Goal: Transaction & Acquisition: Obtain resource

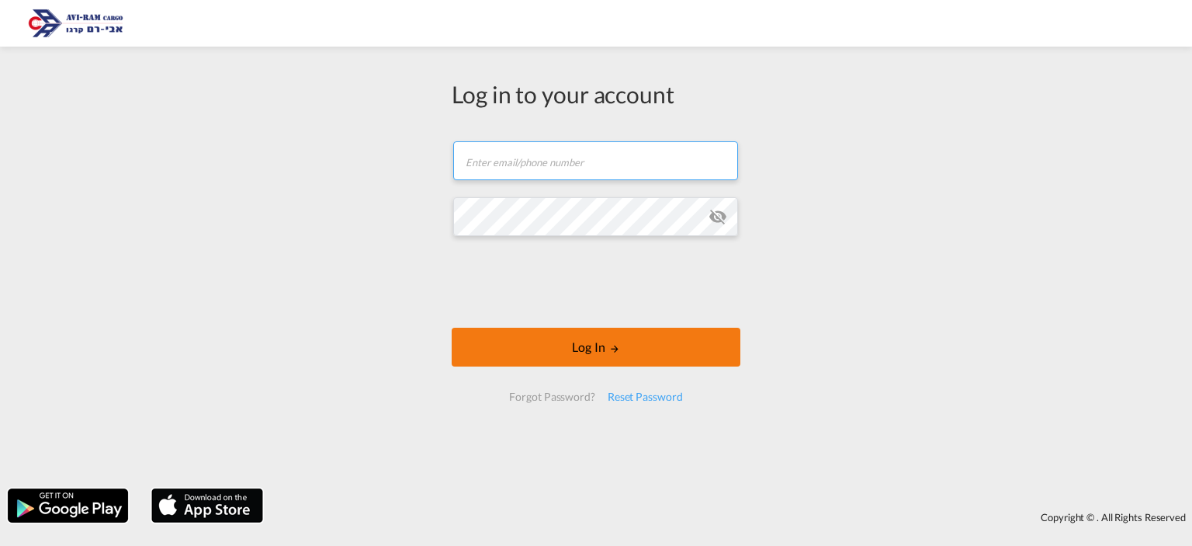
type input "[EMAIL_ADDRESS][DOMAIN_NAME]"
click at [601, 338] on button "Log In" at bounding box center [596, 346] width 289 height 39
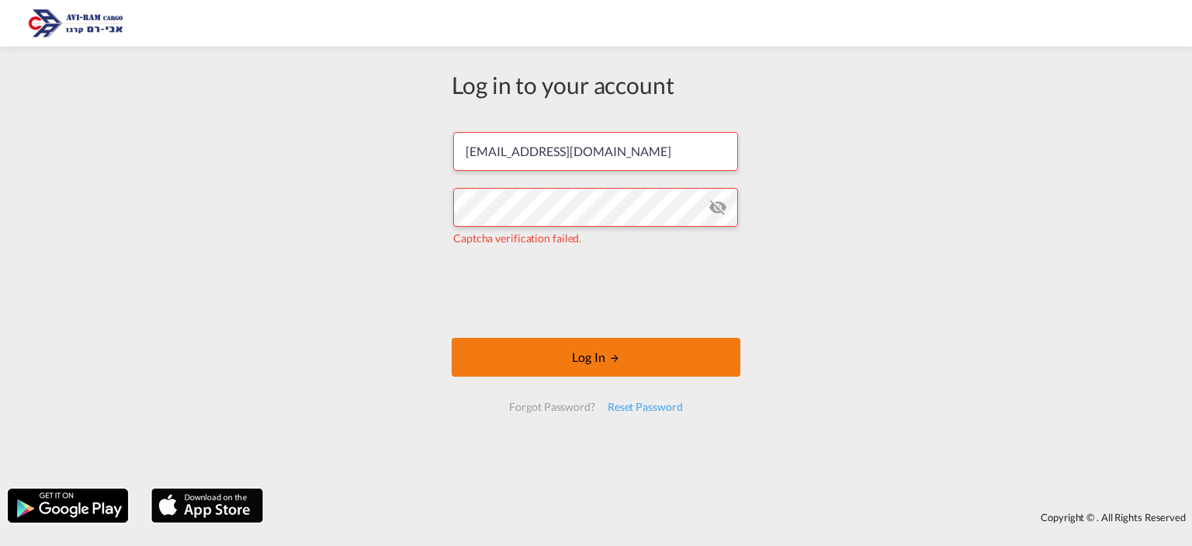
click at [599, 350] on button "Log In" at bounding box center [596, 357] width 289 height 39
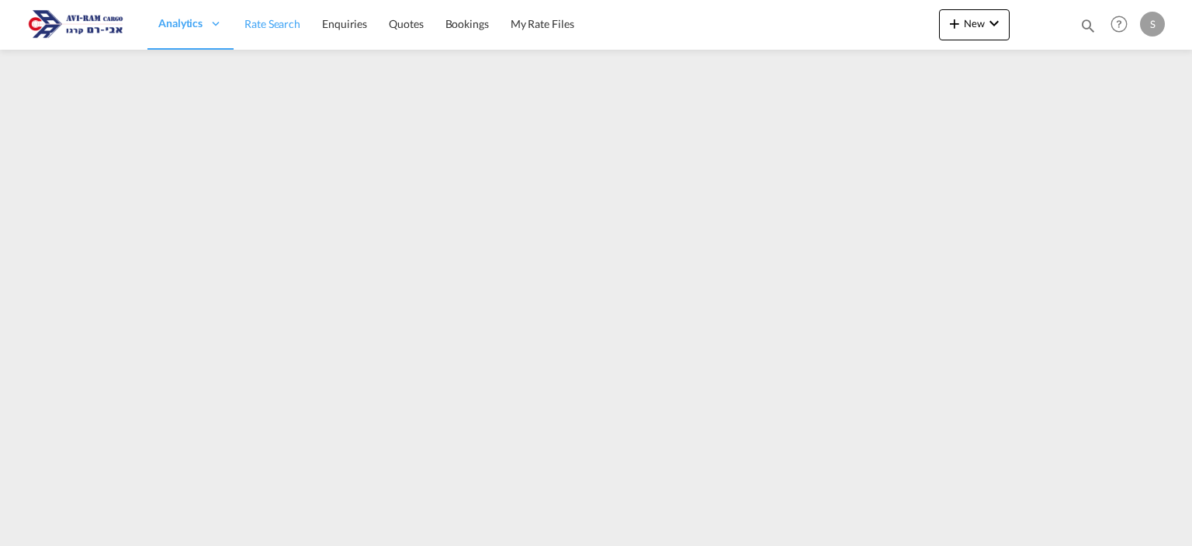
click at [278, 30] on span "Rate Search" at bounding box center [272, 24] width 56 height 16
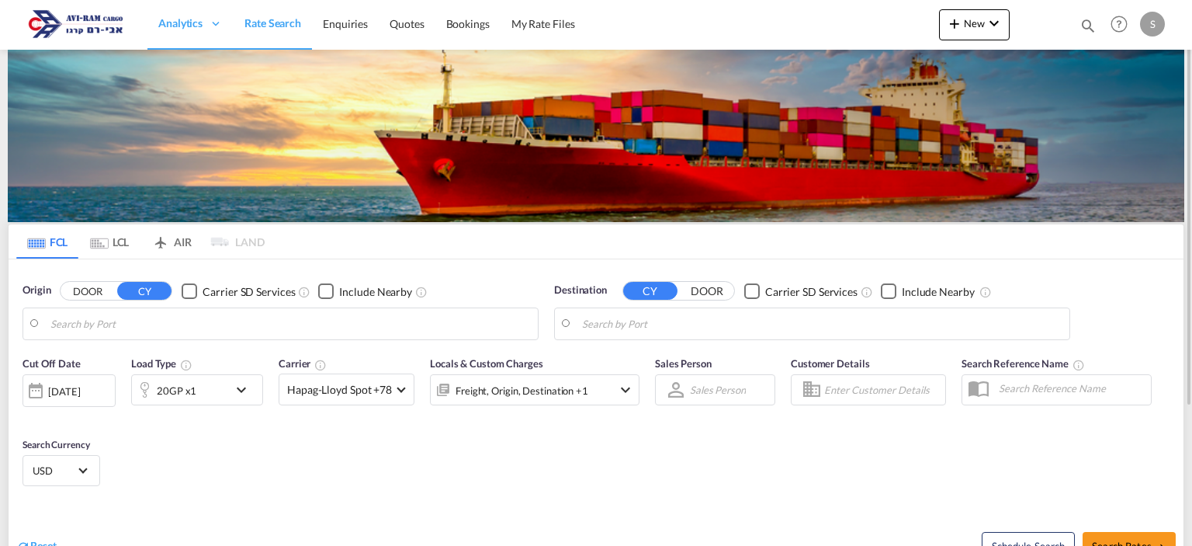
type input "Koper, SIKOP"
type input "[GEOGRAPHIC_DATA], [GEOGRAPHIC_DATA]"
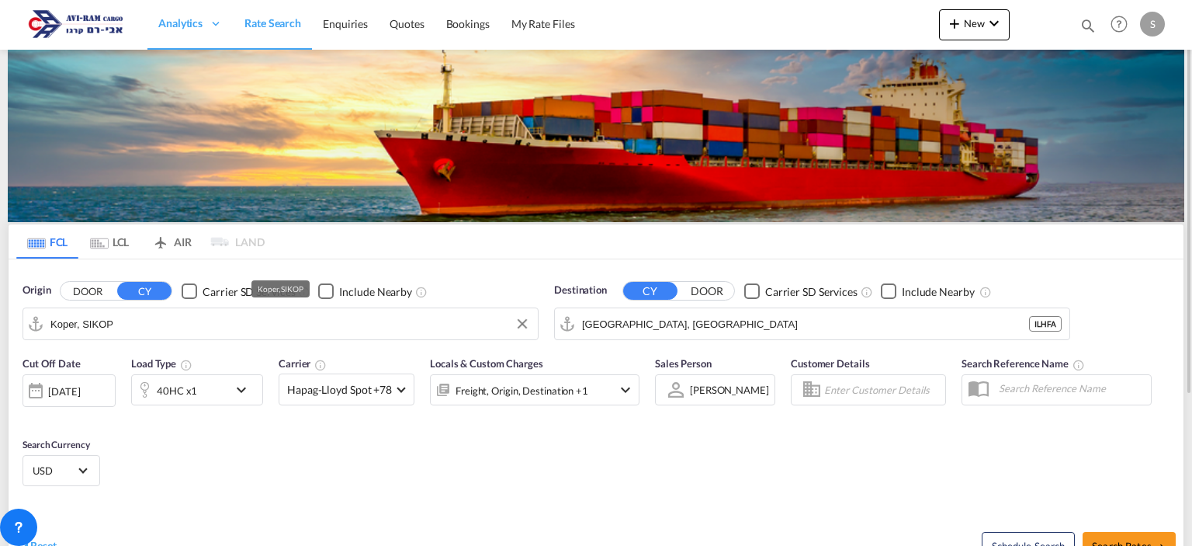
click at [139, 313] on input "Koper, SIKOP" at bounding box center [290, 323] width 480 height 23
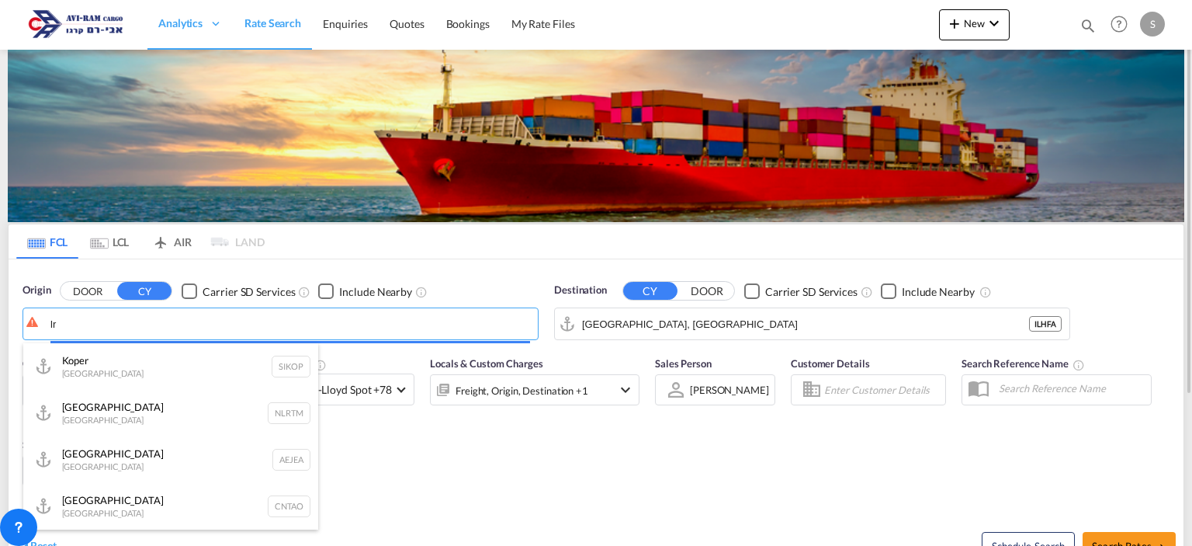
type input "l"
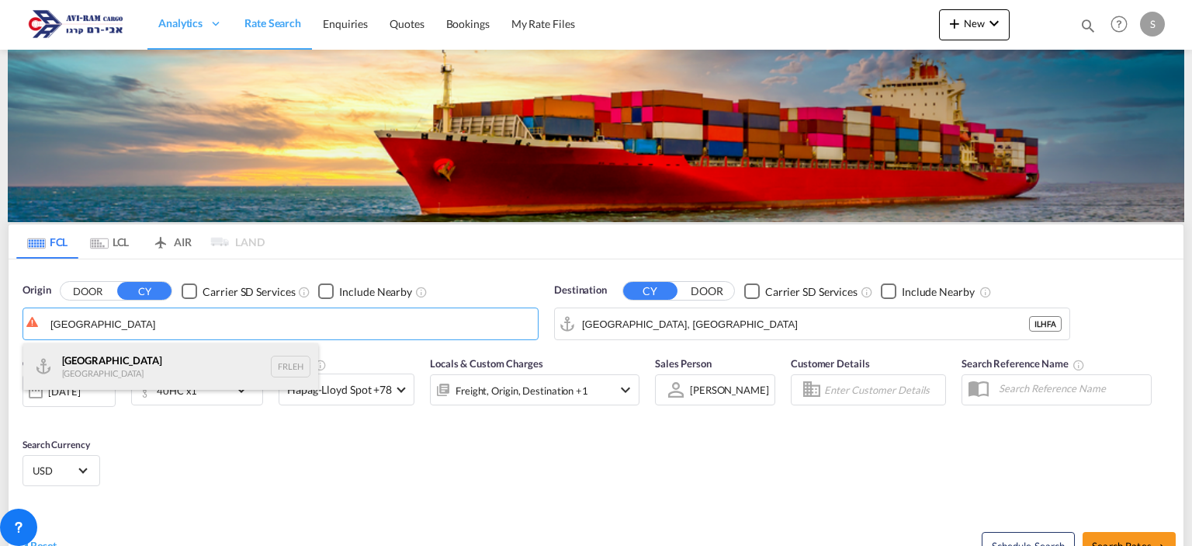
click at [132, 366] on div "Le Havre [GEOGRAPHIC_DATA] FRLEH" at bounding box center [170, 366] width 295 height 47
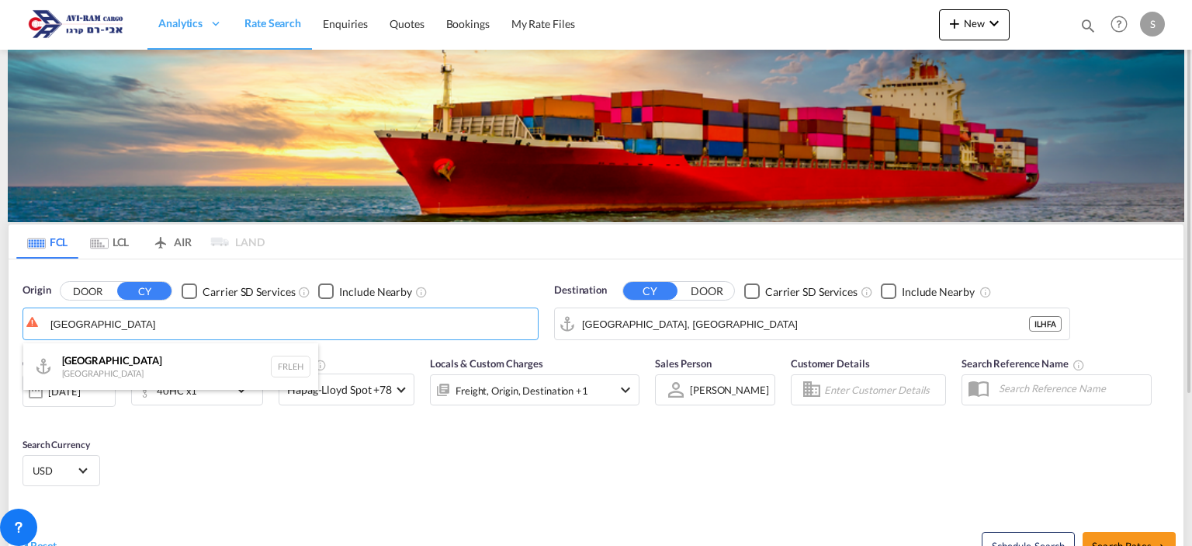
type input "[GEOGRAPHIC_DATA], [GEOGRAPHIC_DATA]"
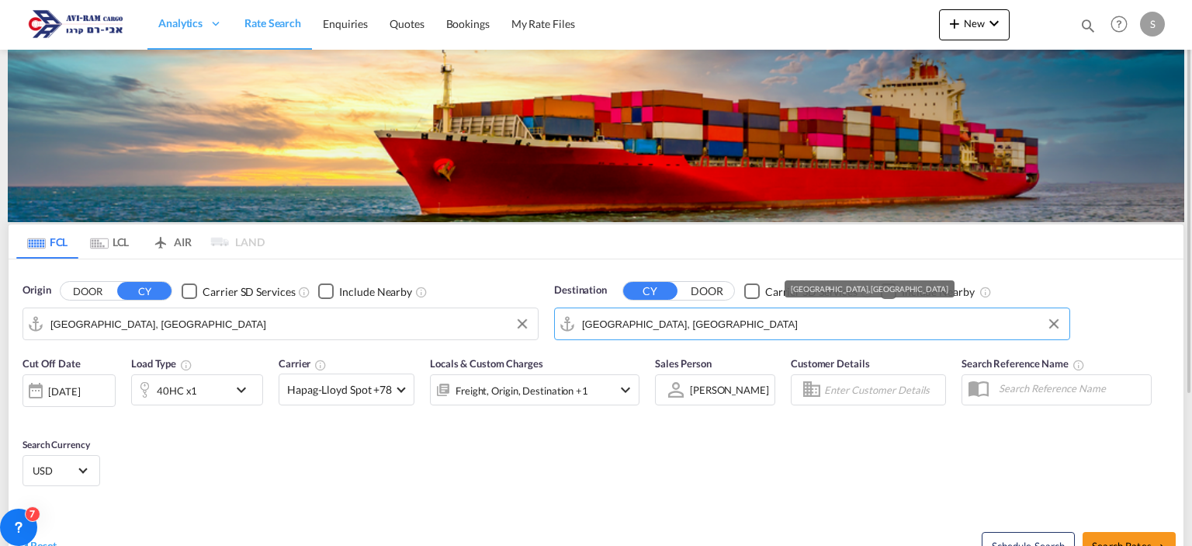
click at [608, 331] on input "[GEOGRAPHIC_DATA], [GEOGRAPHIC_DATA]" at bounding box center [822, 323] width 480 height 23
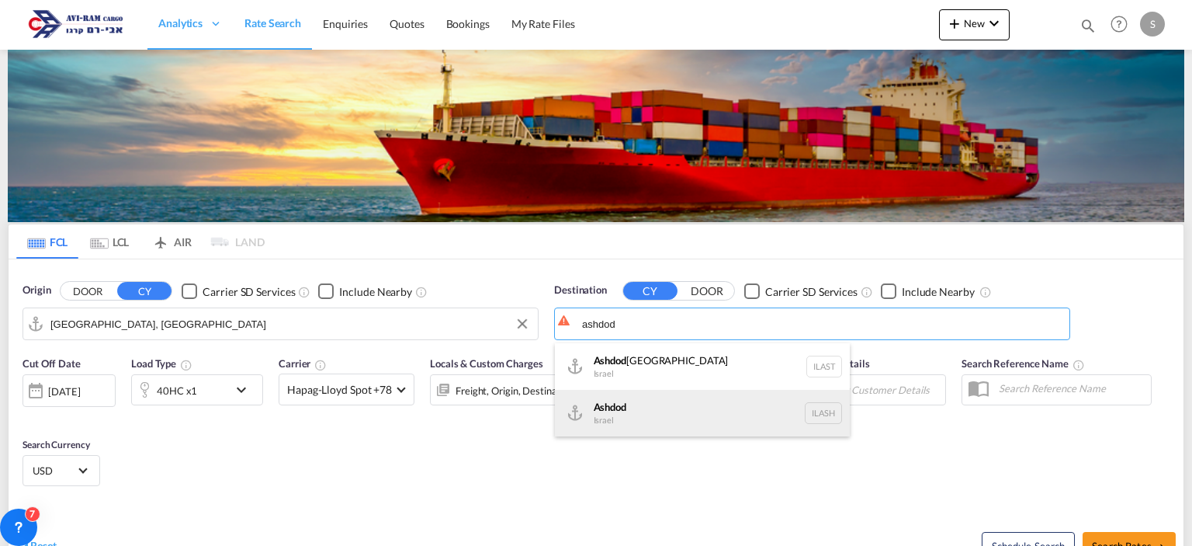
click at [638, 407] on div "Ashdod [GEOGRAPHIC_DATA] [GEOGRAPHIC_DATA]" at bounding box center [702, 413] width 295 height 47
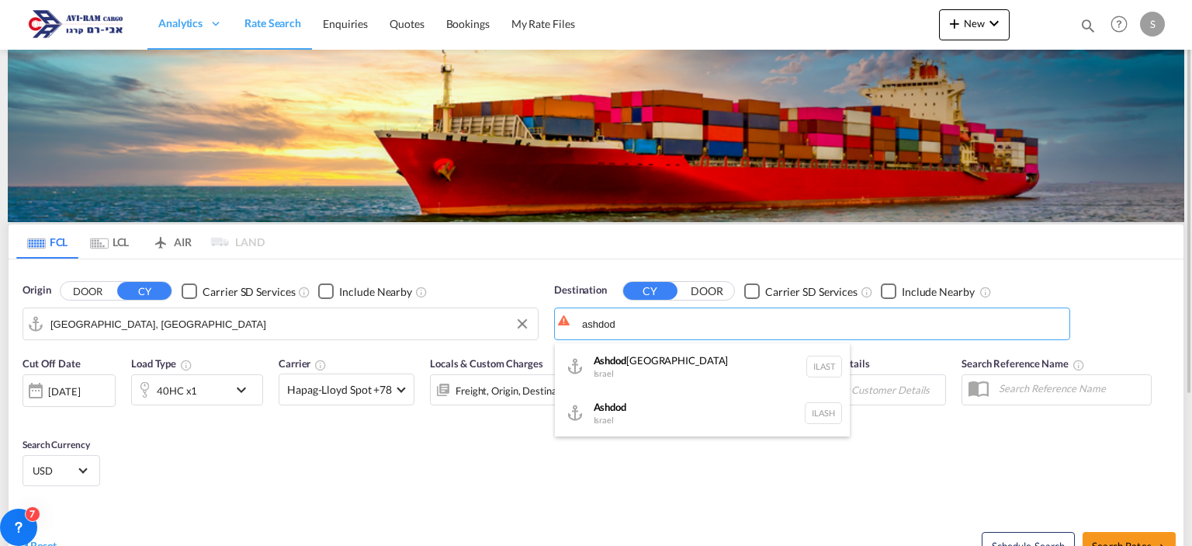
type input "Ashdod, ILASH"
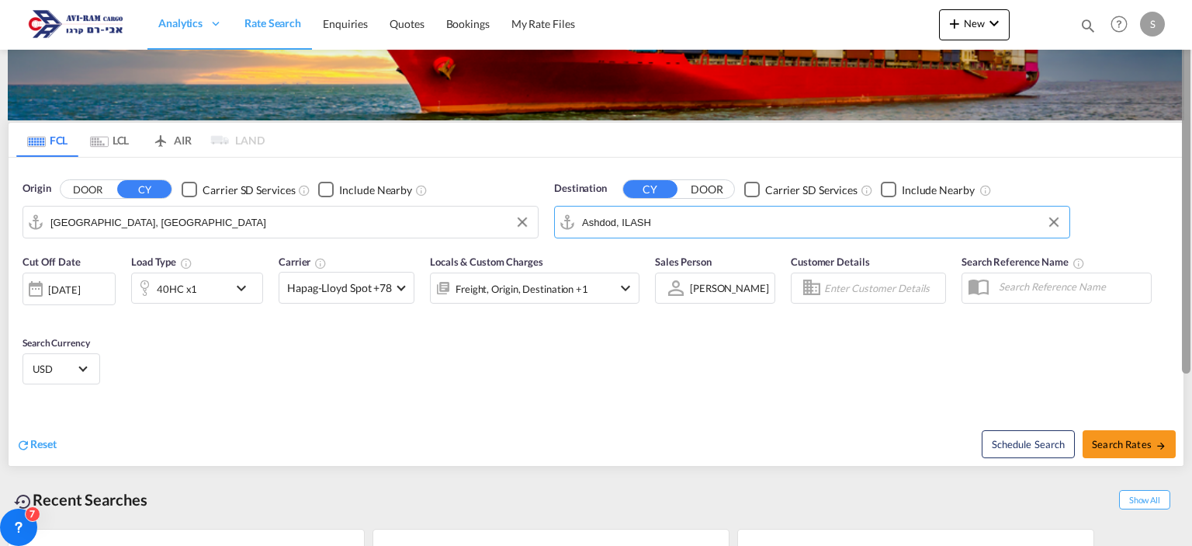
drag, startPoint x: 1190, startPoint y: 243, endPoint x: 1187, endPoint y: 322, distance: 79.2
click at [1187, 322] on div at bounding box center [1186, 179] width 9 height 390
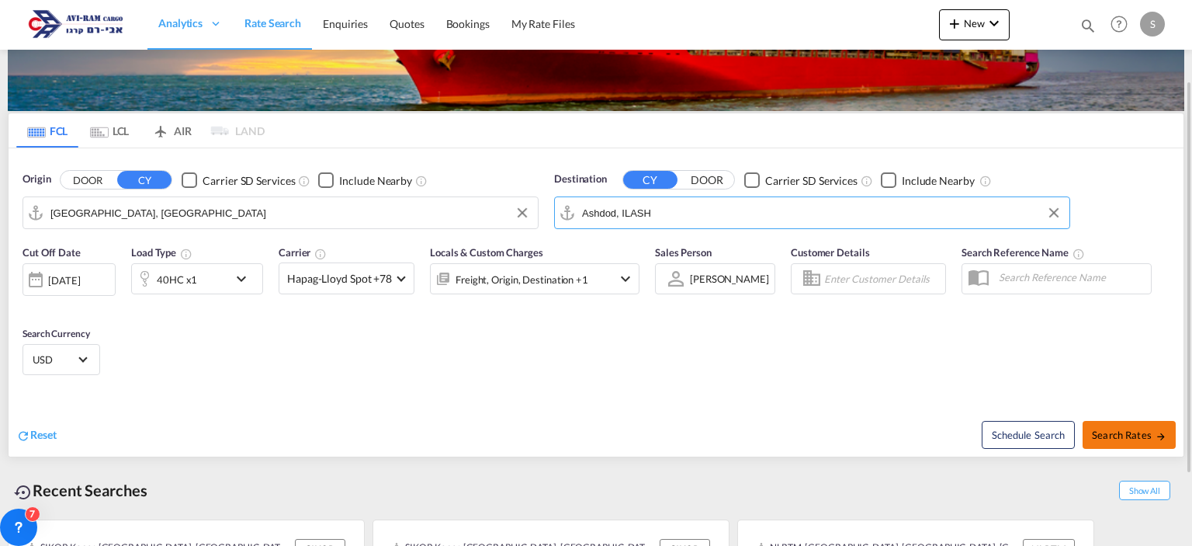
click at [1141, 433] on span "Search Rates" at bounding box center [1129, 434] width 74 height 12
type input "FRLEH to ILASH / [DATE]"
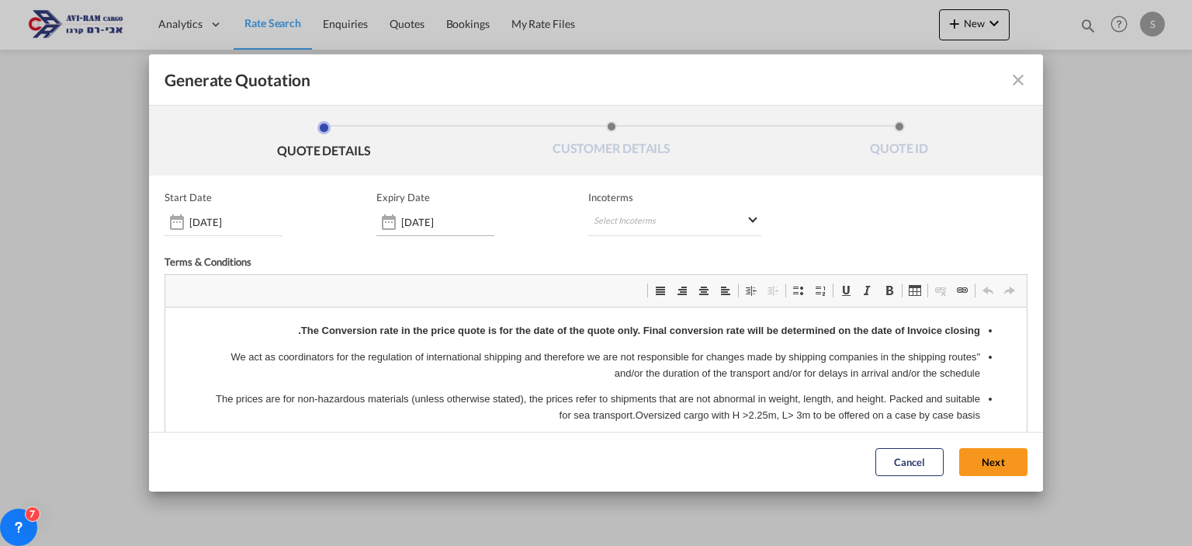
click at [453, 214] on div "[DATE]" at bounding box center [435, 222] width 118 height 28
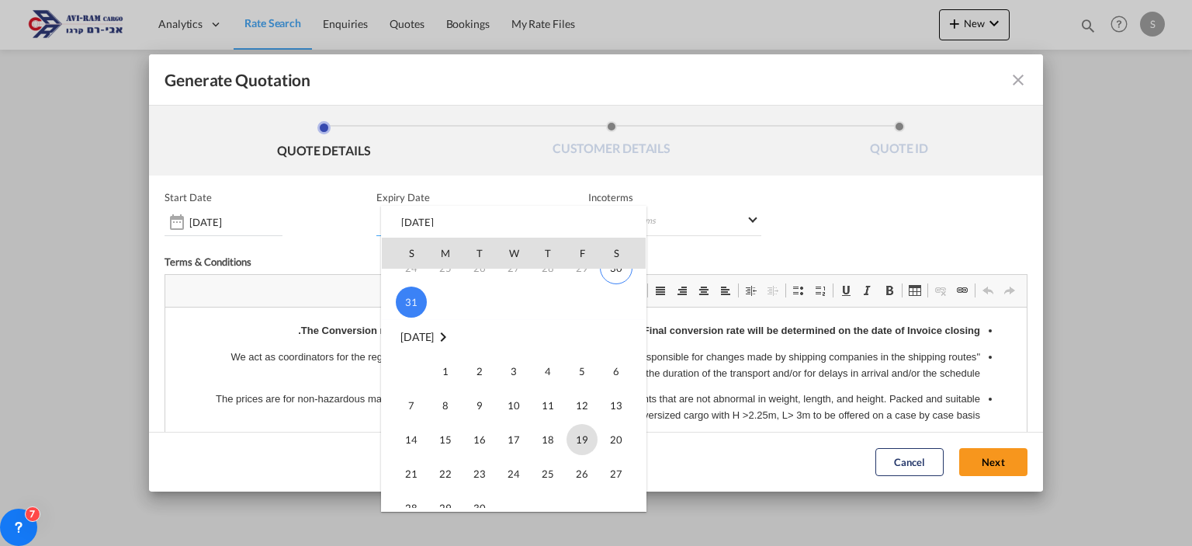
scroll to position [233, 0]
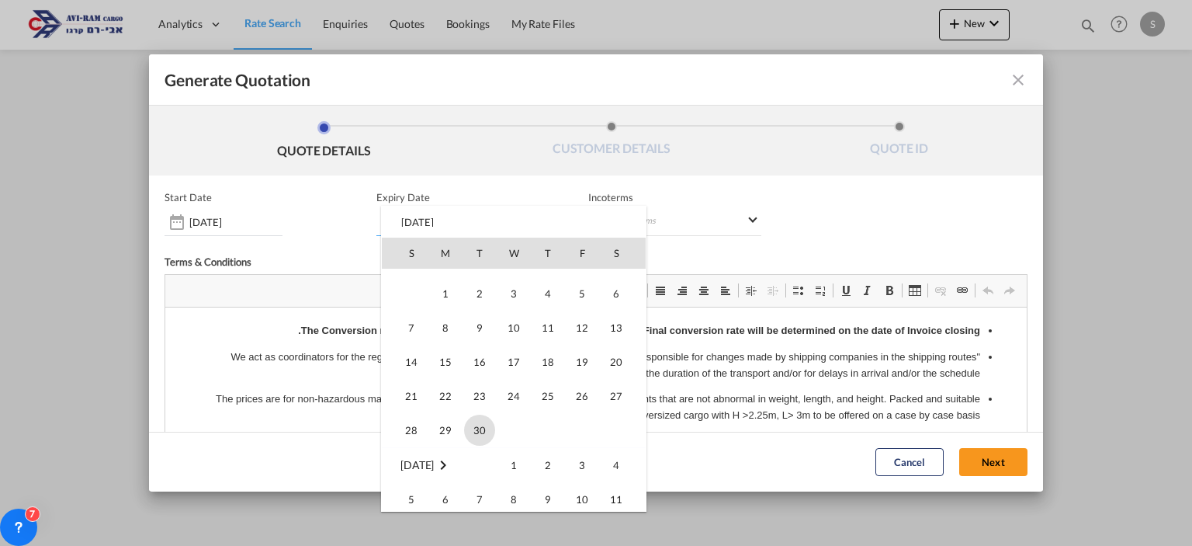
click at [476, 430] on span "30" at bounding box center [479, 429] width 31 height 31
type input "[DATE]"
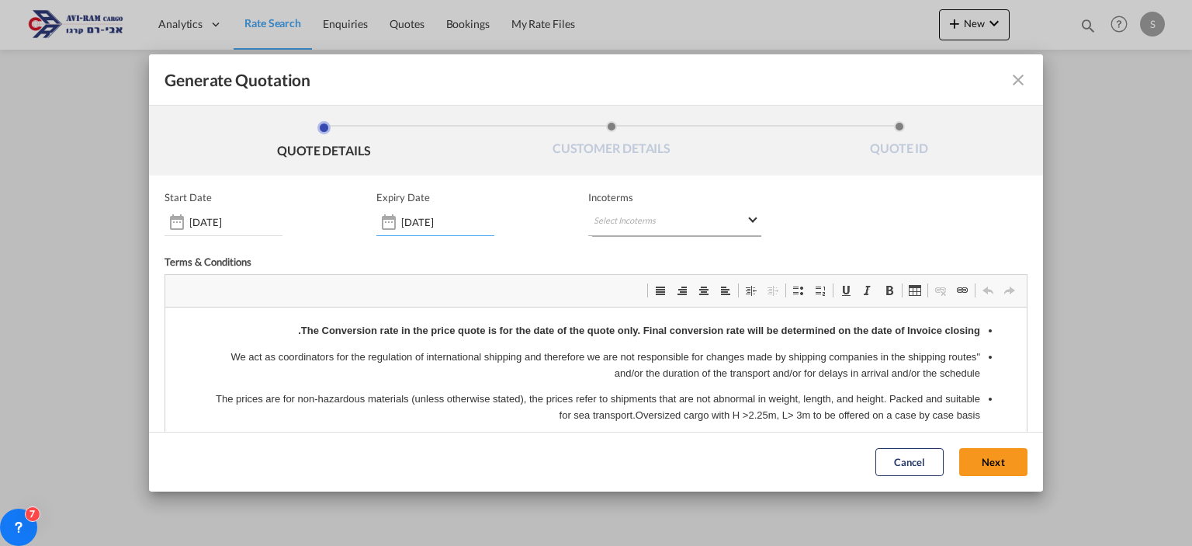
click at [650, 224] on md-select "Select Incoterms DAP - export Delivered at Place DAP - import Delivered at Plac…" at bounding box center [674, 222] width 172 height 28
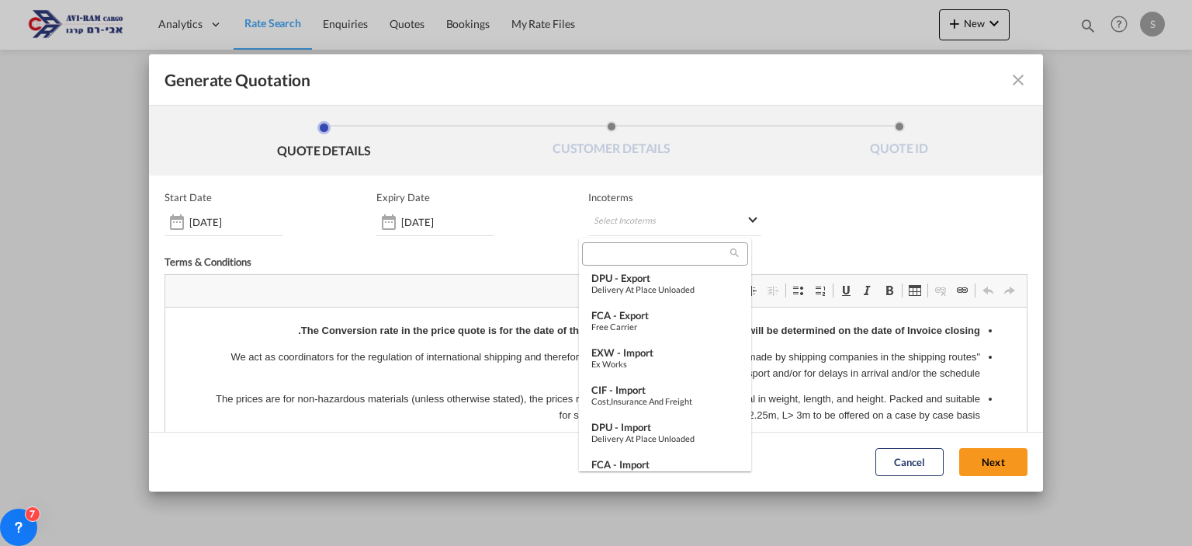
scroll to position [379, 0]
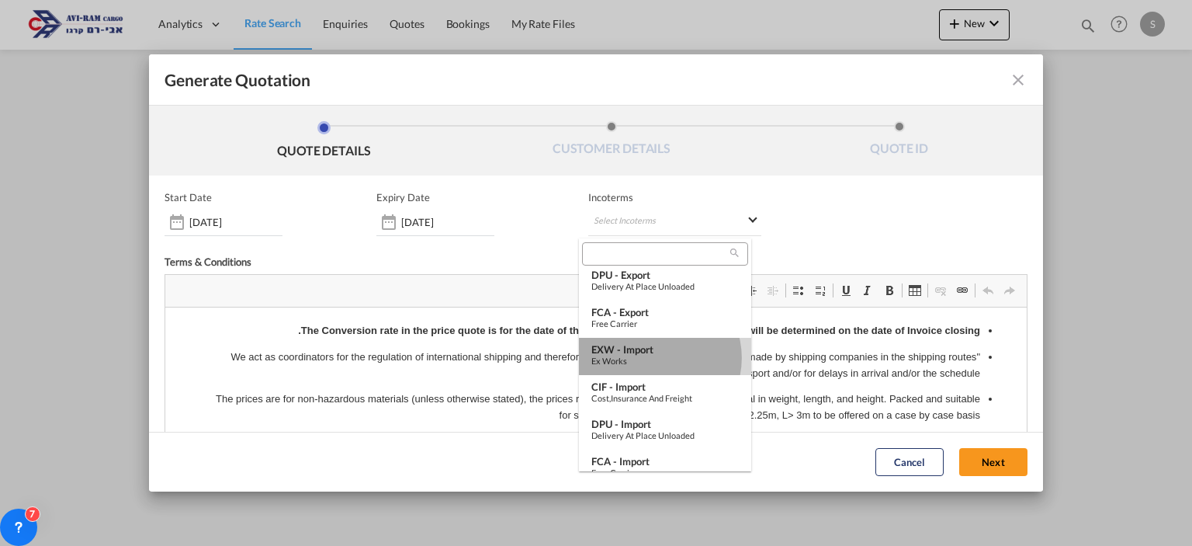
click at [654, 358] on div "Ex Works" at bounding box center [664, 360] width 147 height 10
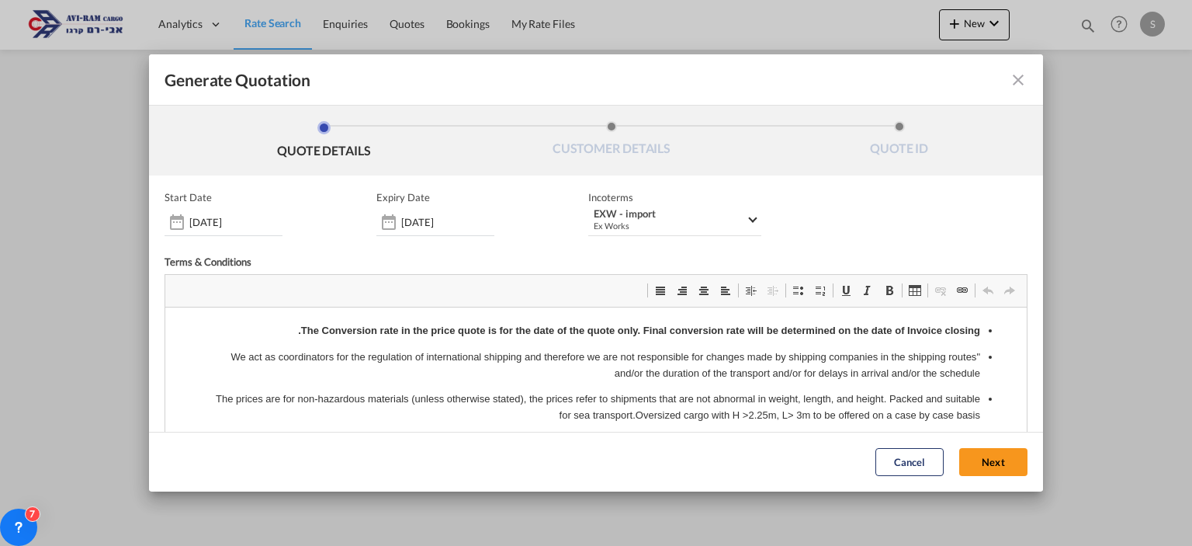
click at [959, 452] on button "Next" at bounding box center [993, 463] width 68 height 28
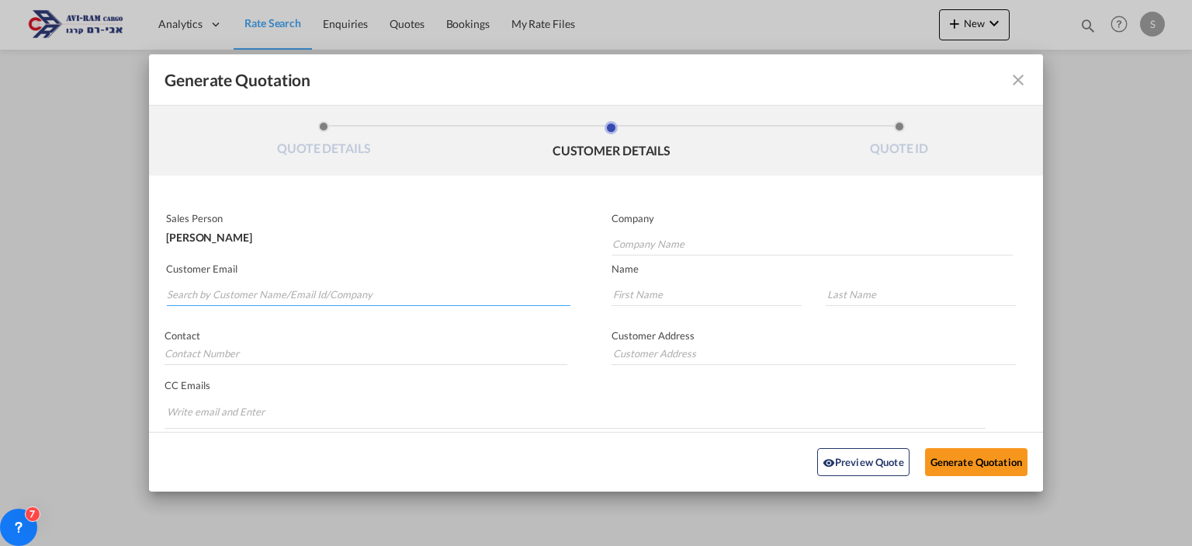
click at [297, 296] on input "Search by Customer Name/Email Id/Company" at bounding box center [369, 293] width 404 height 23
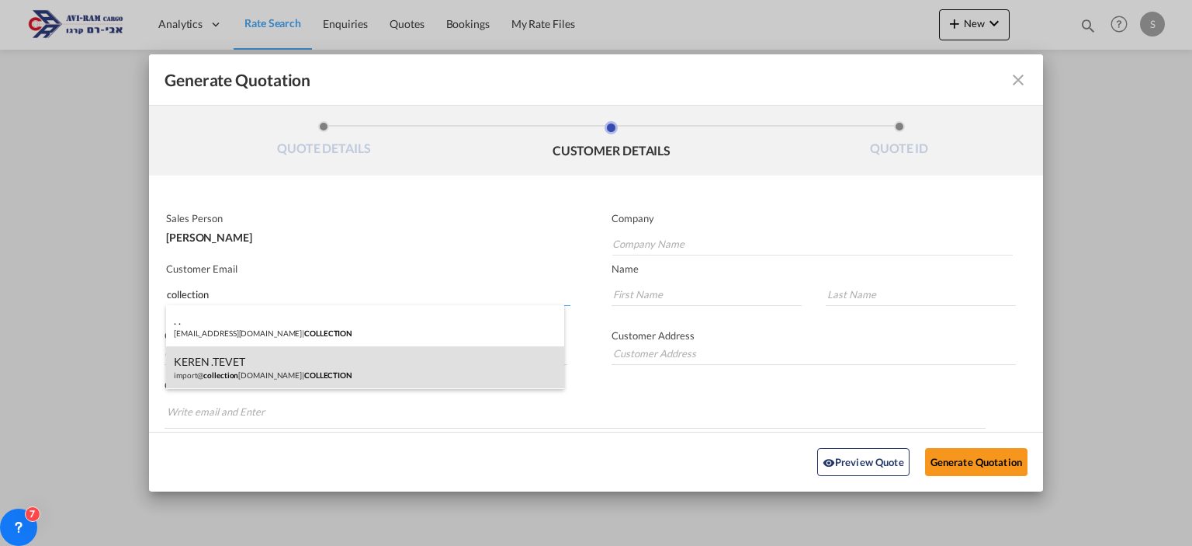
type input "collection"
click at [286, 356] on div "KEREN .TEVET import@ collection [DOMAIN_NAME] | COLLECTION" at bounding box center [365, 367] width 398 height 42
type input "COLLECTION"
type input "[EMAIL_ADDRESS][DOMAIN_NAME]"
type input "KEREN"
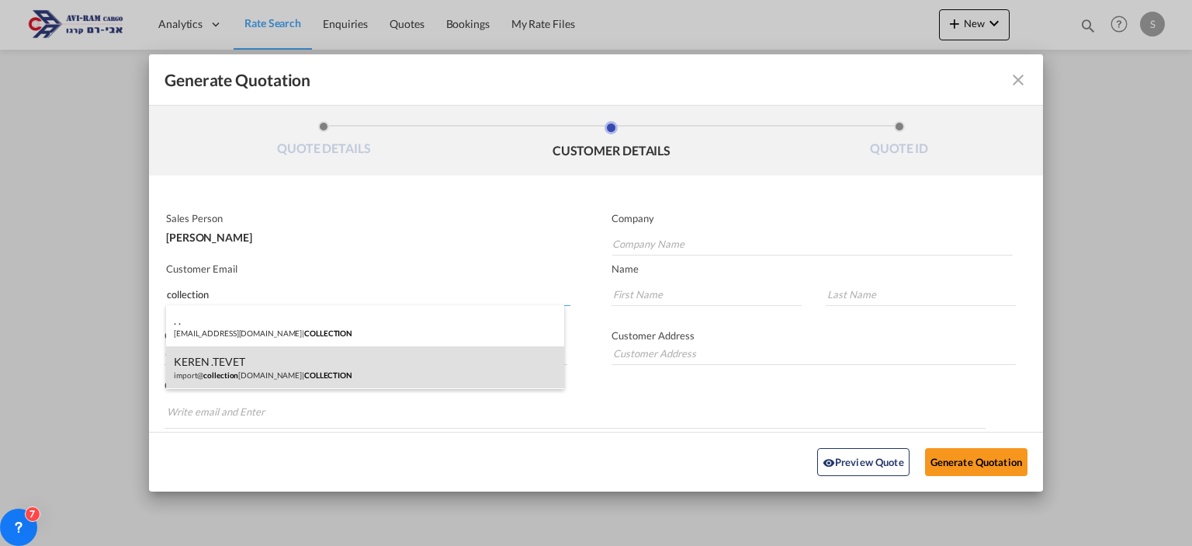
type input ".TEVET"
type input "."
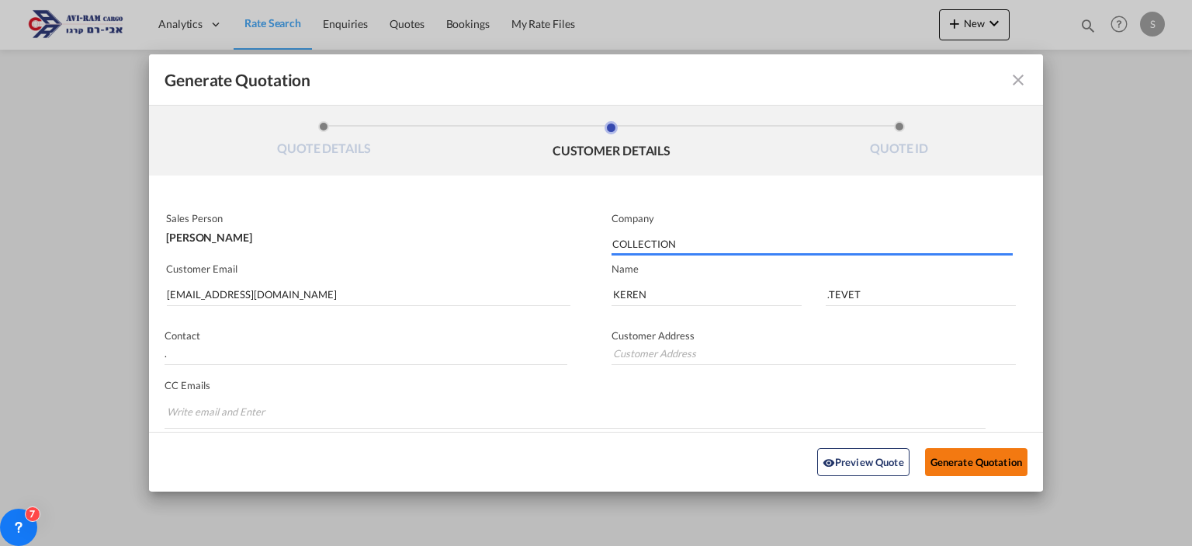
click at [985, 459] on button "Generate Quotation" at bounding box center [976, 462] width 102 height 28
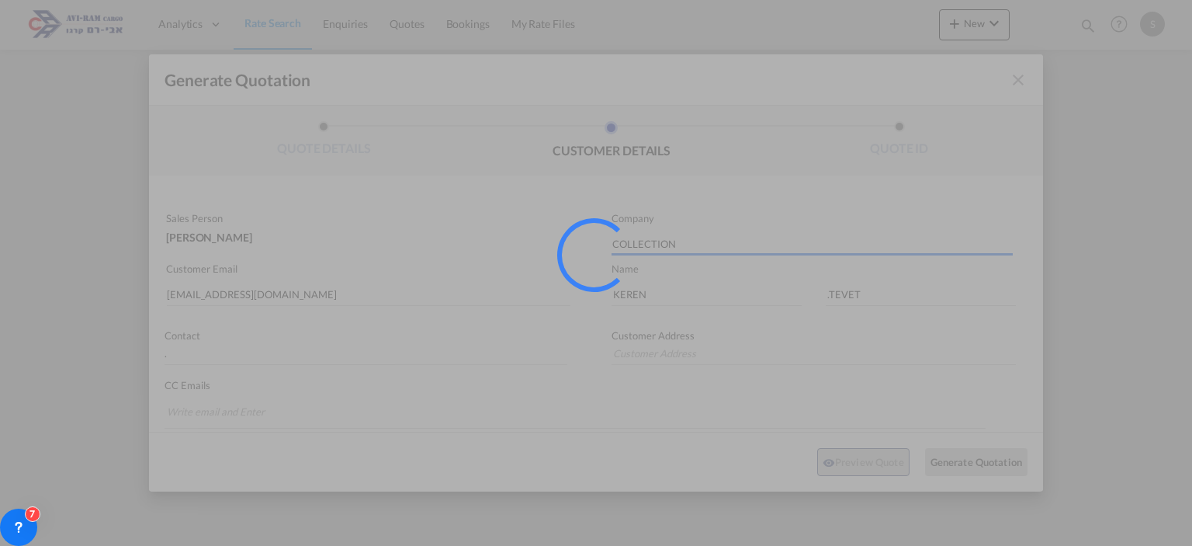
type input "."
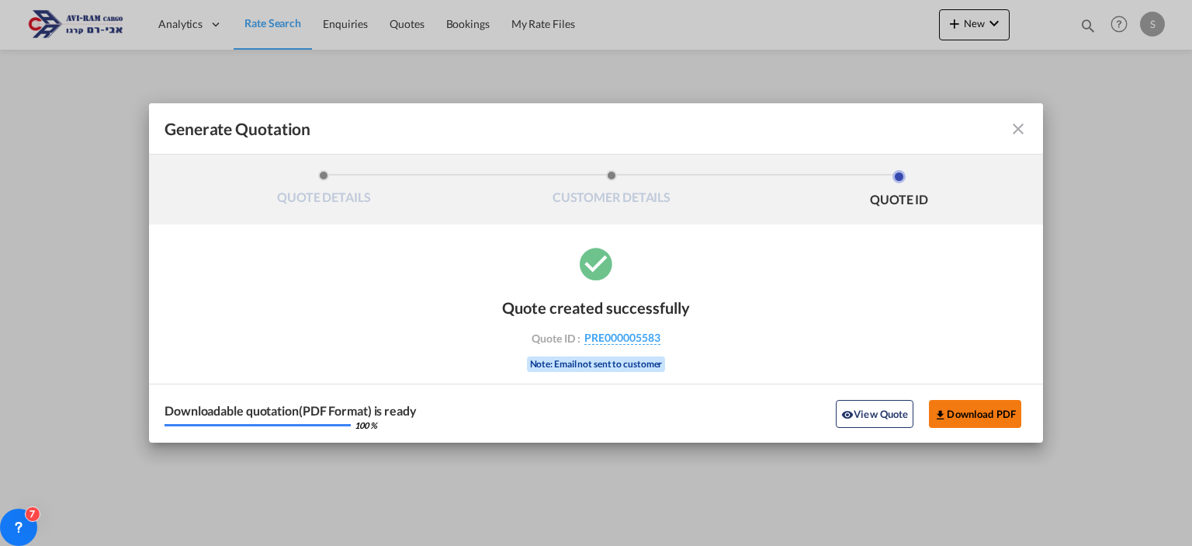
click at [947, 403] on button "Download PDF" at bounding box center [975, 414] width 92 height 28
click at [1018, 126] on md-icon "icon-close fg-AAA8AD cursor m-0" at bounding box center [1018, 129] width 19 height 19
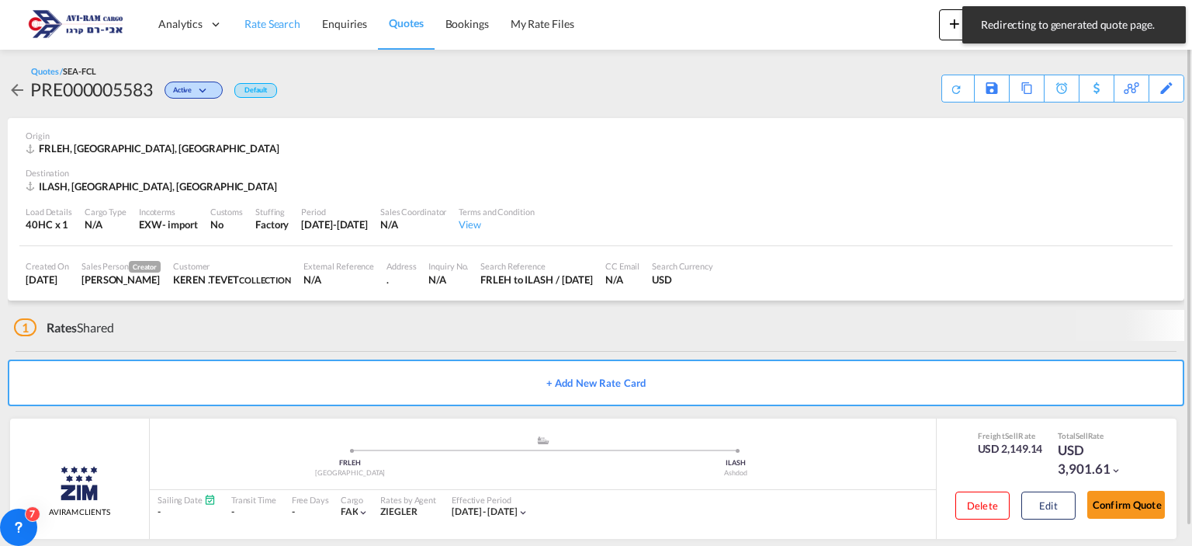
click at [274, 21] on span "Rate Search" at bounding box center [272, 23] width 56 height 13
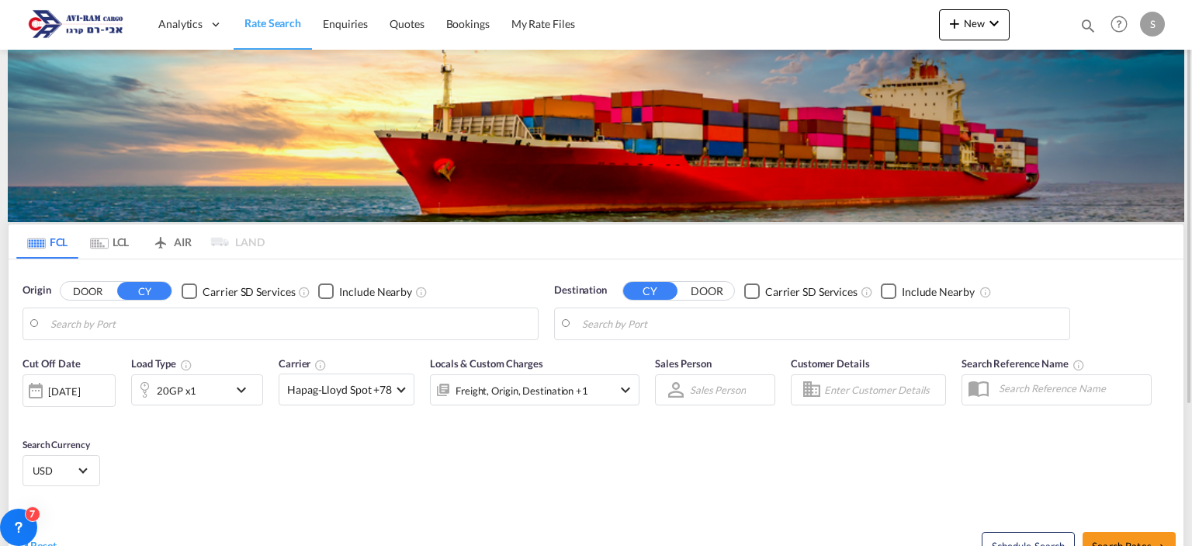
type input "[GEOGRAPHIC_DATA], [GEOGRAPHIC_DATA]"
type input "Ashdod, ILASH"
click at [116, 248] on md-tab-item "LCL" at bounding box center [109, 241] width 62 height 34
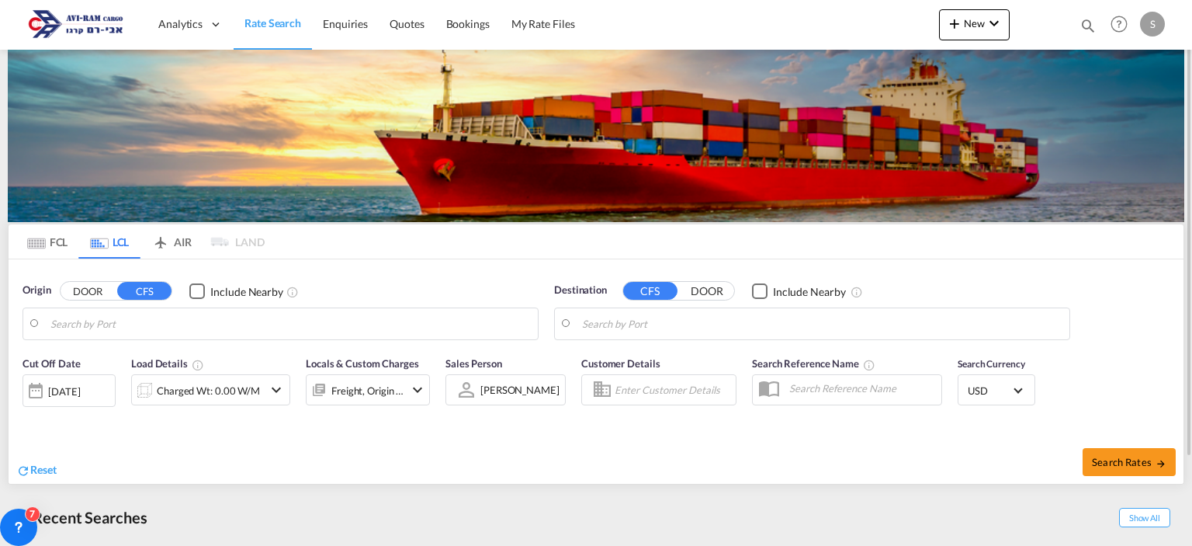
type input "Koper, SIKOP"
type input "Ashdod, ILASH"
click at [130, 331] on input "Koper, SIKOP" at bounding box center [290, 323] width 480 height 23
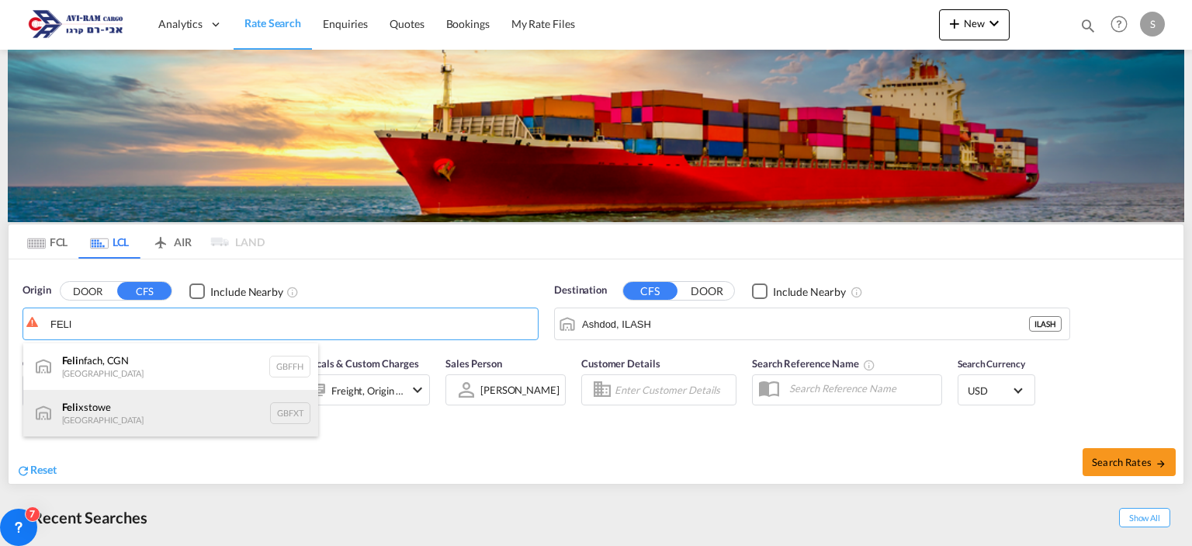
click at [128, 409] on div "Feli xstowe [GEOGRAPHIC_DATA] GBFXT" at bounding box center [170, 413] width 295 height 47
type input "Felixstowe, GBFXT"
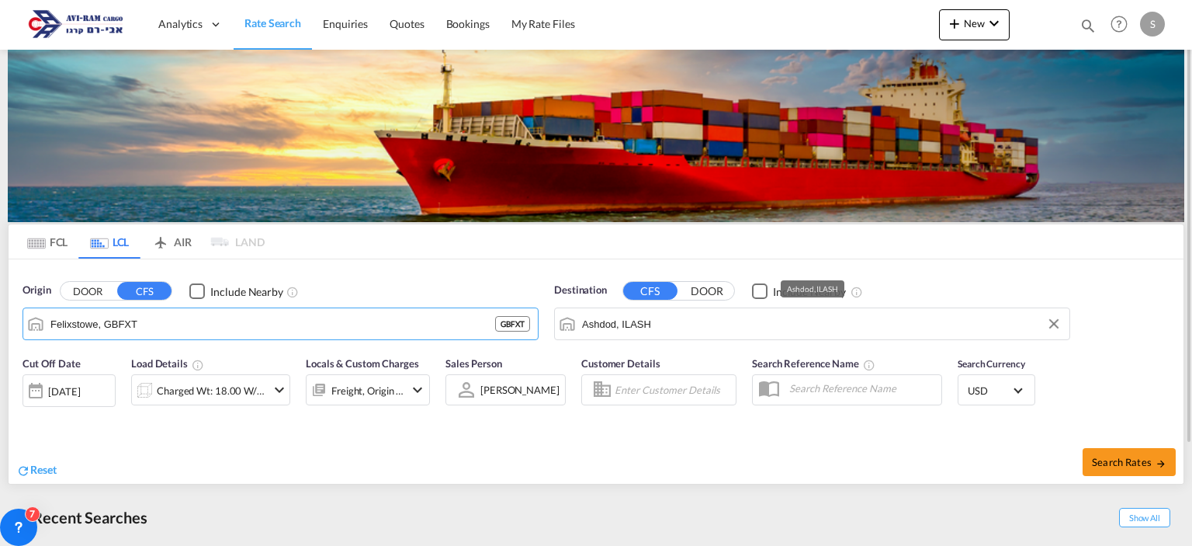
click at [580, 323] on md-input-container "Ashdod, ILASH" at bounding box center [812, 323] width 515 height 31
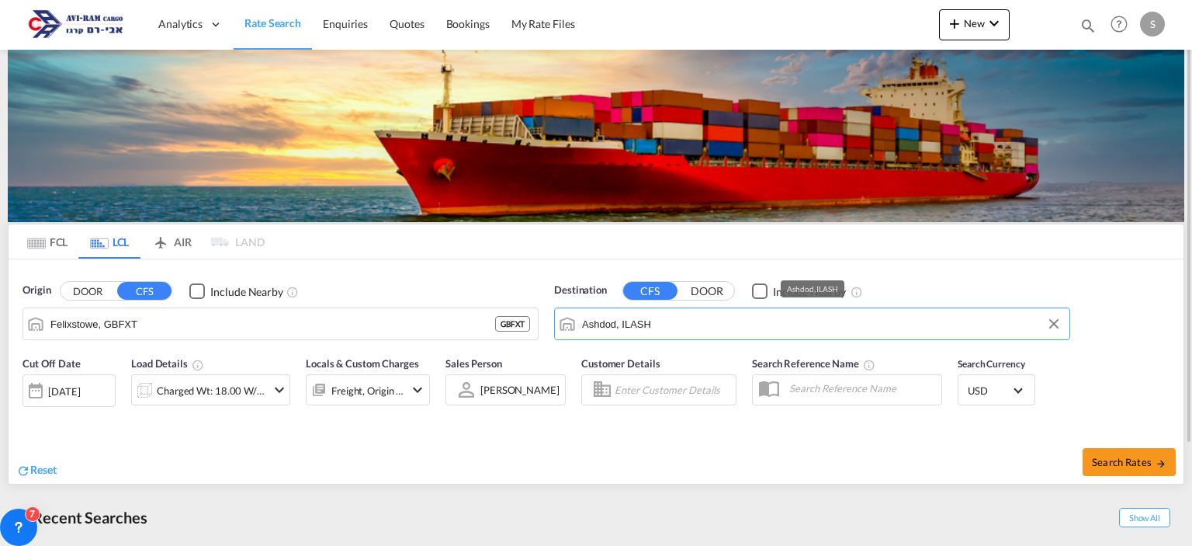
click at [619, 319] on input "Ashdod, ILASH" at bounding box center [822, 323] width 480 height 23
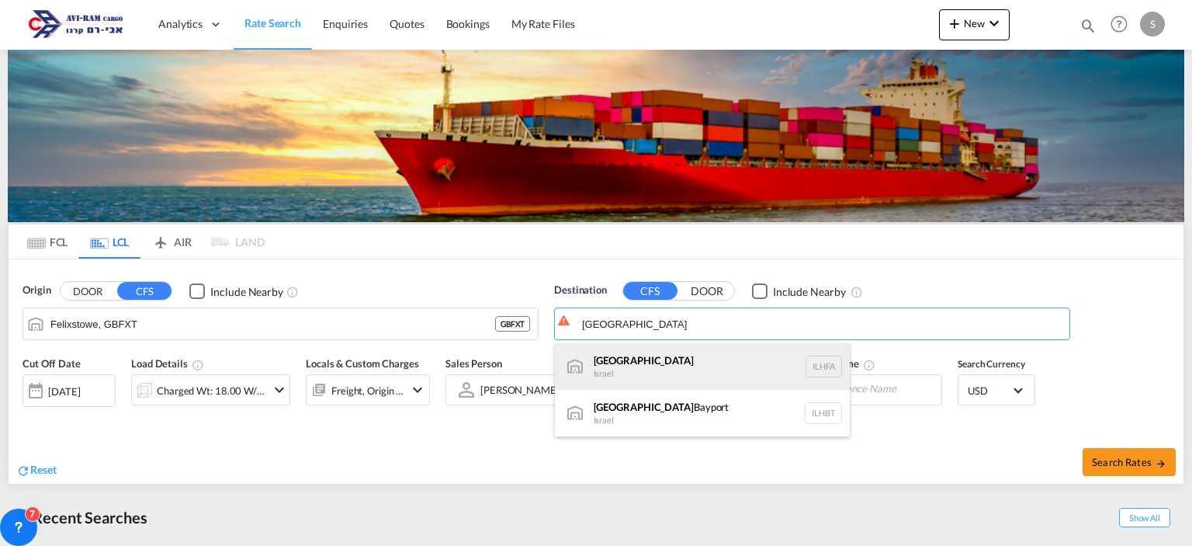
click at [636, 362] on div "Haifa [GEOGRAPHIC_DATA] ILHFA" at bounding box center [702, 366] width 295 height 47
type input "[GEOGRAPHIC_DATA], [GEOGRAPHIC_DATA]"
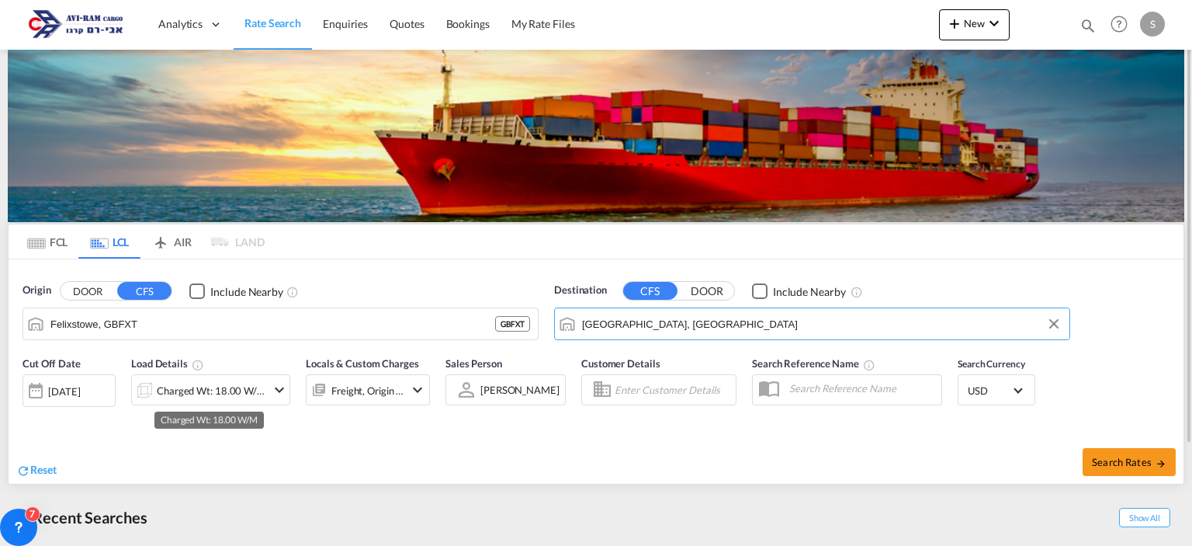
click at [220, 403] on div "Charged Wt: 18.00 W/M" at bounding box center [199, 389] width 134 height 31
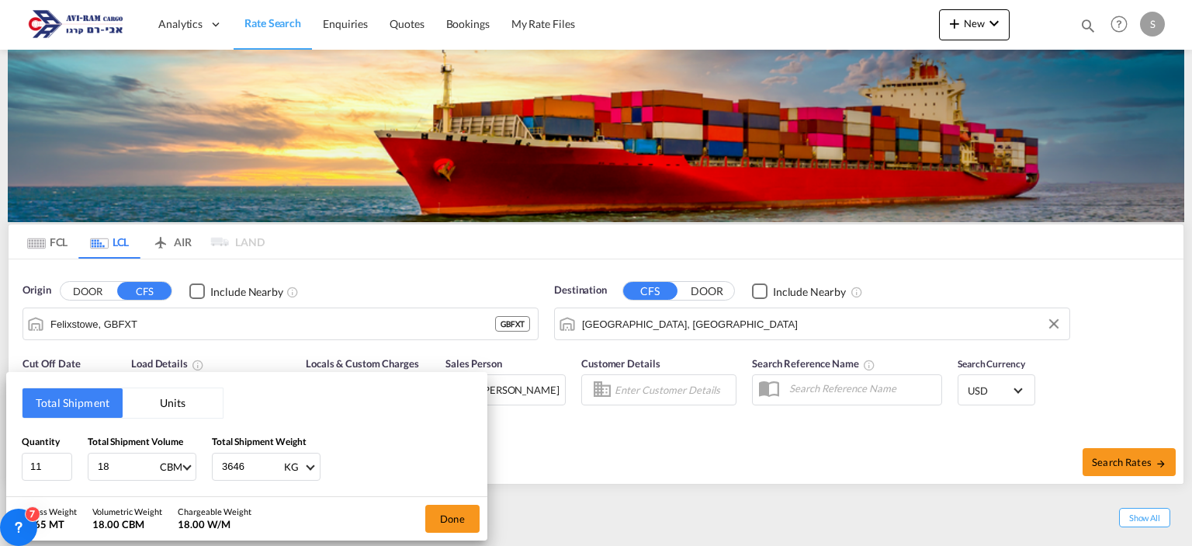
click at [173, 397] on button "Units" at bounding box center [173, 402] width 100 height 29
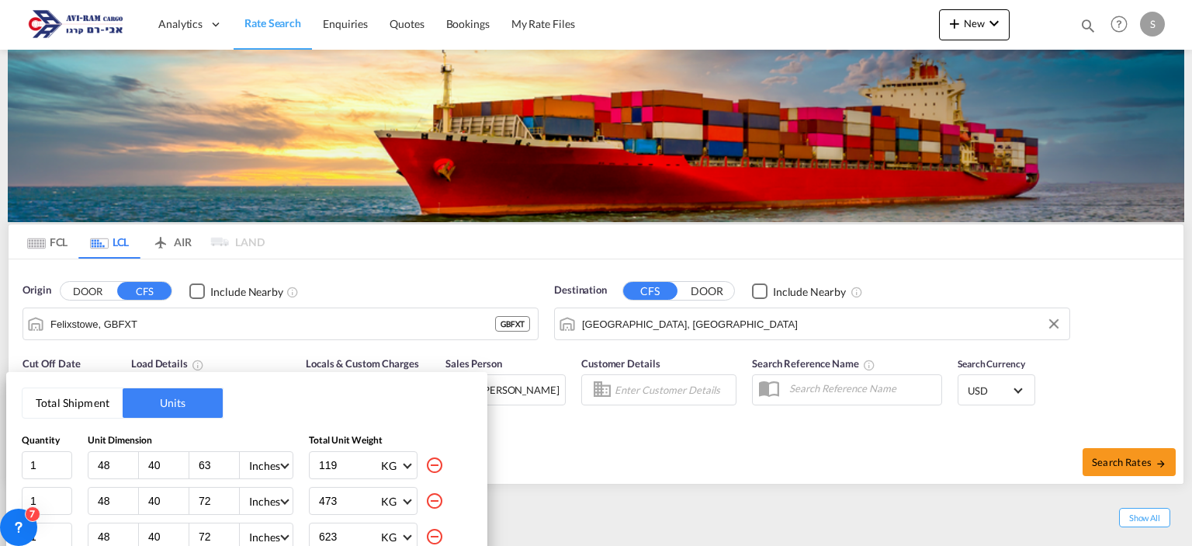
drag, startPoint x: 1191, startPoint y: 135, endPoint x: 1190, endPoint y: 208, distance: 72.9
click at [1190, 208] on div "Total Shipment Units Quantity Unit Dimension Total Unit Weight 1 48 40 63 Inche…" at bounding box center [596, 273] width 1192 height 546
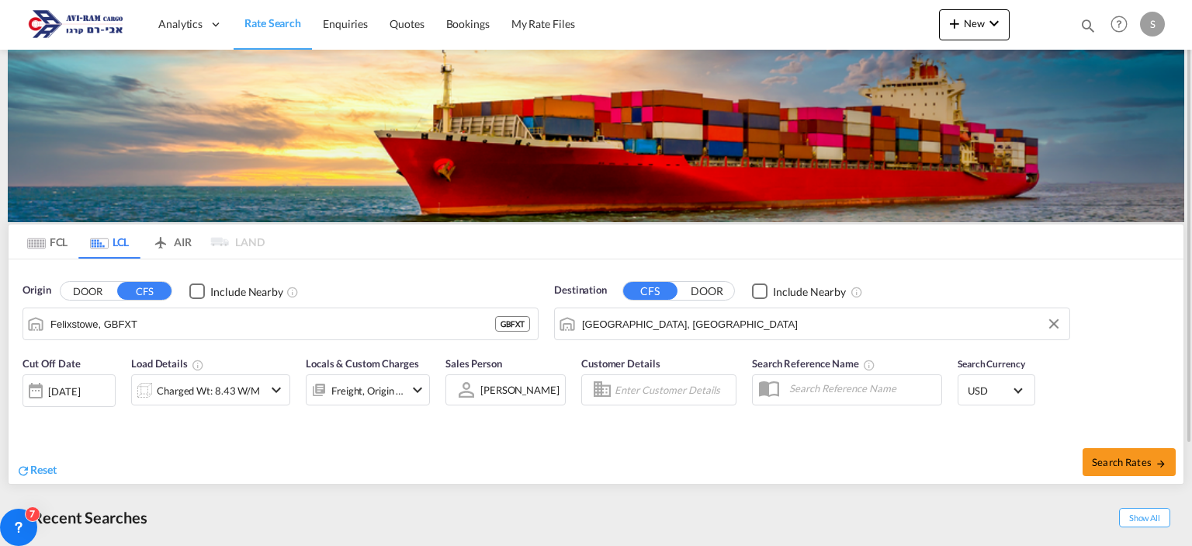
click at [158, 395] on div "Charged Wt: 8.43 W/M" at bounding box center [208, 390] width 103 height 22
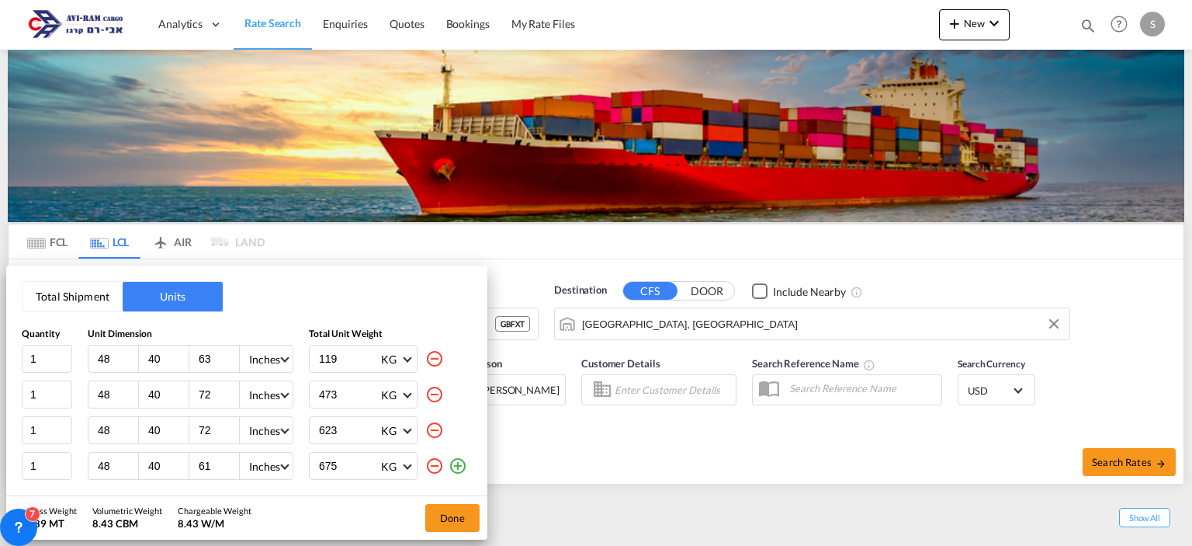
click at [430, 460] on md-icon "icon-minus-circle-outline" at bounding box center [434, 465] width 19 height 19
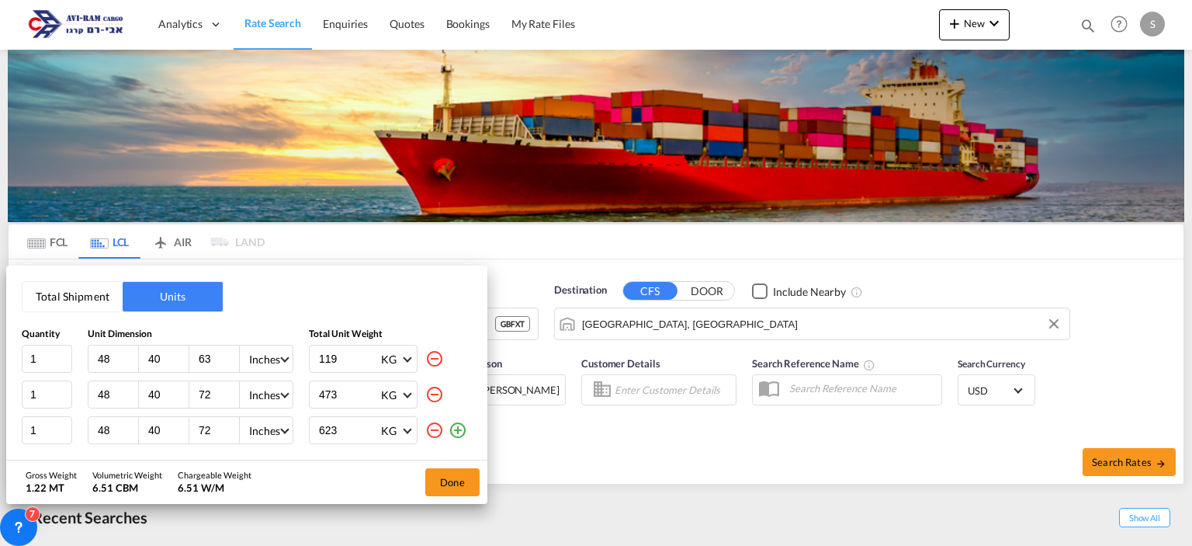
click at [437, 438] on md-icon "icon-minus-circle-outline" at bounding box center [434, 430] width 19 height 19
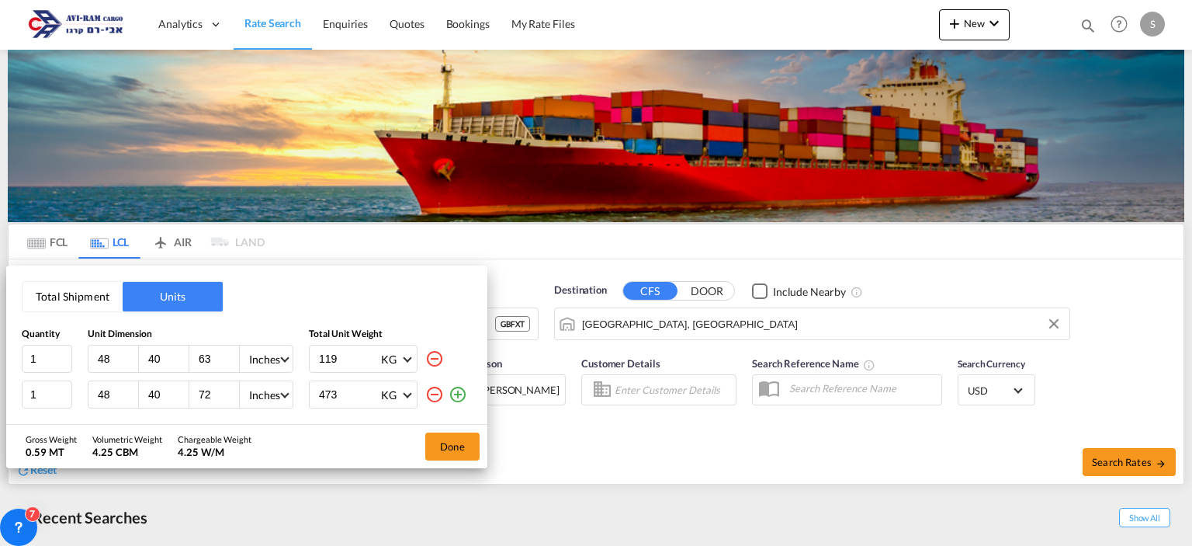
click at [429, 397] on md-icon "icon-minus-circle-outline" at bounding box center [434, 394] width 19 height 19
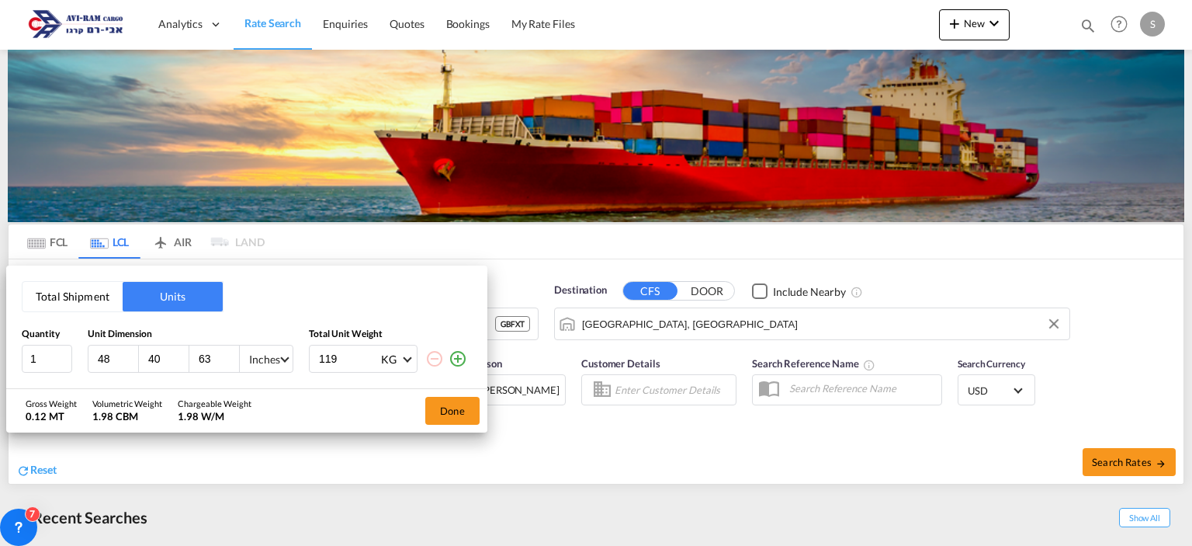
click at [279, 362] on div "Inches" at bounding box center [264, 358] width 31 height 13
click at [282, 327] on md-option "CMS" at bounding box center [289, 321] width 106 height 37
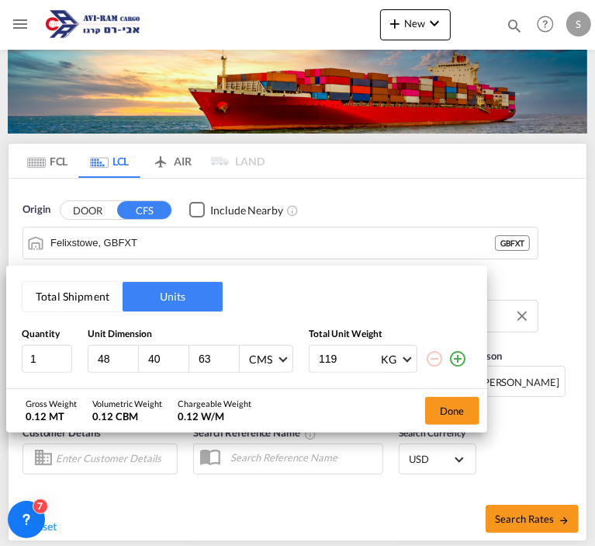
drag, startPoint x: 109, startPoint y: 361, endPoint x: 81, endPoint y: 350, distance: 30.0
click at [81, 350] on div "1 48 40 63 CMS 119 KG KG LB" at bounding box center [247, 359] width 450 height 28
type input "120"
type input "119.5"
type input "155"
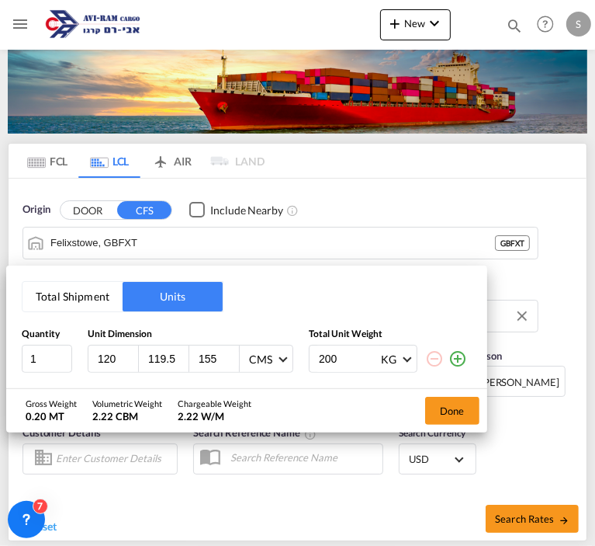
type input "200"
click at [459, 360] on md-icon "icon-plus-circle-outline" at bounding box center [458, 358] width 19 height 19
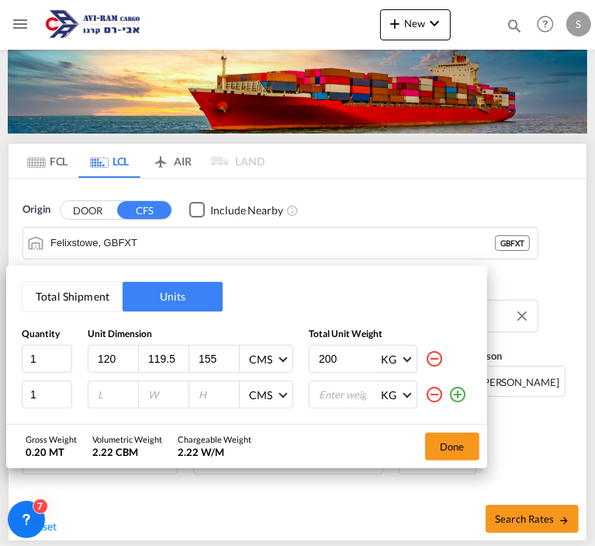
click at [115, 395] on input "number" at bounding box center [117, 394] width 42 height 14
type input "120.5"
type input "119.5"
type input "155"
type input "160"
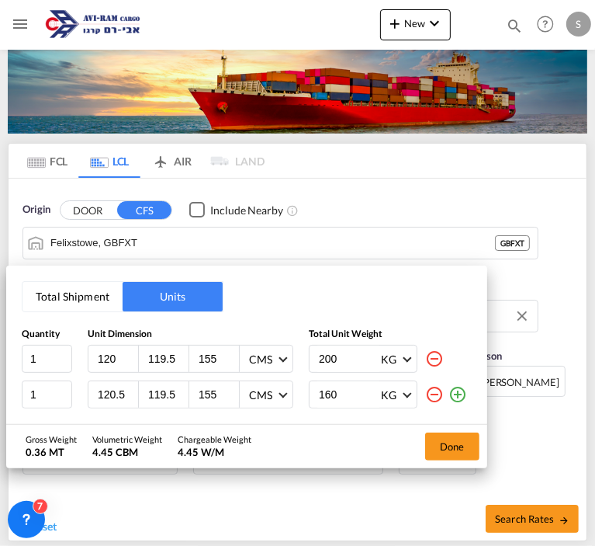
click at [457, 392] on md-icon "icon-plus-circle-outline" at bounding box center [458, 394] width 19 height 19
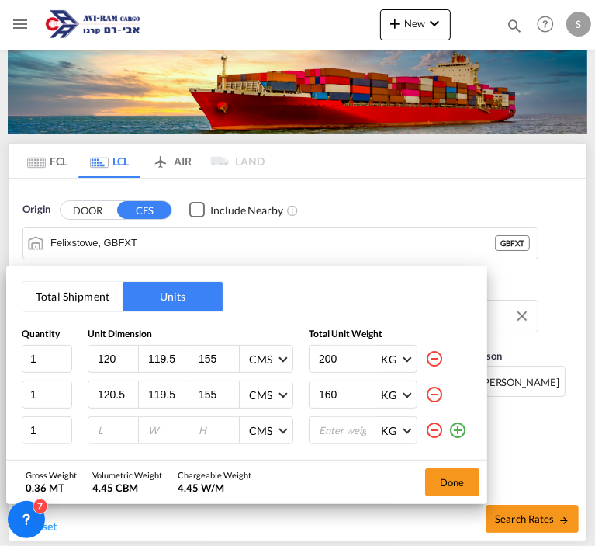
click at [106, 429] on input "number" at bounding box center [117, 430] width 42 height 14
type input "120.5"
type input "119.5"
type input "132"
type input "180"
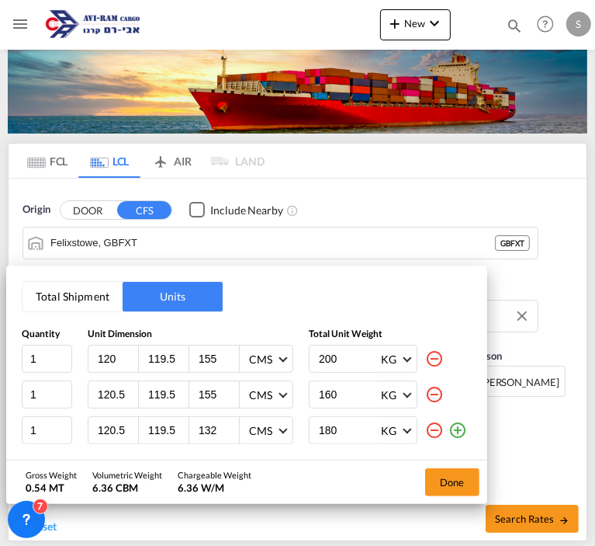
click at [465, 434] on md-icon "icon-plus-circle-outline" at bounding box center [458, 430] width 19 height 19
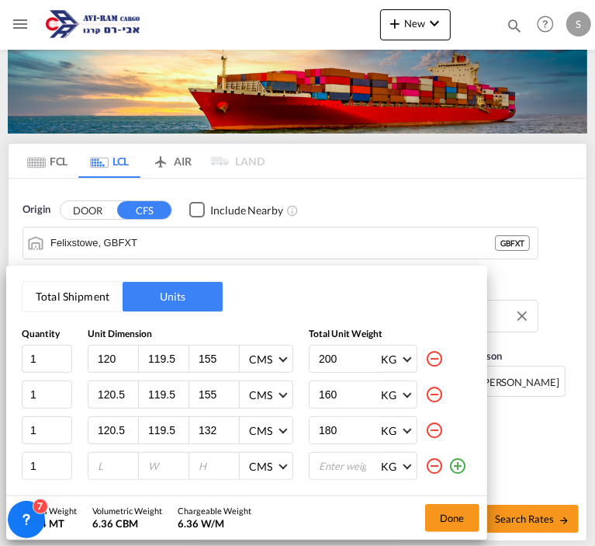
click at [122, 463] on input "number" at bounding box center [117, 466] width 42 height 14
type input "120.5"
type input "119.5"
type input "154"
type input "200"
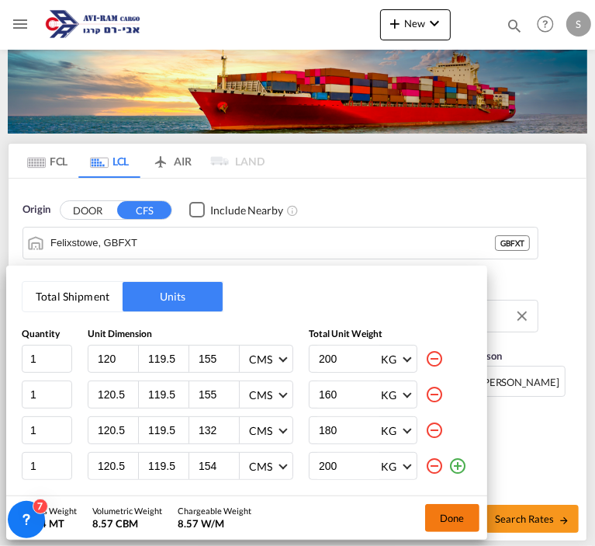
click at [456, 521] on button "Done" at bounding box center [452, 518] width 54 height 28
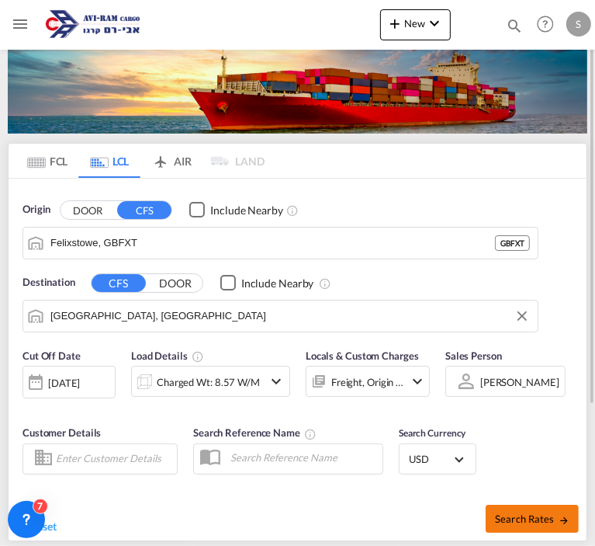
click at [530, 512] on span "Search Rates" at bounding box center [532, 518] width 74 height 12
type input "GBFXT to ILHFA / [DATE]"
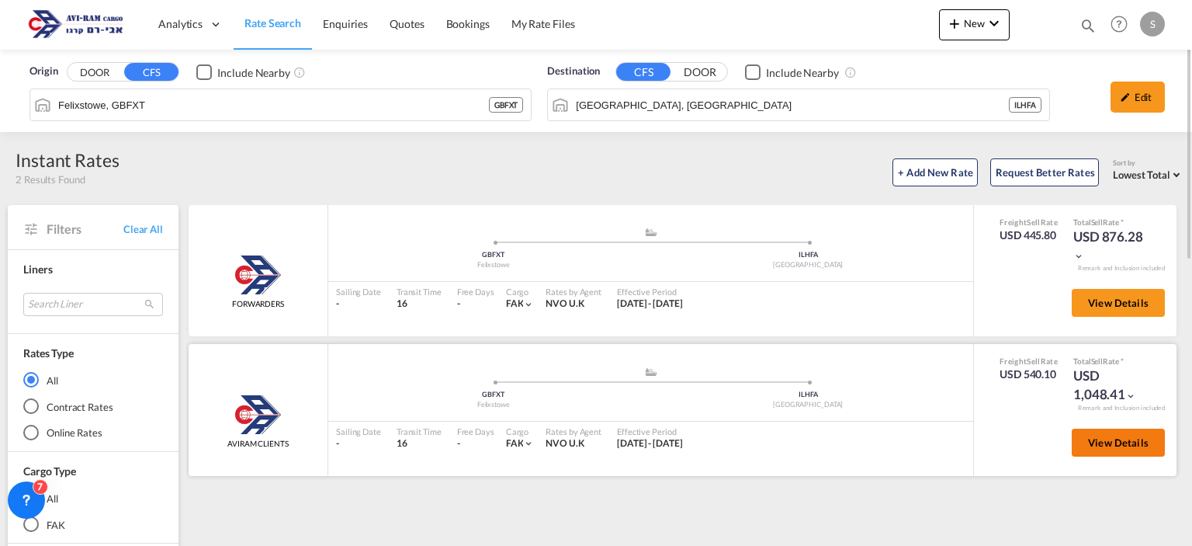
click at [1124, 446] on span "View Details" at bounding box center [1118, 442] width 61 height 12
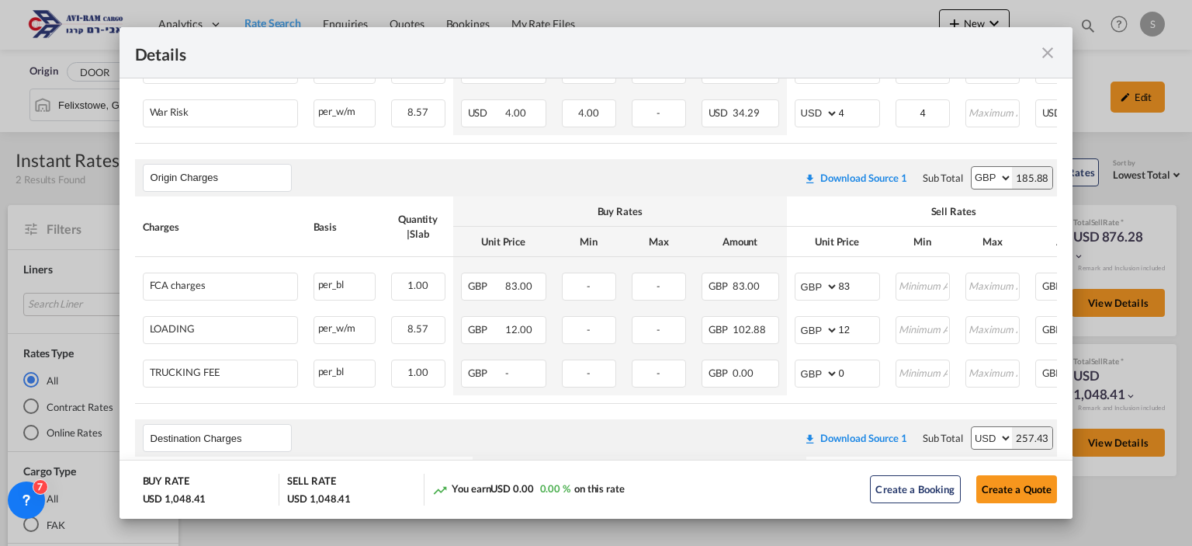
scroll to position [449, 0]
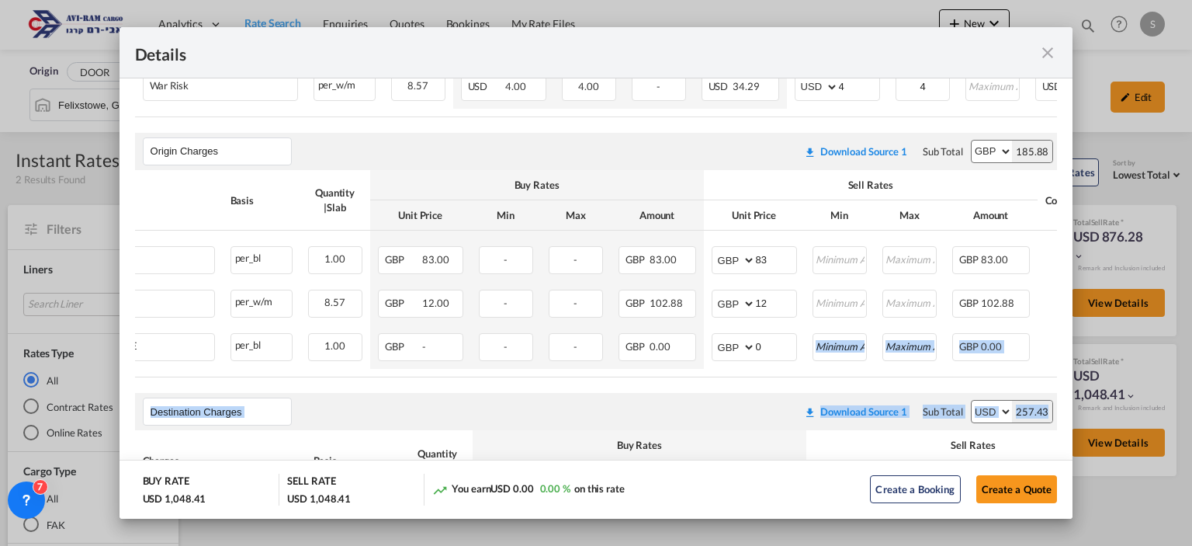
drag, startPoint x: 878, startPoint y: 386, endPoint x: 981, endPoint y: 390, distance: 103.3
click at [1045, 387] on md-content "Main Freight Please enter leg name Leg Name Already Exists Download Source 1 Su…" at bounding box center [597, 427] width 954 height 1086
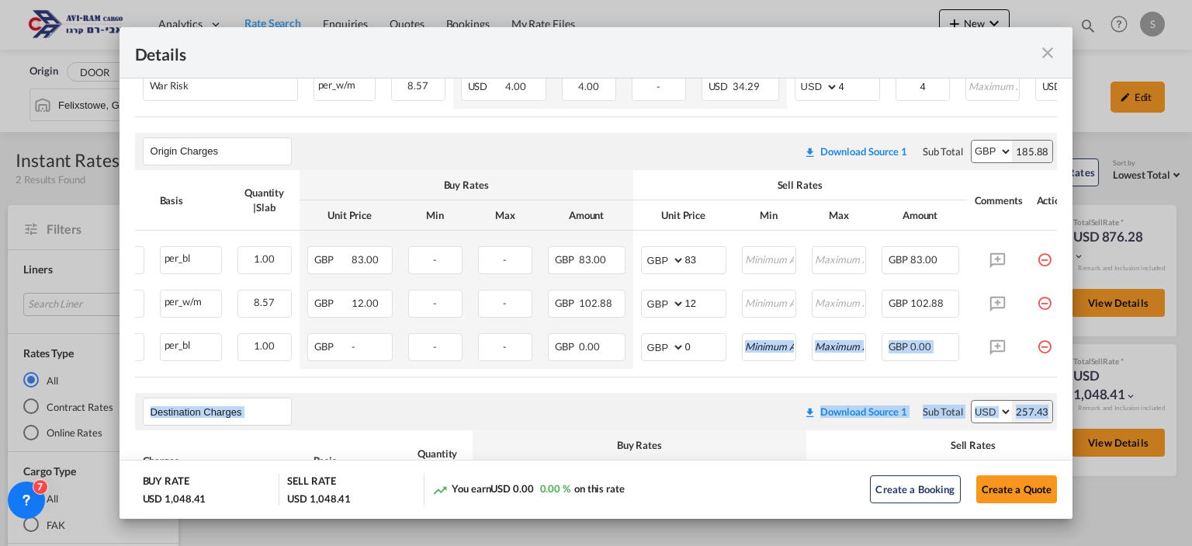
scroll to position [0, 189]
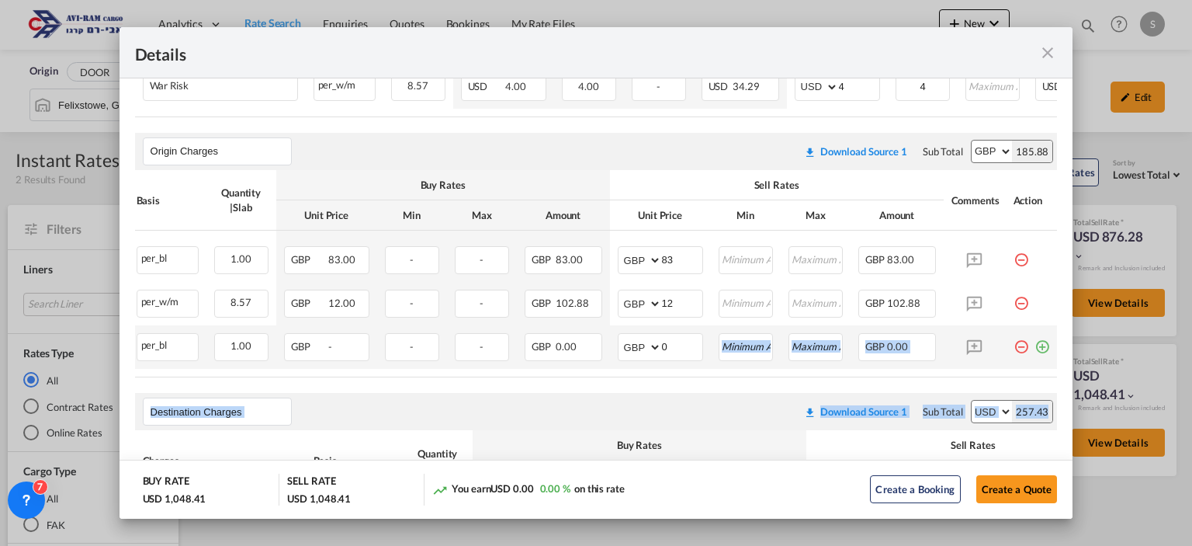
click at [1013, 348] on md-icon "icon-minus-circle-outline red-400-fg pt-7" at bounding box center [1021, 341] width 16 height 16
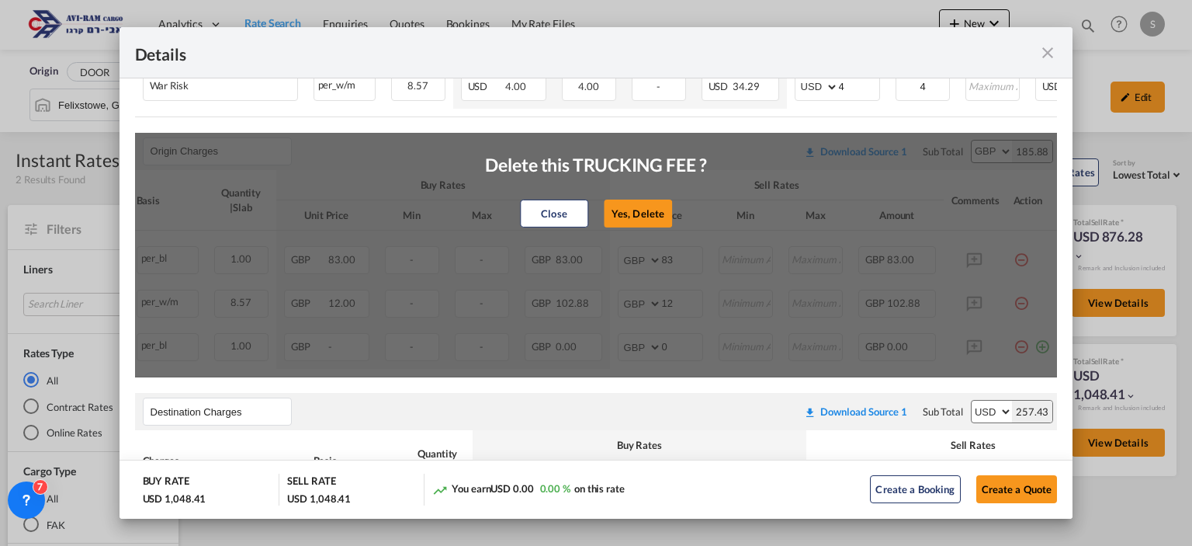
click at [650, 214] on button "Yes, Delete" at bounding box center [638, 213] width 68 height 28
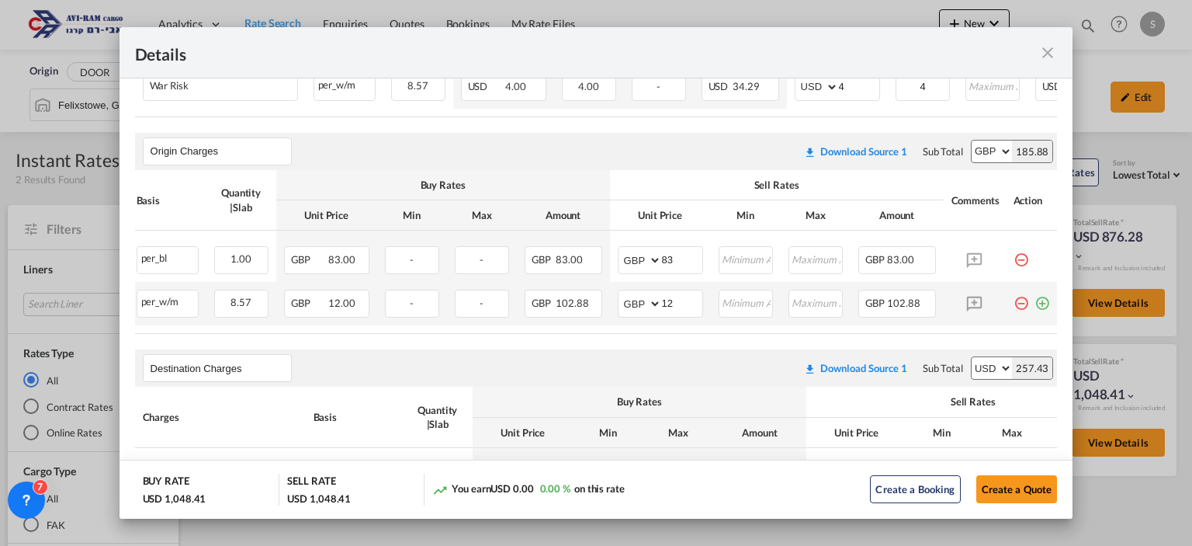
click at [1013, 305] on md-icon "icon-minus-circle-outline red-400-fg pt-7" at bounding box center [1021, 297] width 16 height 16
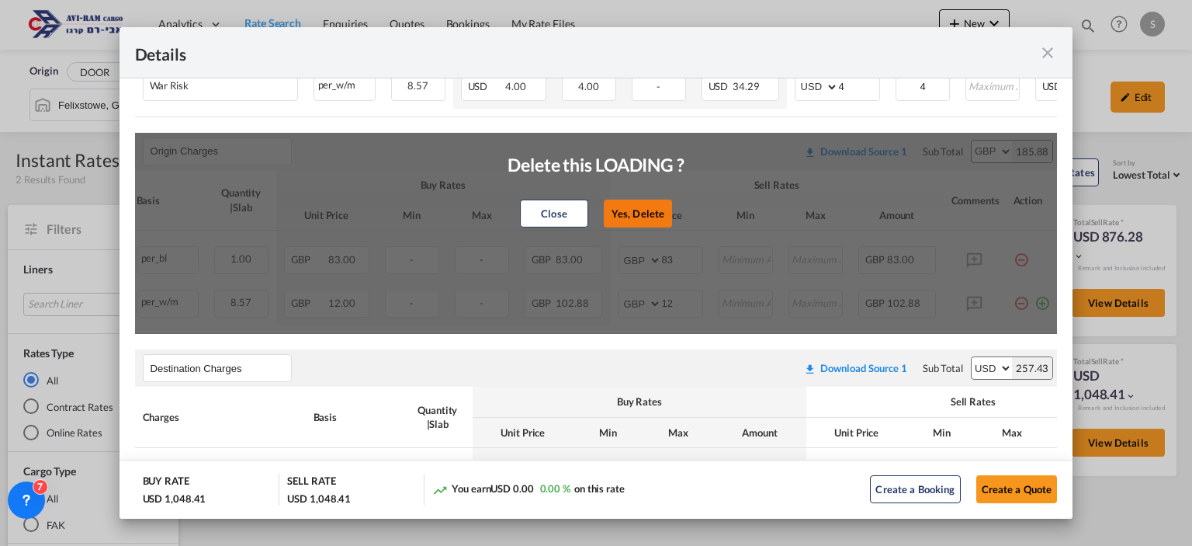
click at [651, 212] on button "Yes, Delete" at bounding box center [638, 213] width 68 height 28
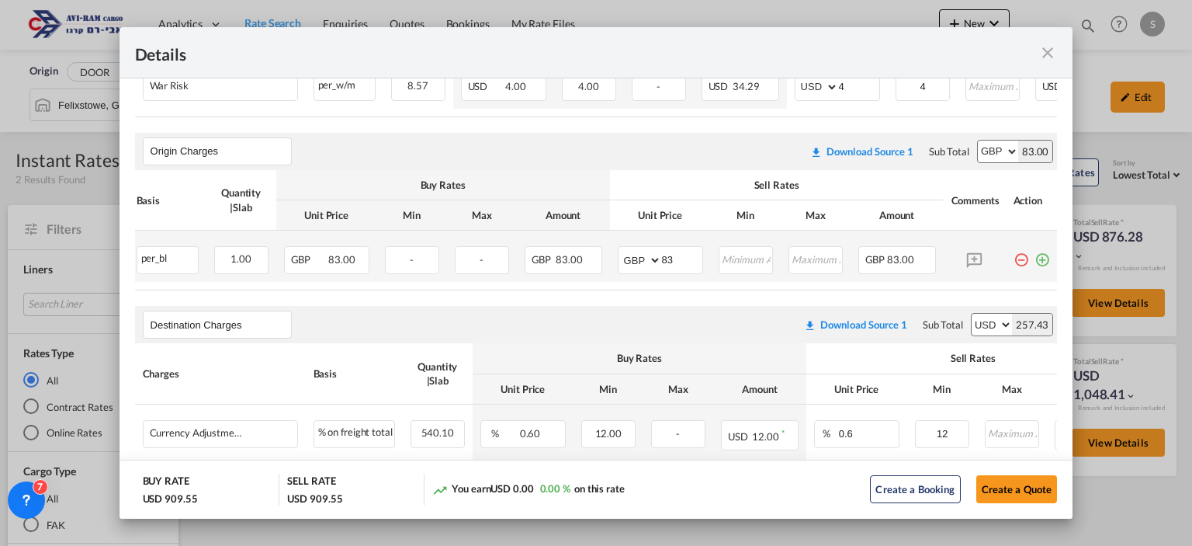
drag, startPoint x: 1012, startPoint y: 260, endPoint x: 982, endPoint y: 254, distance: 30.1
click at [1013, 260] on md-icon "icon-minus-circle-outline red-400-fg pt-7" at bounding box center [1021, 254] width 16 height 16
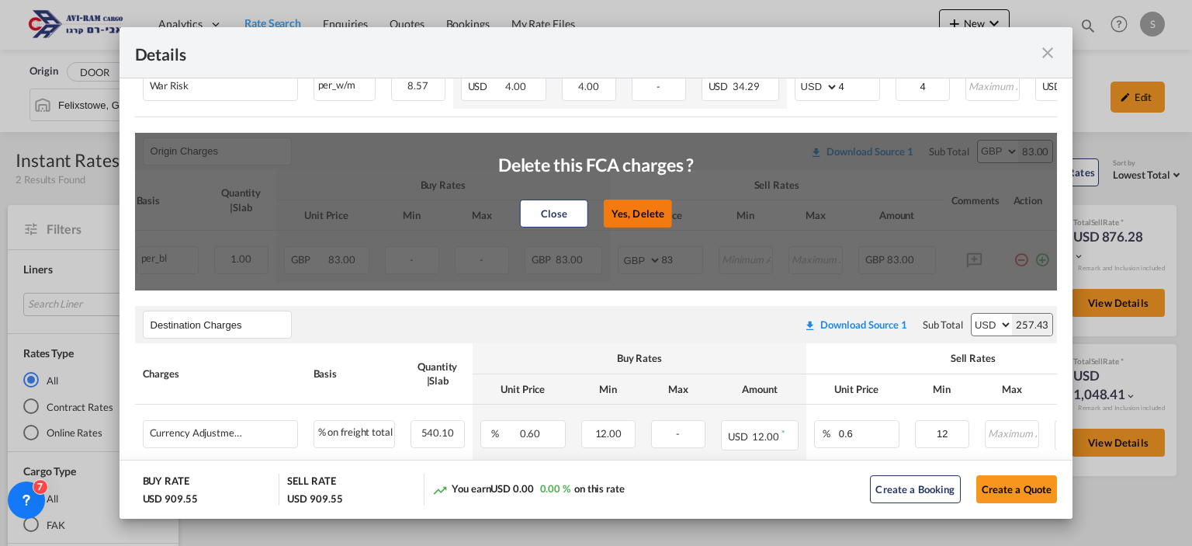
click at [652, 208] on button "Yes, Delete" at bounding box center [638, 213] width 68 height 28
type input "Destination Charges"
select select "string:USD"
type input "0.6"
type input "12"
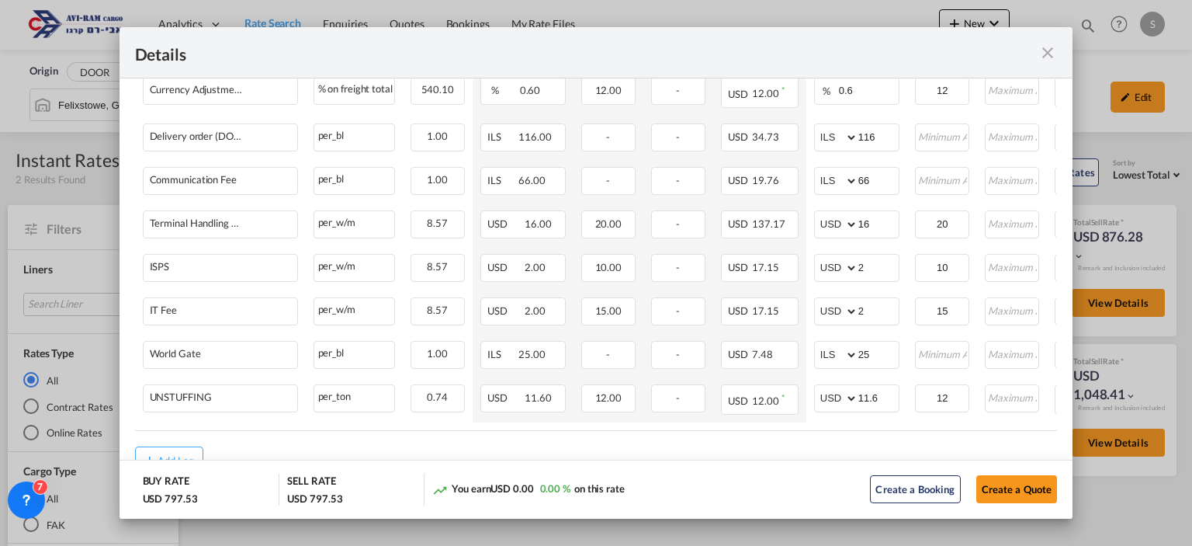
scroll to position [0, 208]
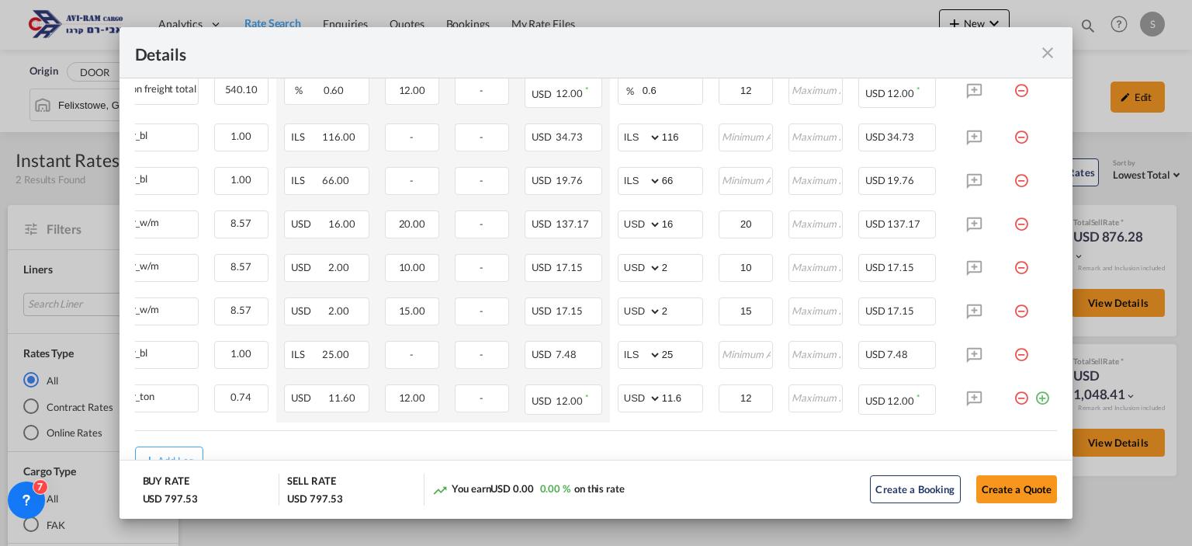
drag, startPoint x: 1010, startPoint y: 356, endPoint x: 996, endPoint y: 353, distance: 14.3
click at [1013, 356] on md-icon "icon-minus-circle-outline red-400-fg pt-7" at bounding box center [1021, 349] width 16 height 16
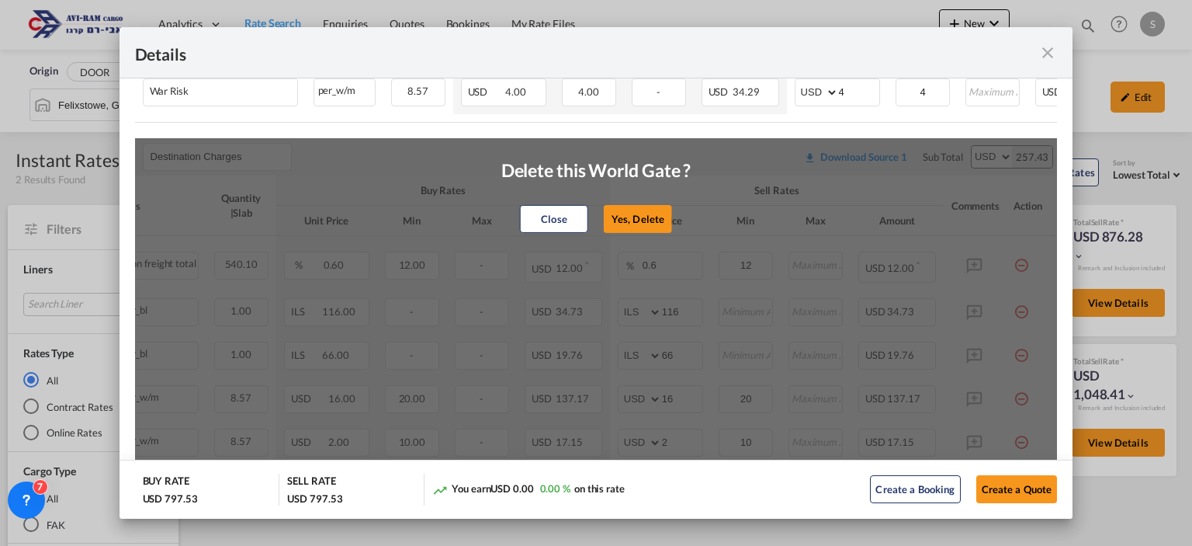
scroll to position [404, 0]
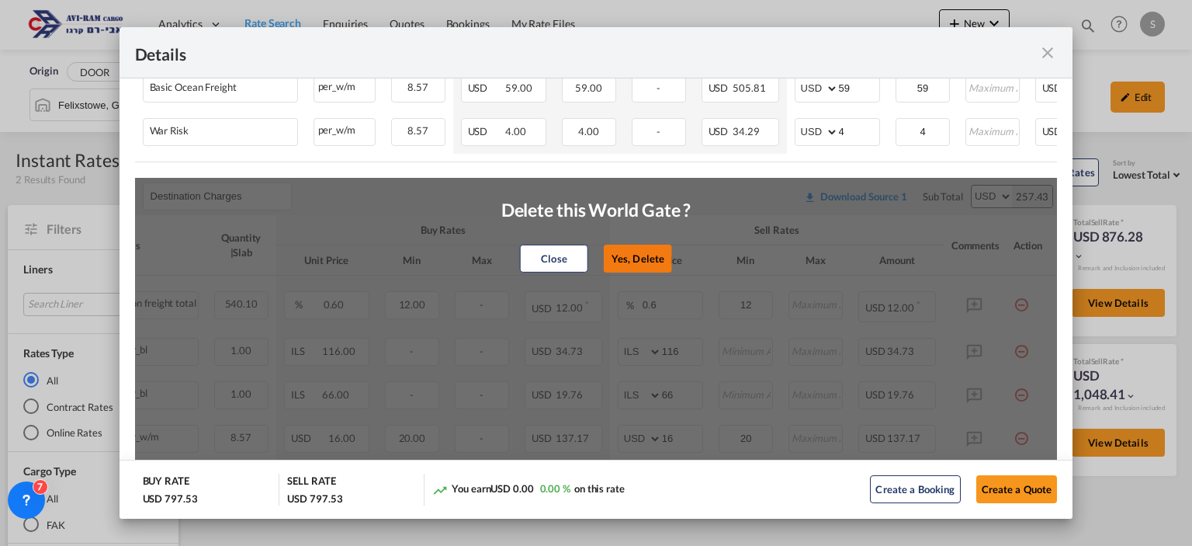
click at [636, 259] on button "Yes, Delete" at bounding box center [638, 258] width 68 height 28
select select "string:USD"
type input "11.6"
type input "12"
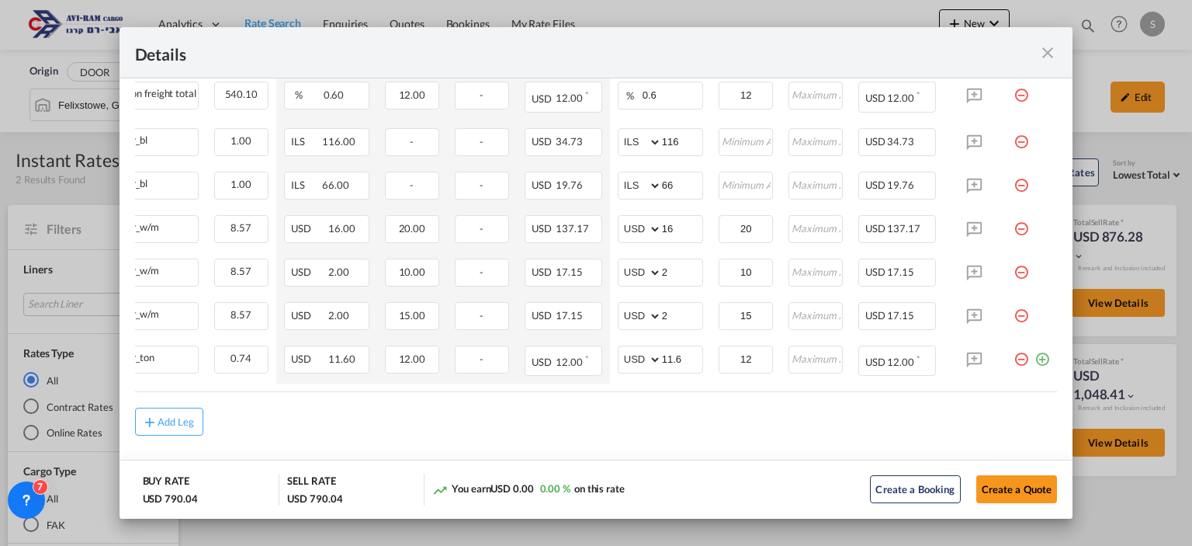
scroll to position [623, 0]
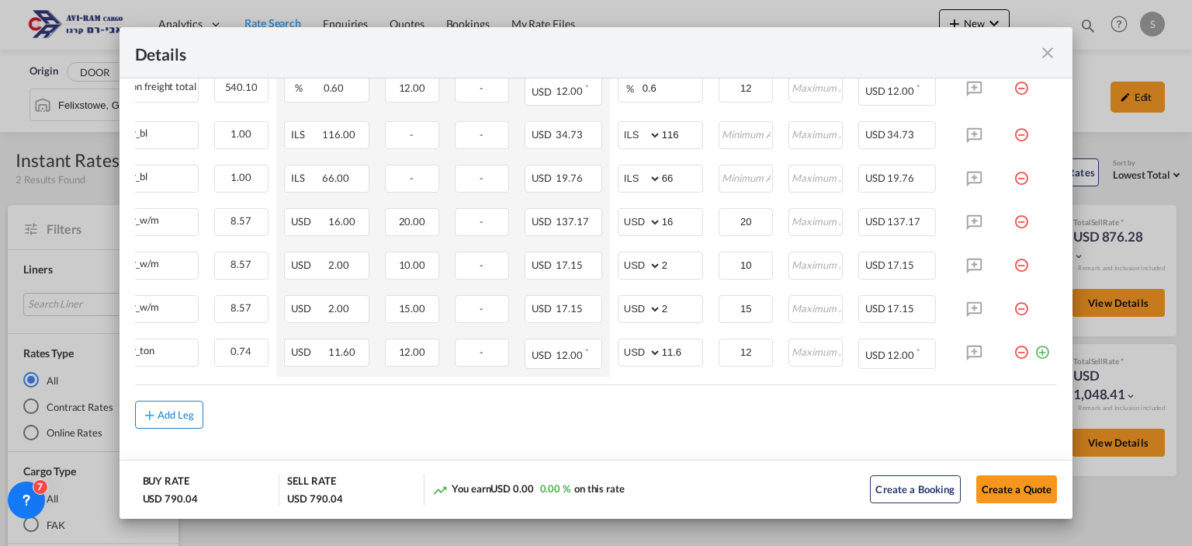
click at [171, 409] on button "Add Leg" at bounding box center [169, 414] width 68 height 28
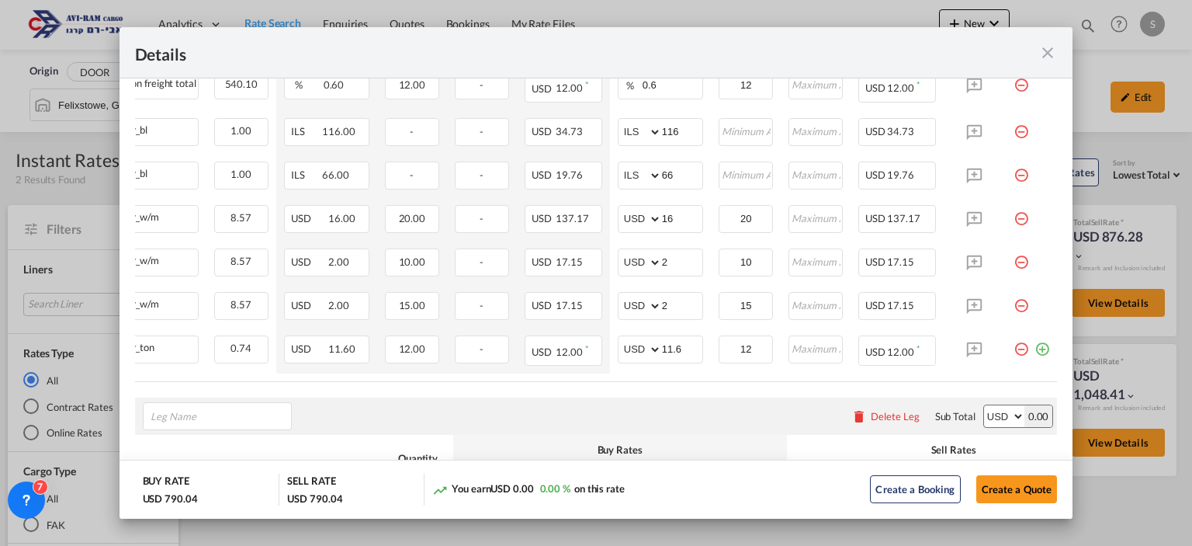
click at [171, 409] on input "Leg Name" at bounding box center [221, 415] width 140 height 23
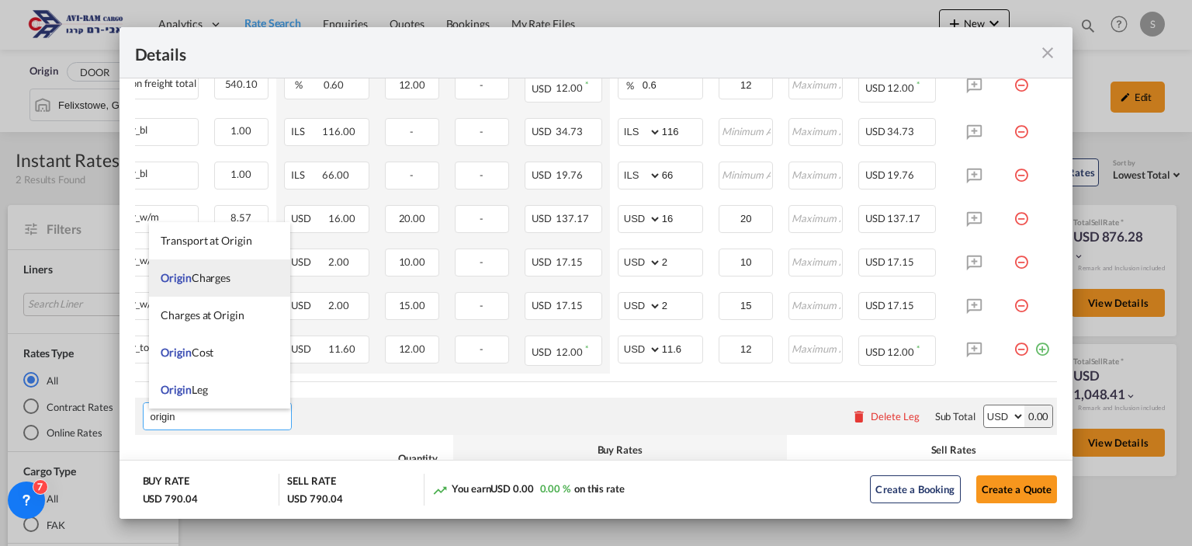
click at [206, 283] on span "Origin Charges" at bounding box center [196, 277] width 70 height 13
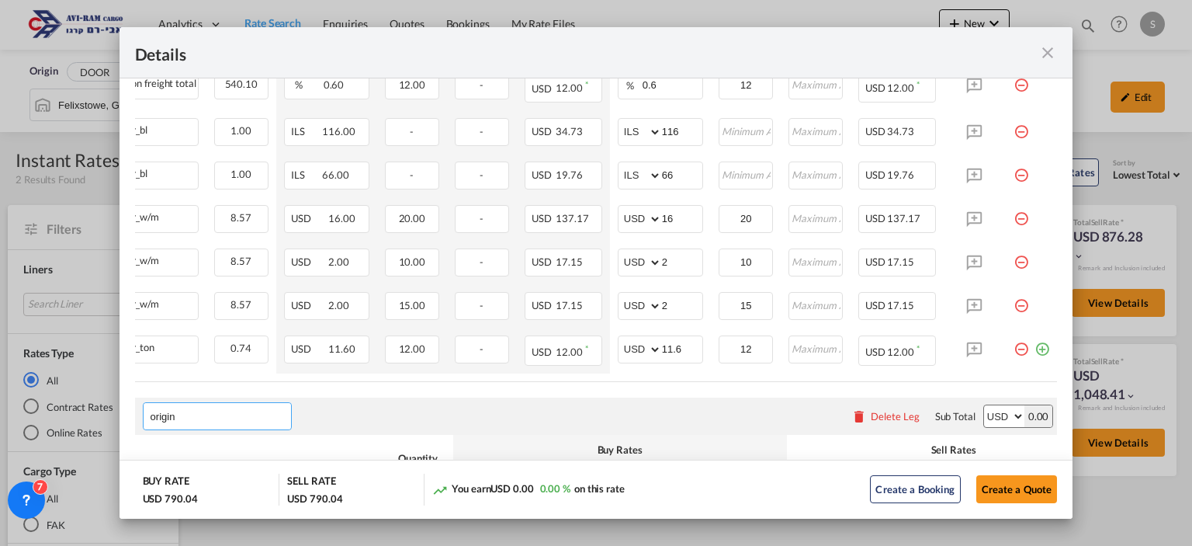
type input "Origin Charges"
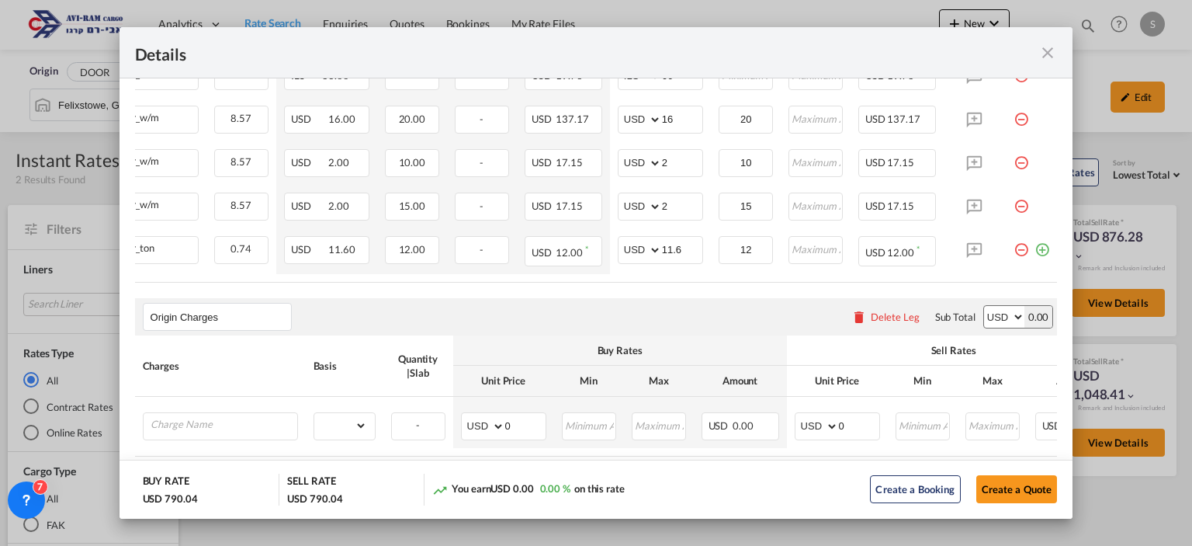
scroll to position [726, 0]
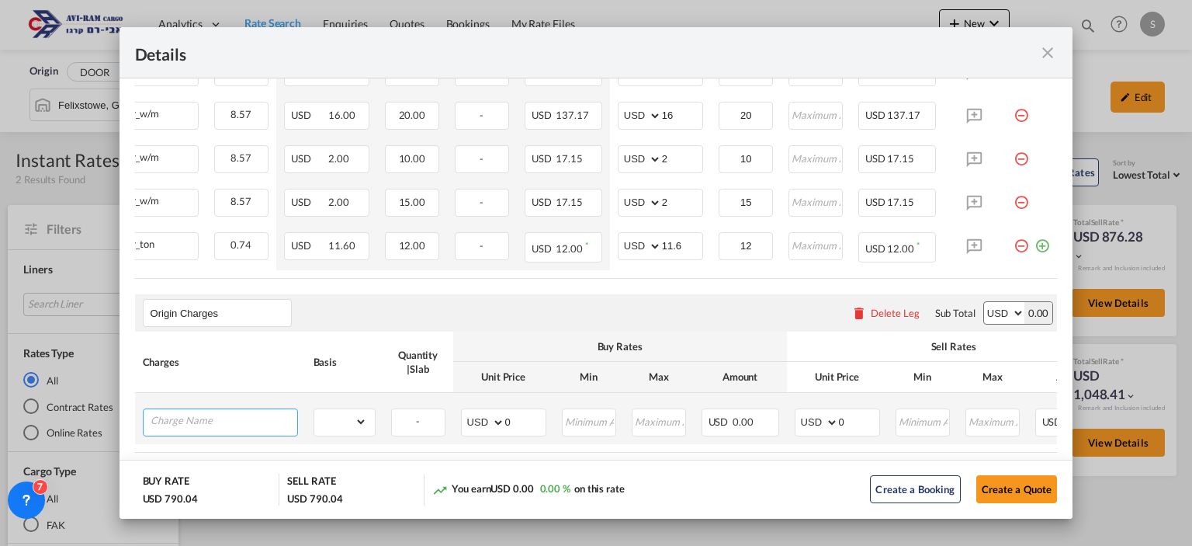
click at [238, 423] on input "Charge Name" at bounding box center [224, 420] width 147 height 23
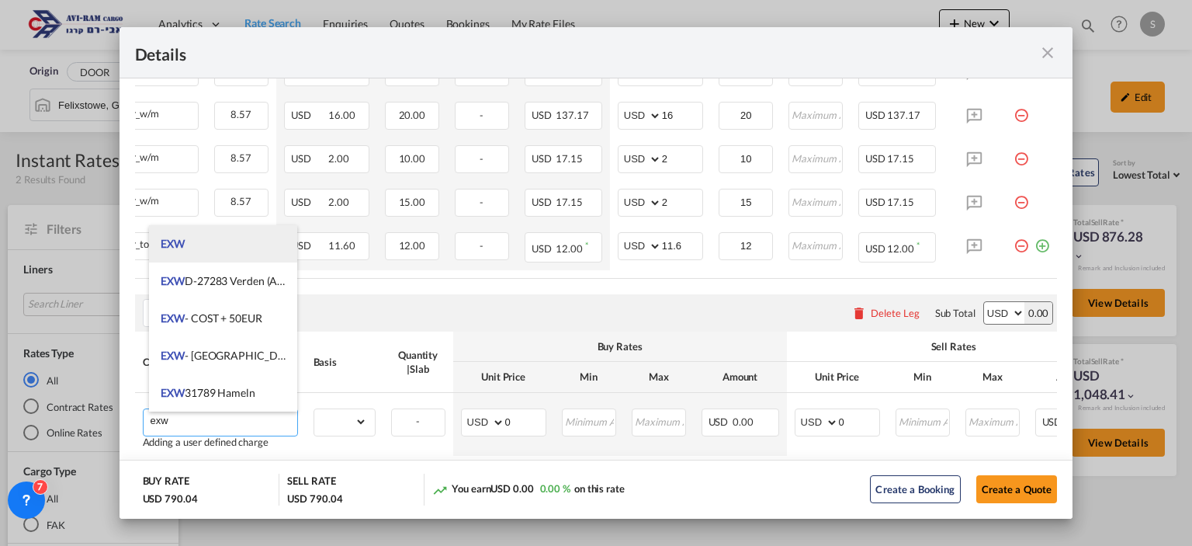
click at [215, 251] on li "EXW" at bounding box center [222, 243] width 147 height 37
type input "EXW"
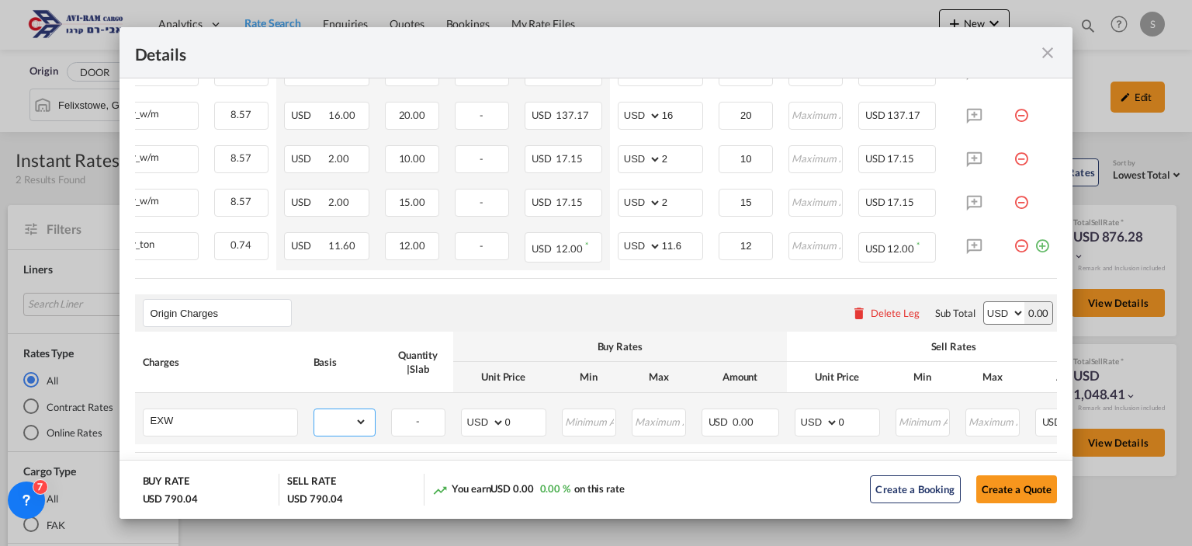
click at [360, 428] on select "gross_weight volumetric_weight per_shipment per_bl per_km per_hawb per_kg flat …" at bounding box center [340, 421] width 53 height 25
select select "per_shipment"
click at [314, 411] on select "gross_weight volumetric_weight per_shipment per_bl per_km per_hawb per_kg flat …" at bounding box center [340, 421] width 53 height 25
click at [809, 425] on select "AED AFN ALL AMD ANG AOA ARS AUD AWG AZN BAM BBD BDT BGN BHD BIF BMD BND BOB BRL…" at bounding box center [818, 422] width 40 height 22
select select "string:GBP"
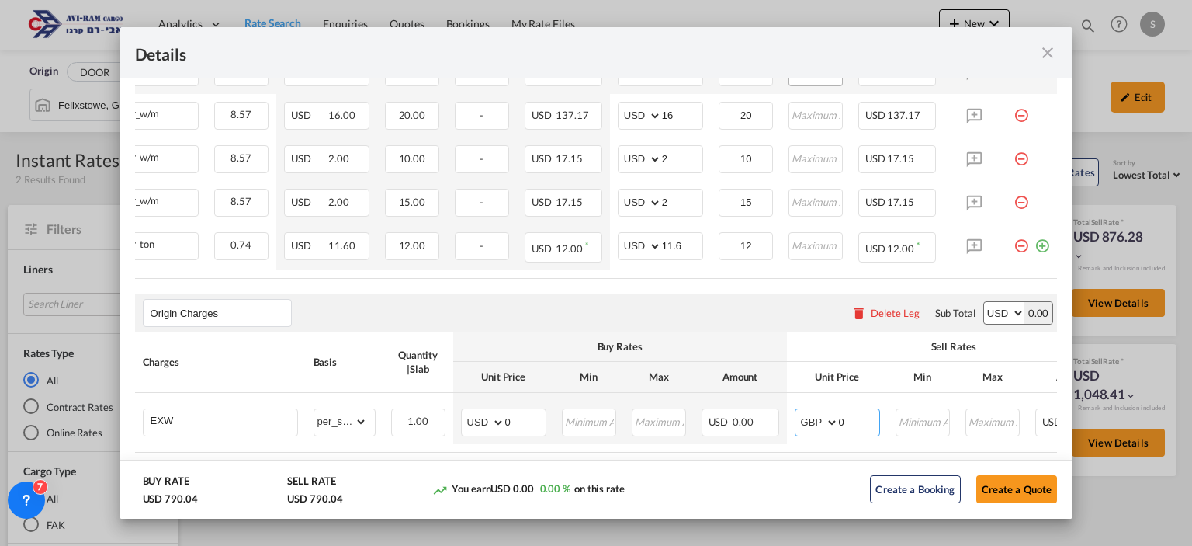
click at [798, 414] on select "AED AFN ALL AMD ANG AOA ARS AUD AWG AZN BAM BBD BDT BGN BHD BIF BMD BND BOB BRL…" at bounding box center [818, 422] width 40 height 22
drag, startPoint x: 851, startPoint y: 418, endPoint x: 812, endPoint y: 426, distance: 38.8
click at [821, 424] on md-input-container "AED AFN ALL AMD ANG AOA ARS AUD AWG AZN BAM BBD BDT BGN BHD BIF BMD BND BOB BRL…" at bounding box center [837, 422] width 85 height 28
type input "585"
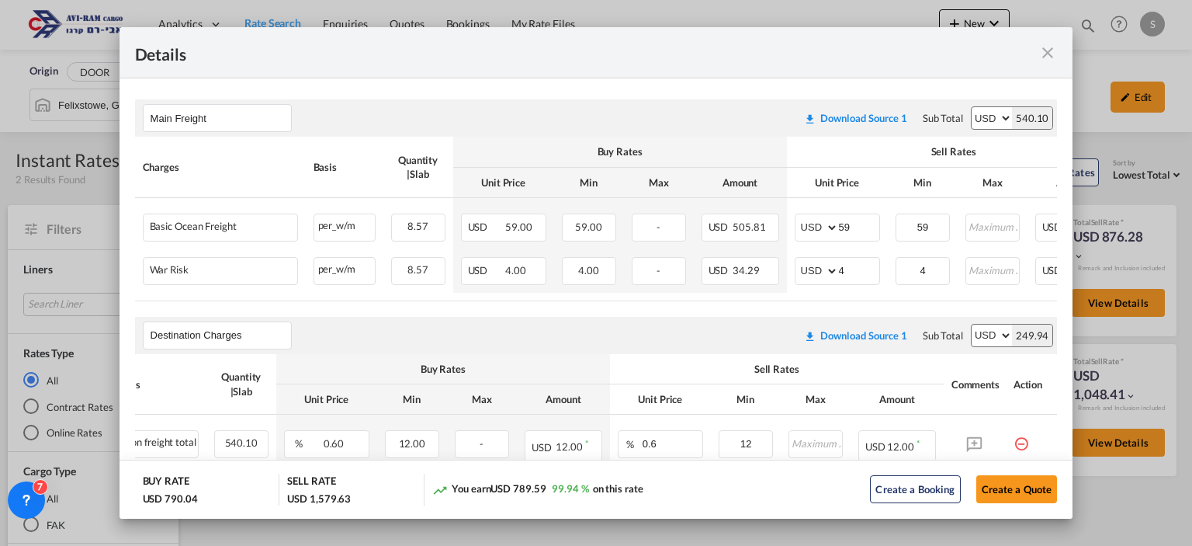
scroll to position [251, 0]
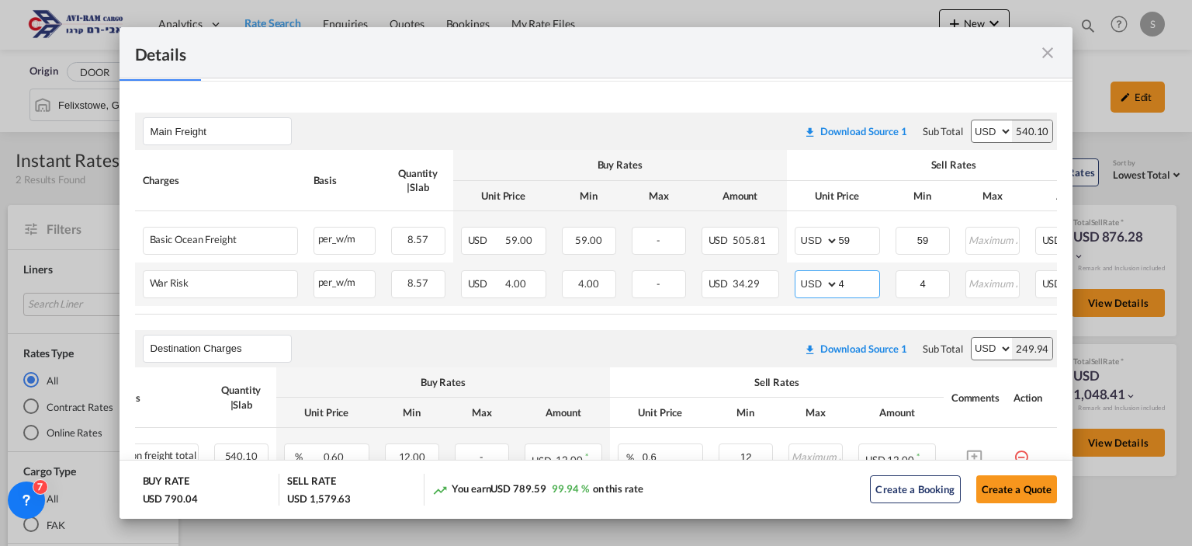
drag, startPoint x: 855, startPoint y: 281, endPoint x: 801, endPoint y: 272, distance: 55.1
click at [803, 272] on md-input-container "AED AFN ALL AMD ANG AOA ARS AUD AWG AZN BAM BBD BDT BGN BHD BIF BMD BND BOB BRL…" at bounding box center [837, 284] width 85 height 28
type input "2"
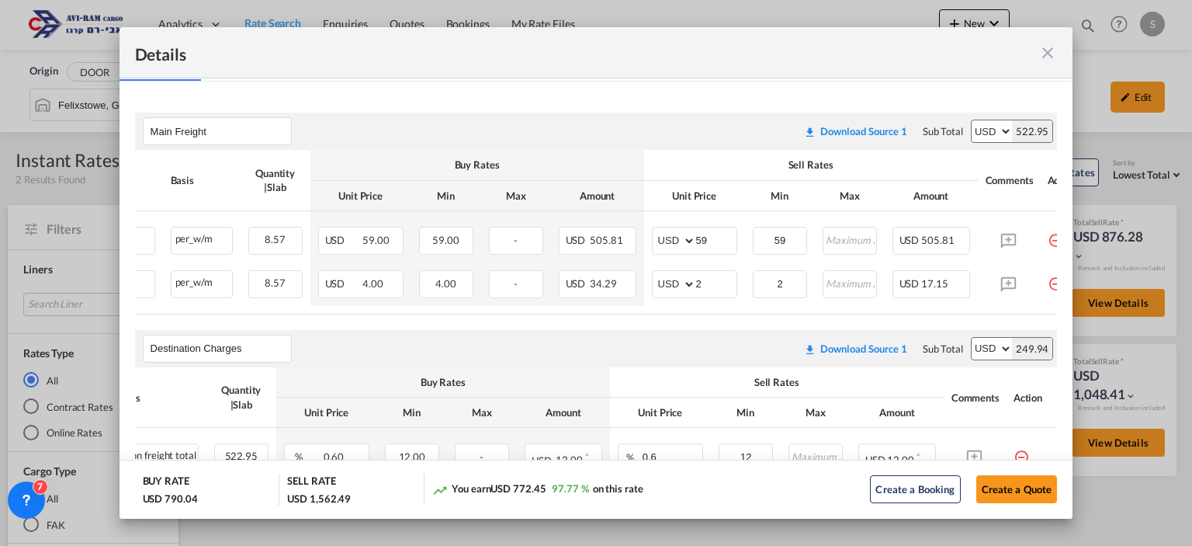
scroll to position [0, 151]
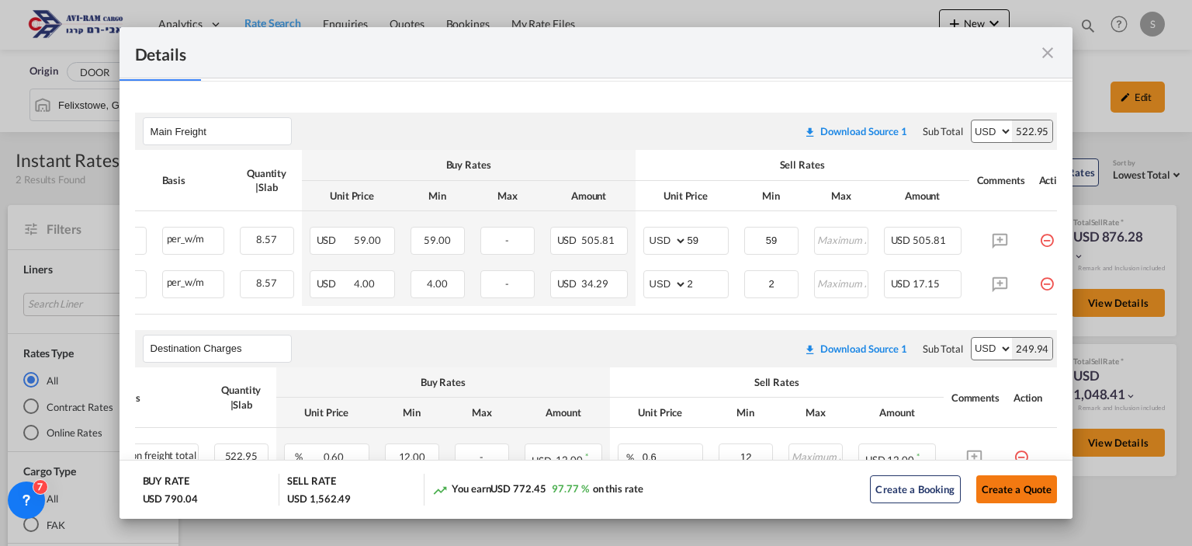
click at [989, 487] on button "Create a Quote" at bounding box center [1016, 489] width 81 height 28
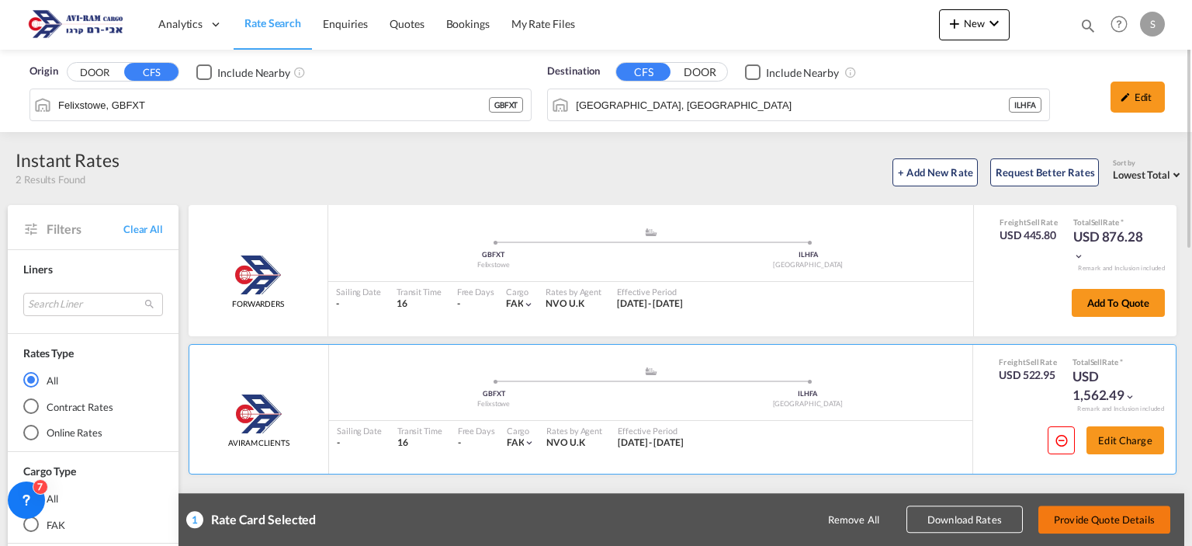
click at [1099, 525] on button "Provide Quote Details" at bounding box center [1104, 519] width 132 height 28
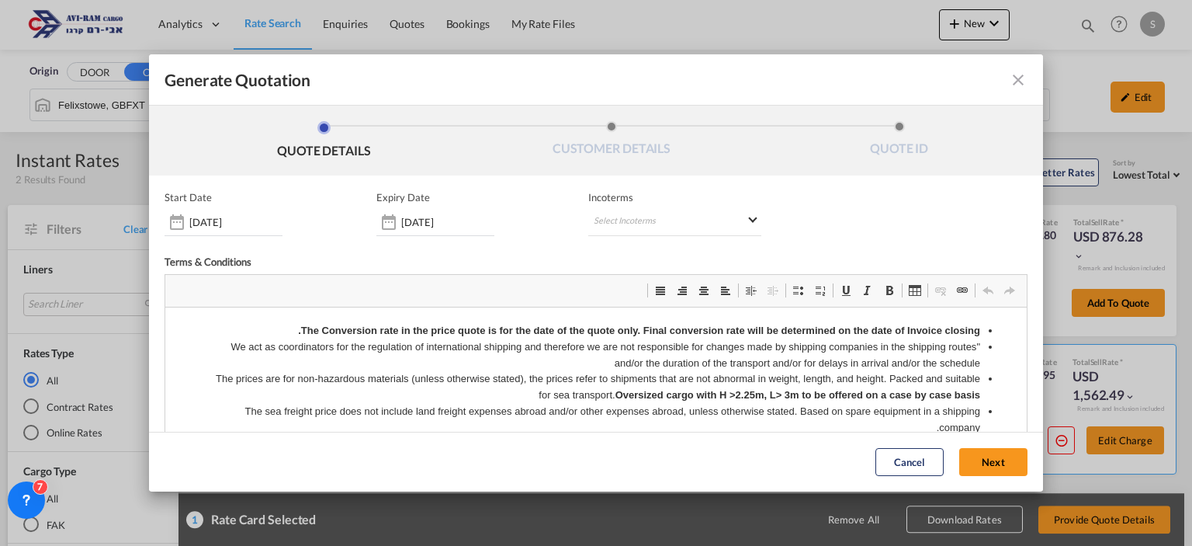
scroll to position [0, 0]
click at [472, 226] on input "[DATE]" at bounding box center [447, 222] width 93 height 12
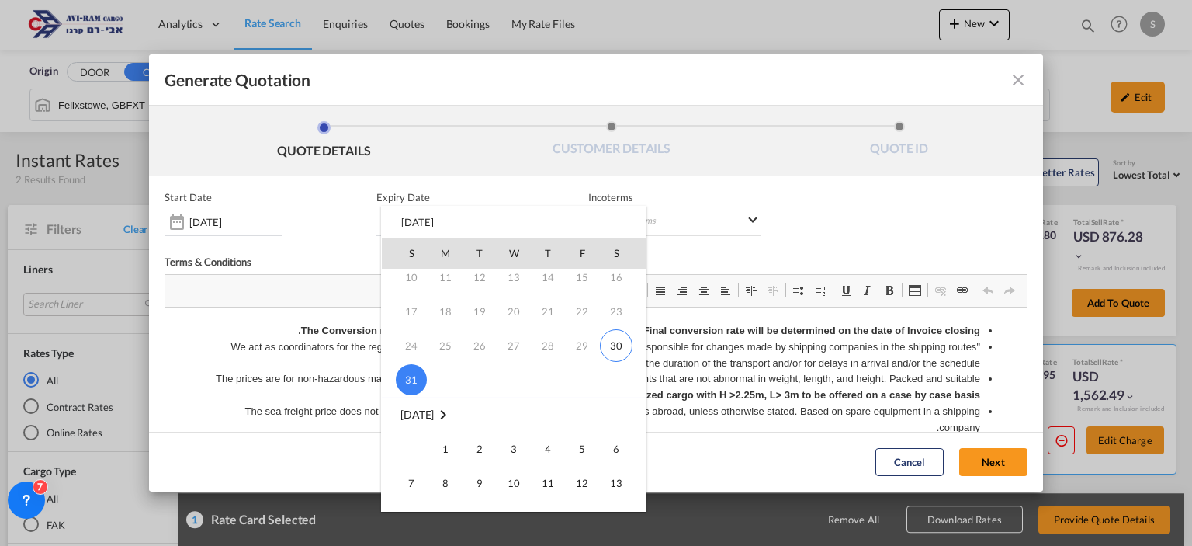
scroll to position [233, 0]
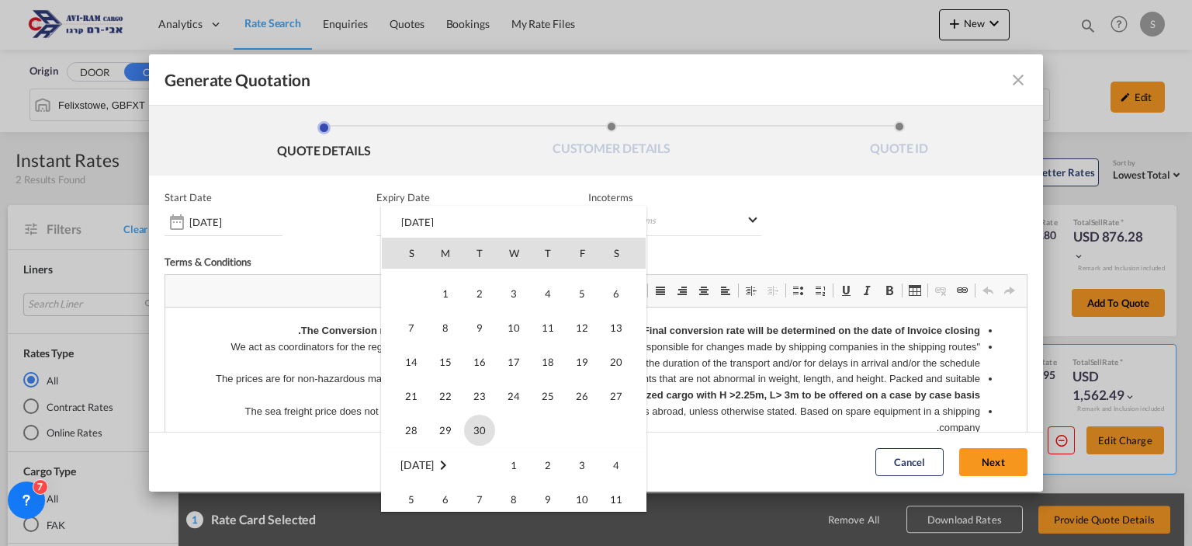
click at [480, 434] on span "30" at bounding box center [479, 429] width 31 height 31
type input "[DATE]"
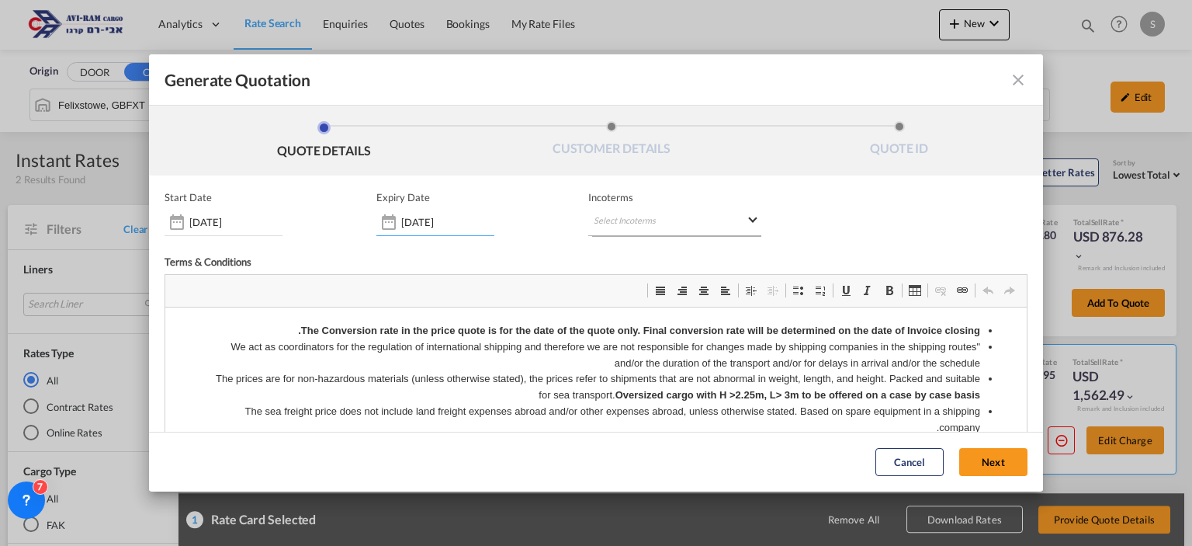
click at [598, 220] on md-select "Select Incoterms DAP - export Delivered at Place DAP - import Delivered at Plac…" at bounding box center [674, 222] width 172 height 28
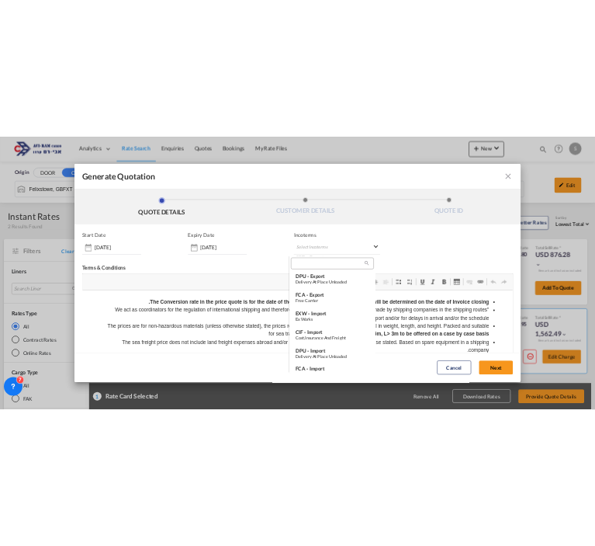
scroll to position [388, 0]
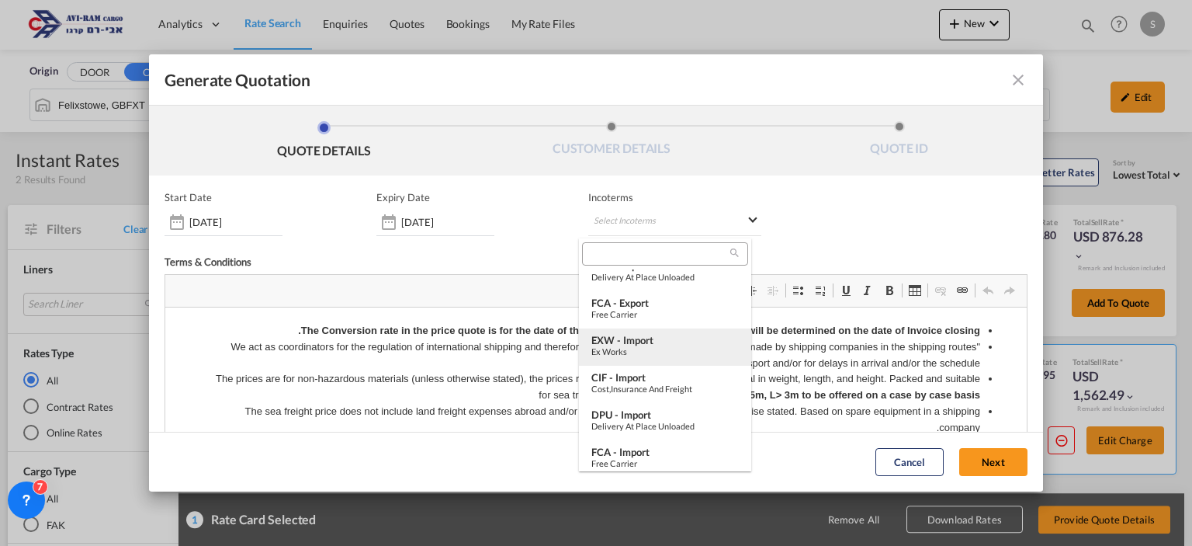
click at [643, 346] on div "Ex Works" at bounding box center [664, 351] width 147 height 10
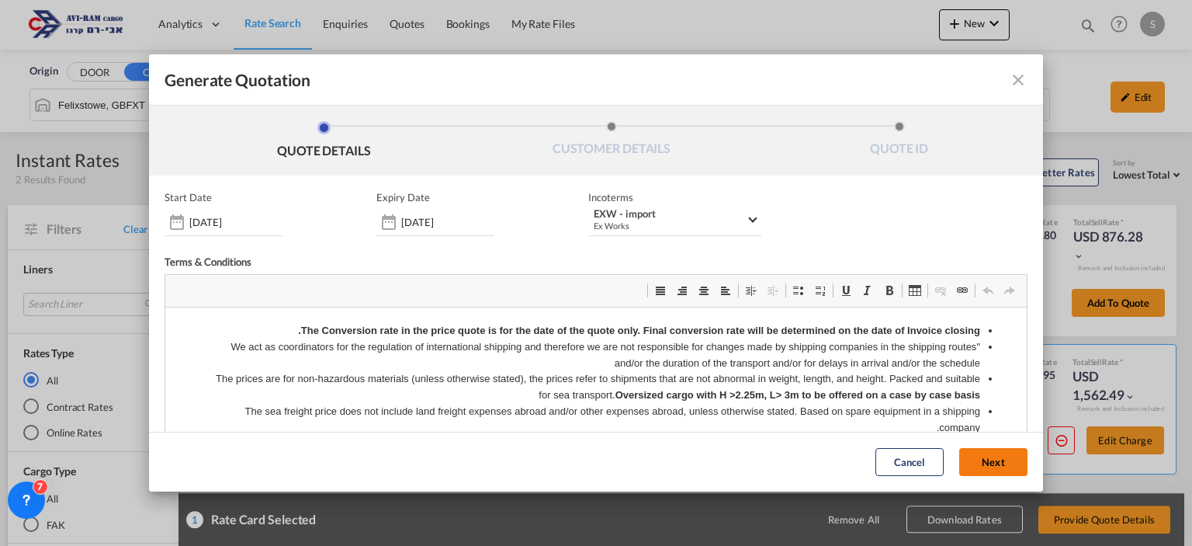
drag, startPoint x: 948, startPoint y: 462, endPoint x: 916, endPoint y: 450, distance: 33.9
click at [959, 462] on button "Next" at bounding box center [993, 463] width 68 height 28
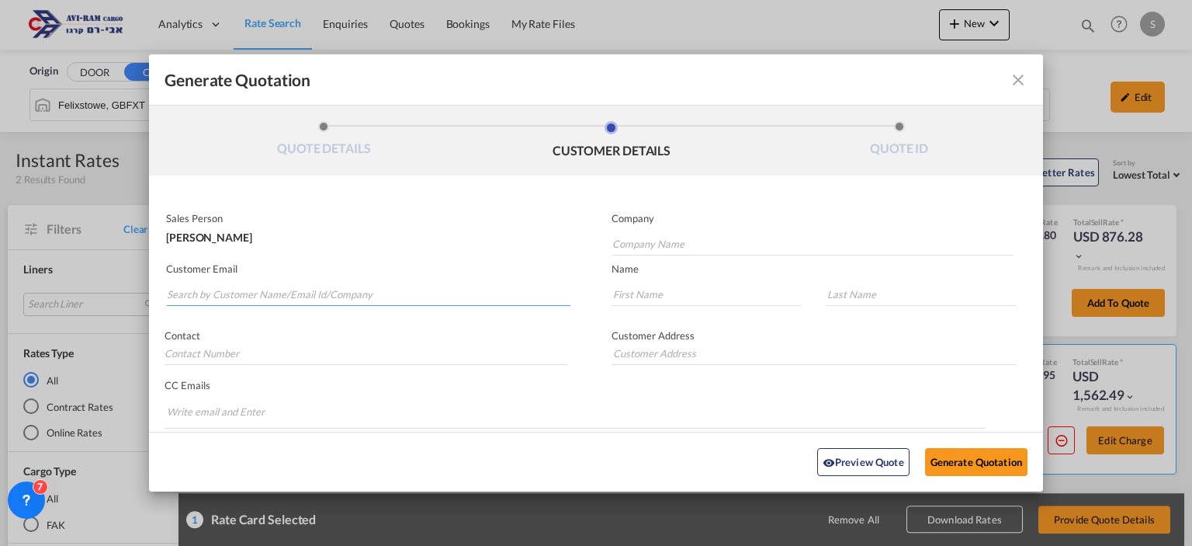
click at [391, 295] on input "Search by Customer Name/Email Id/Company" at bounding box center [369, 293] width 404 height 23
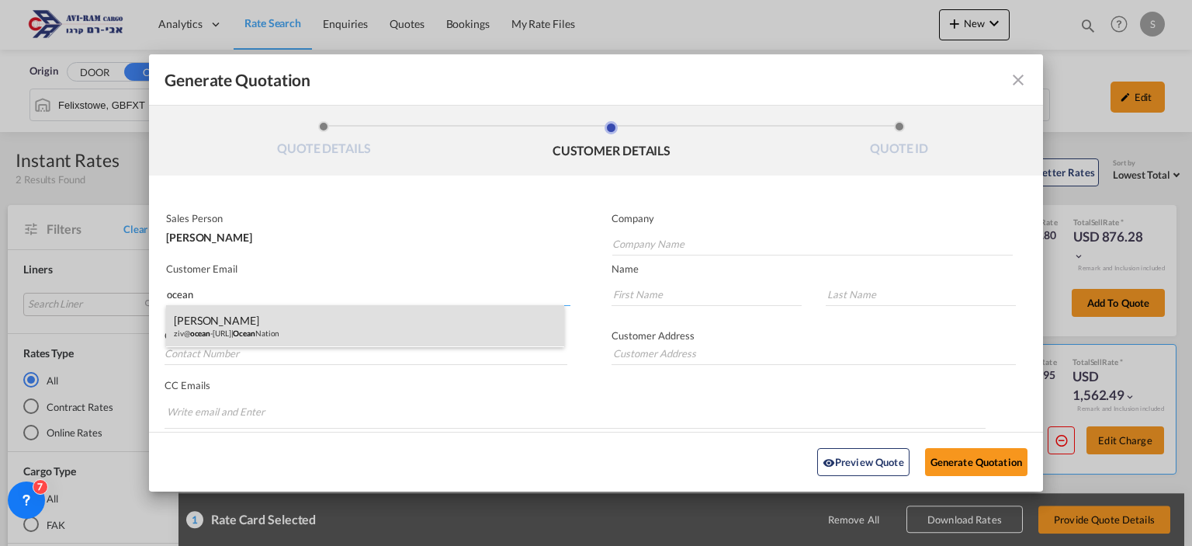
type input "ocean"
click at [276, 319] on div "Ziv Levanon ziv@ ocean -[URL] | Ocean Nation" at bounding box center [365, 326] width 398 height 42
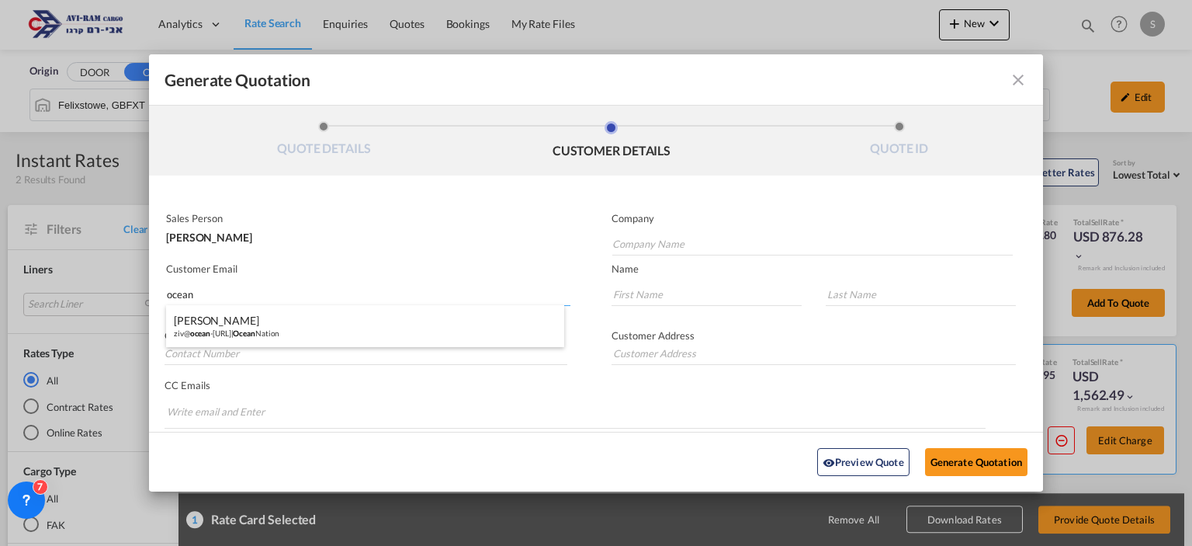
type input "Ocean Nation"
type input "[EMAIL_ADDRESS][DOMAIN_NAME]"
type input "Ziv"
type input "Levanon"
type input "[PHONE_NUMBER]"
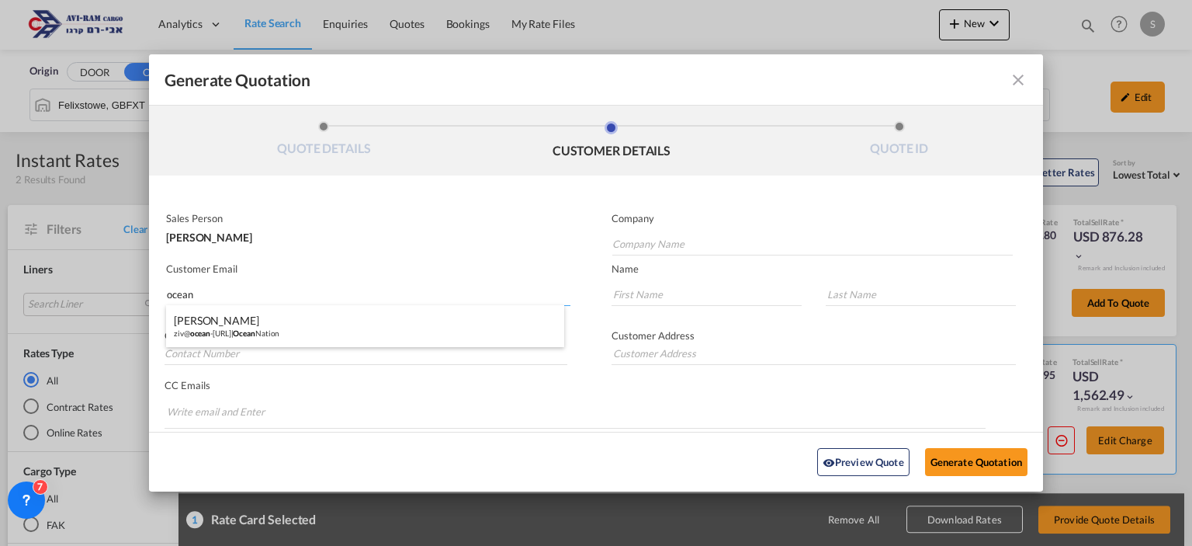
type input "."
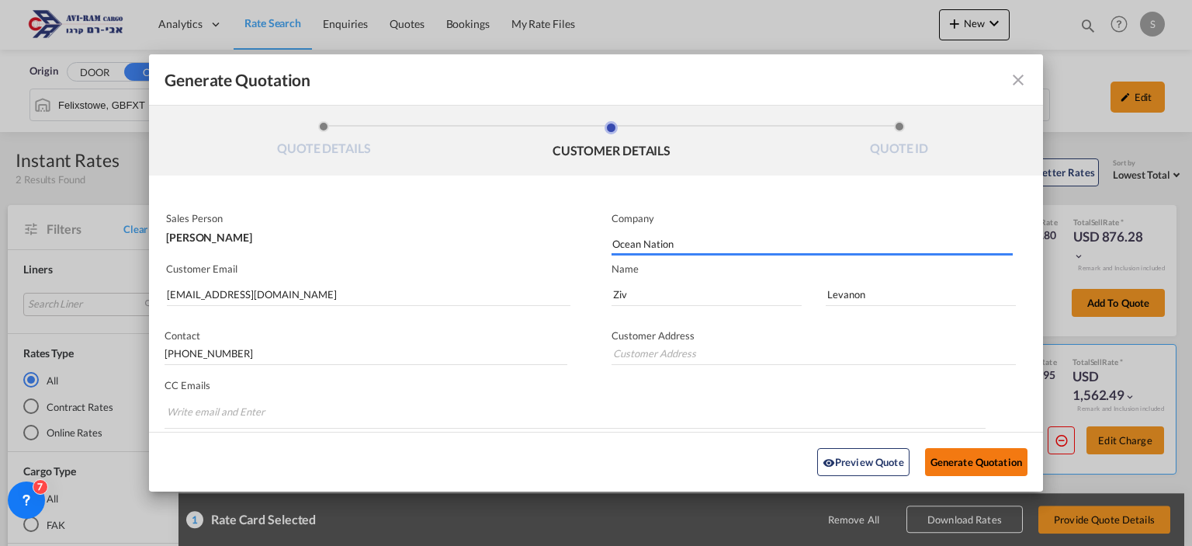
click at [951, 464] on button "Generate Quotation" at bounding box center [976, 462] width 102 height 28
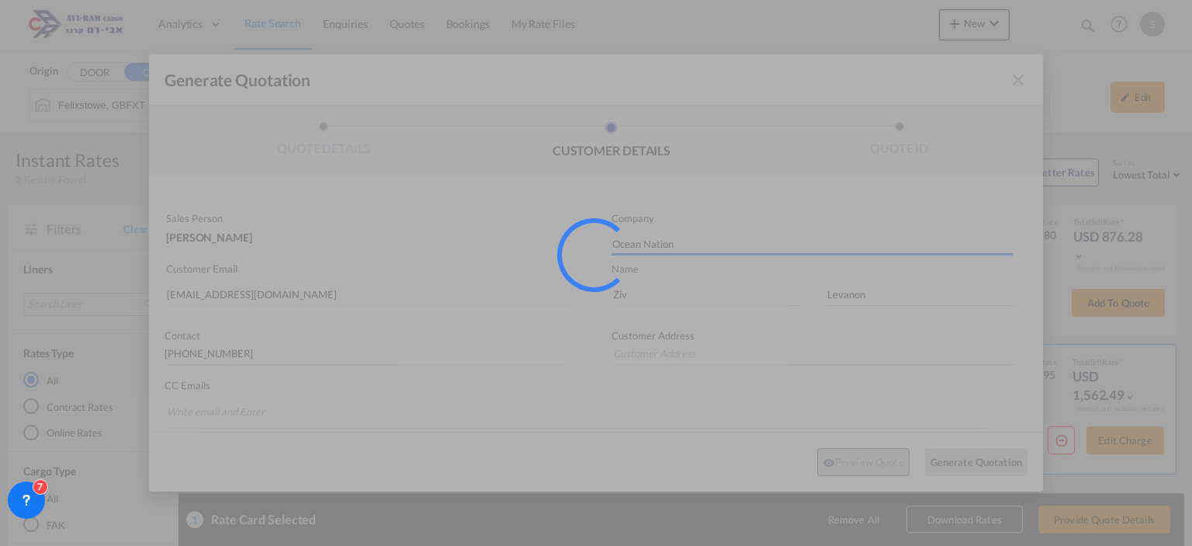
type input "."
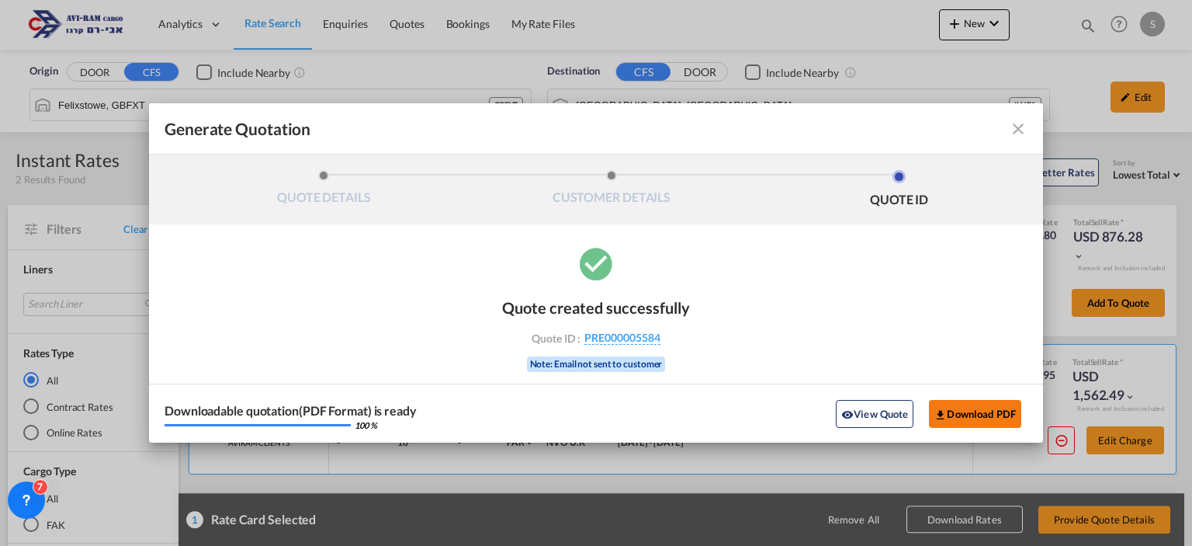
click at [981, 412] on button "Download PDF" at bounding box center [975, 414] width 92 height 28
click at [1022, 130] on md-icon "icon-close fg-AAA8AD cursor m-0" at bounding box center [1018, 129] width 19 height 19
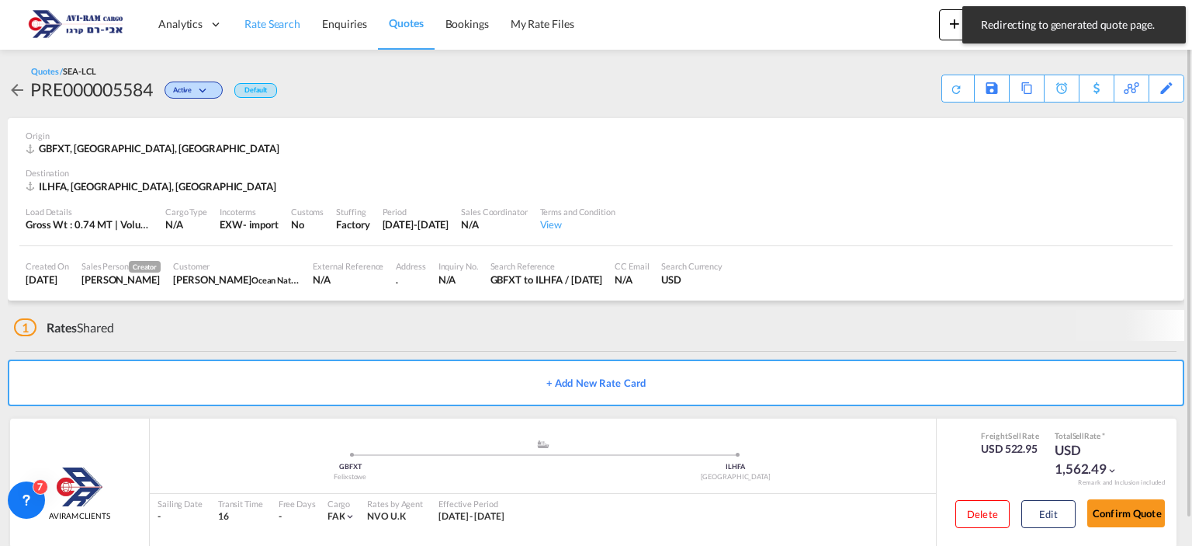
click at [269, 33] on link "Rate Search" at bounding box center [273, 24] width 78 height 50
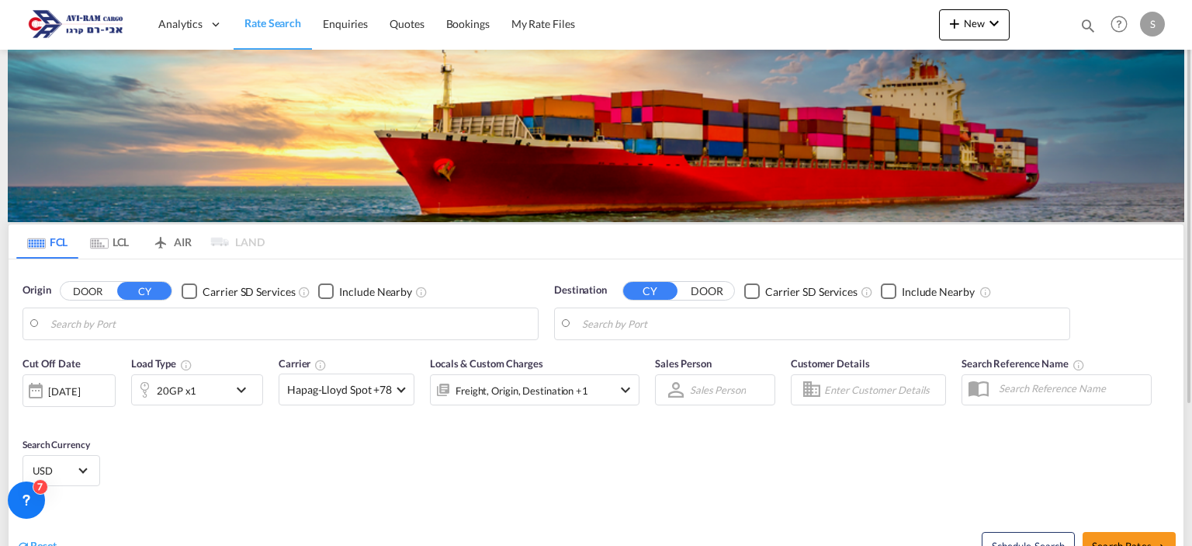
click at [120, 247] on md-tab-item "LCL" at bounding box center [109, 241] width 62 height 34
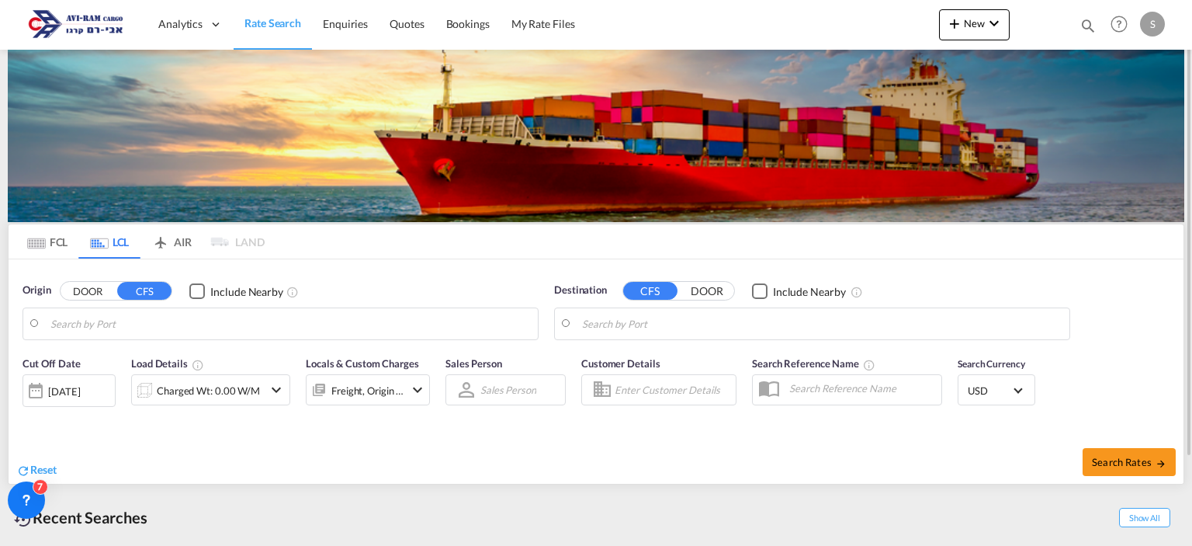
type input "Felixstowe, GBFXT"
type input "[GEOGRAPHIC_DATA], [GEOGRAPHIC_DATA]"
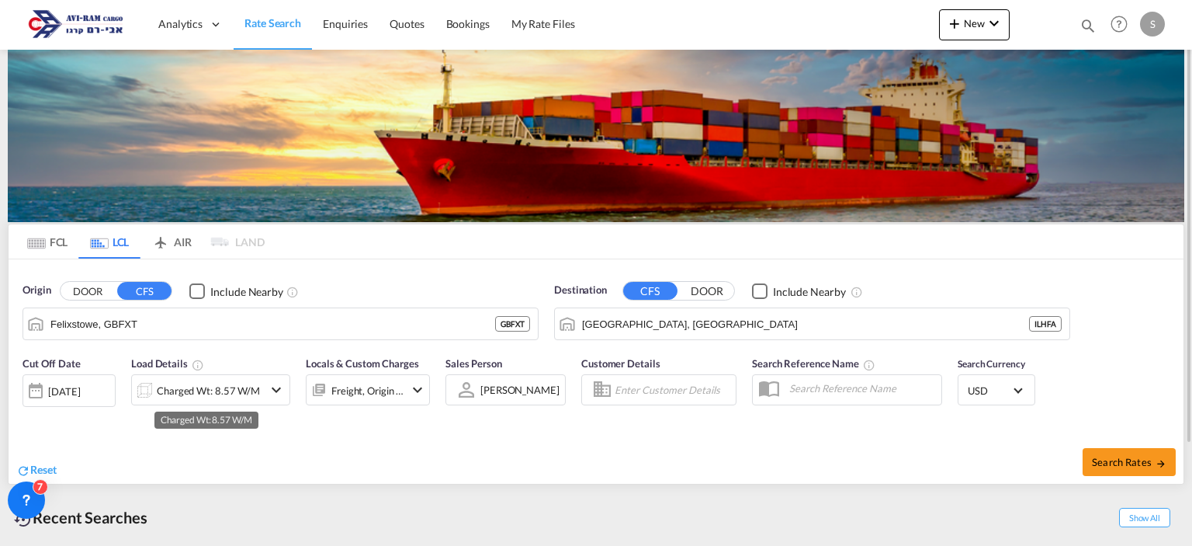
click at [179, 393] on div "Charged Wt: 8.57 W/M" at bounding box center [208, 390] width 103 height 22
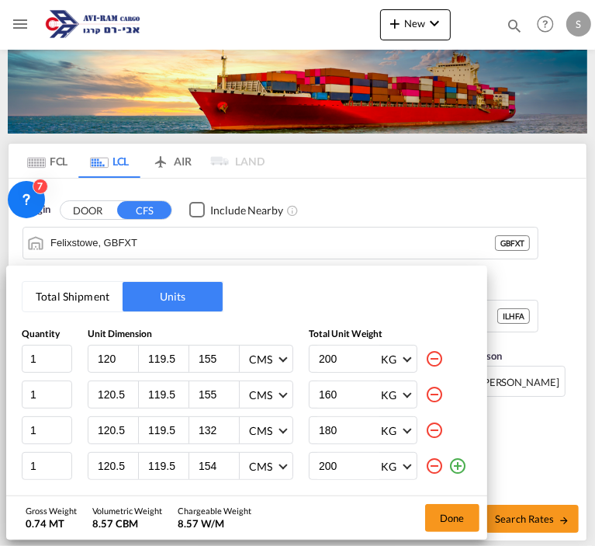
drag, startPoint x: 330, startPoint y: 392, endPoint x: 275, endPoint y: 384, distance: 54.9
click at [275, 384] on div "1 120.5 119.5 155 CMS CMS Inches 160 KG KG LB" at bounding box center [247, 394] width 450 height 28
type input "190"
drag, startPoint x: 222, startPoint y: 431, endPoint x: 175, endPoint y: 428, distance: 46.7
click at [175, 428] on div "120.5 119.5 132 CMS CMS Inches" at bounding box center [191, 430] width 206 height 28
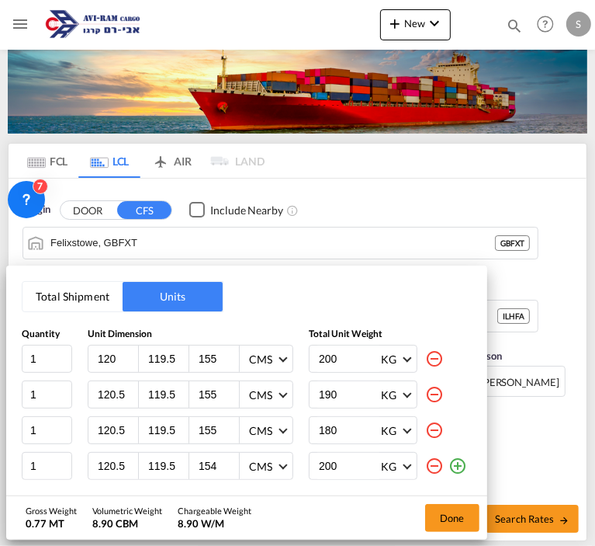
type input "155"
drag, startPoint x: 348, startPoint y: 421, endPoint x: 280, endPoint y: 440, distance: 70.8
click at [280, 440] on div "1 120.5 119.5 155 CMS CMS Inches 180 KG KG LB" at bounding box center [247, 430] width 450 height 28
type input "160"
drag, startPoint x: 218, startPoint y: 466, endPoint x: 182, endPoint y: 458, distance: 36.5
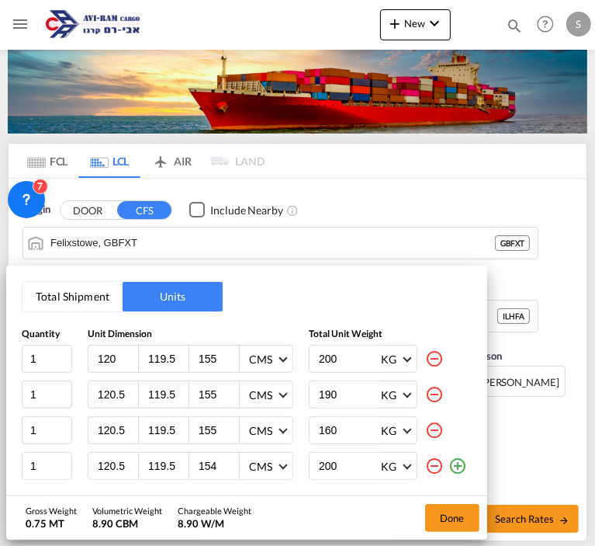
click at [183, 458] on div "120.5 119.5 154 CMS CMS Inches" at bounding box center [191, 466] width 206 height 28
type input "132"
drag, startPoint x: 351, startPoint y: 466, endPoint x: 261, endPoint y: 454, distance: 90.9
click at [262, 454] on div "1 120.5 119.5 132 CMS CMS Inches 200 KG KG LB" at bounding box center [247, 466] width 450 height 28
type input "180"
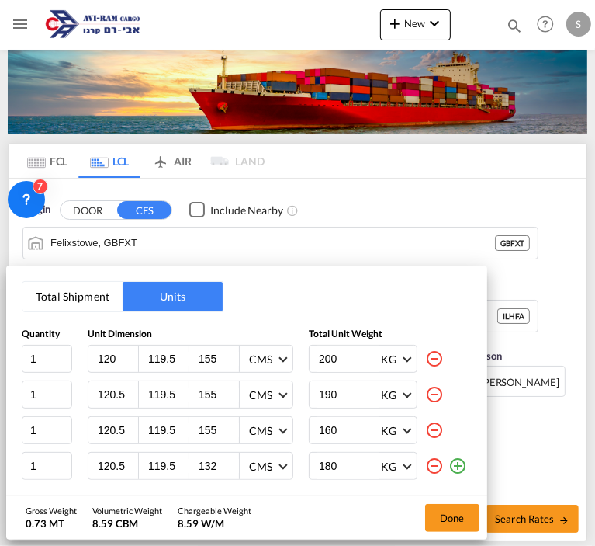
click at [463, 469] on md-icon "icon-plus-circle-outline" at bounding box center [458, 465] width 19 height 19
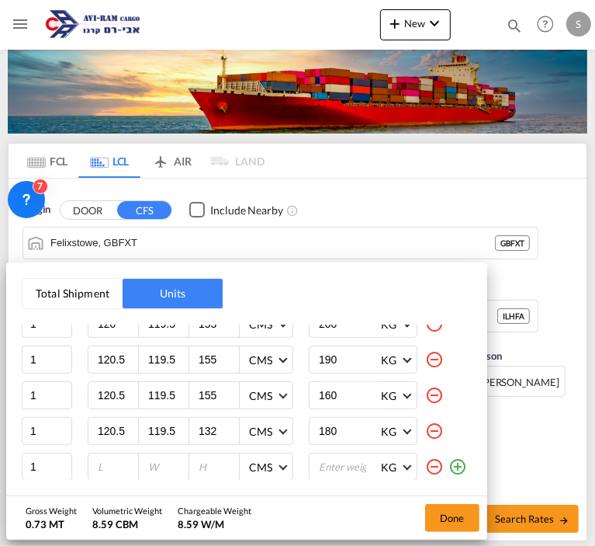
click at [96, 464] on input "number" at bounding box center [117, 466] width 42 height 14
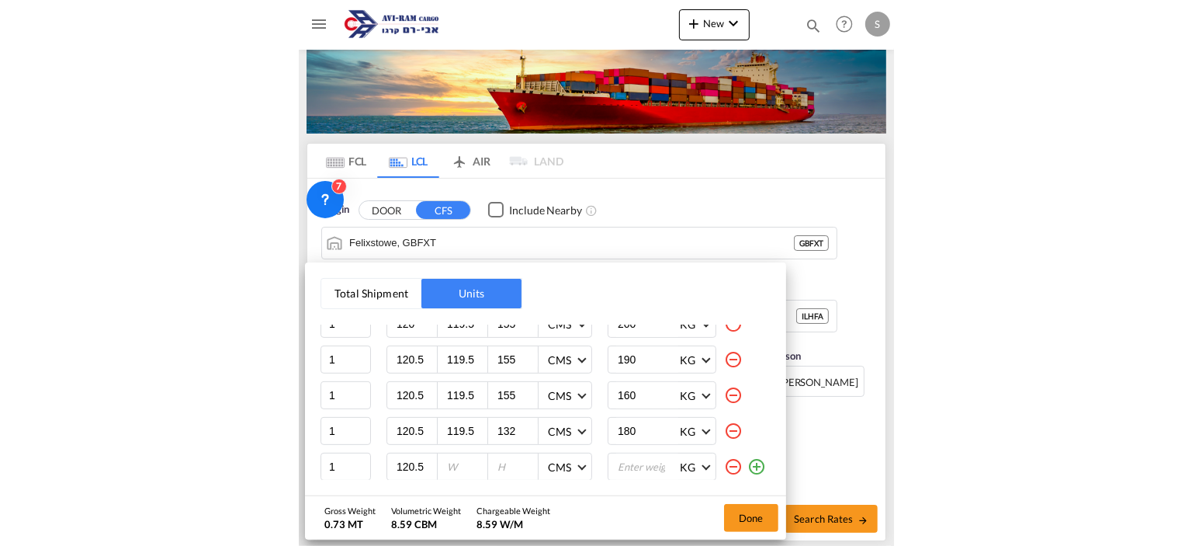
scroll to position [0, 0]
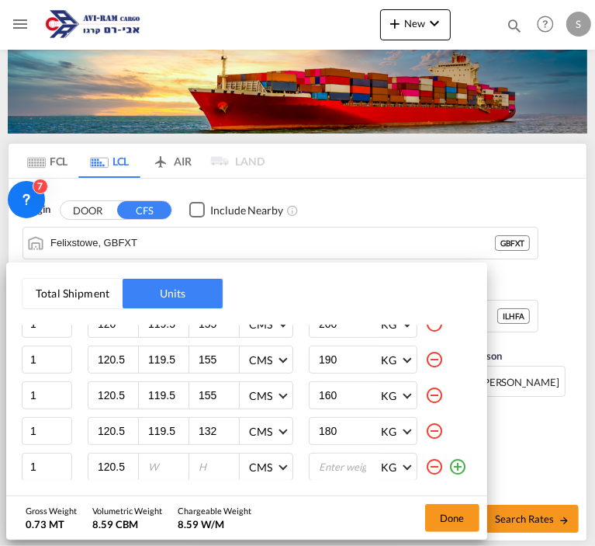
type input "120.5"
type input "119.5"
type input "154"
type input "200"
click at [466, 521] on button "Done" at bounding box center [452, 518] width 54 height 28
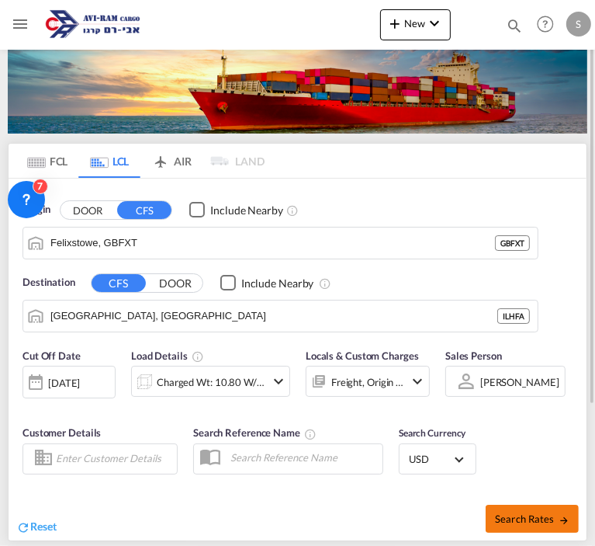
click at [520, 519] on span "Search Rates" at bounding box center [532, 518] width 74 height 12
type input "GBFXT to ILHFA / [DATE]"
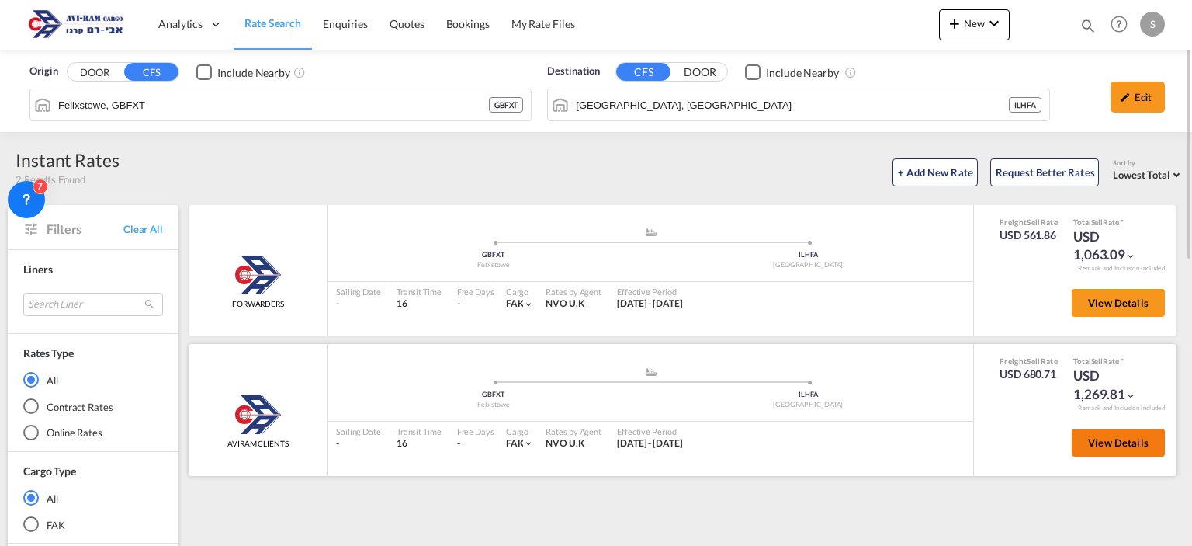
click at [1131, 435] on button "View Details" at bounding box center [1118, 442] width 93 height 28
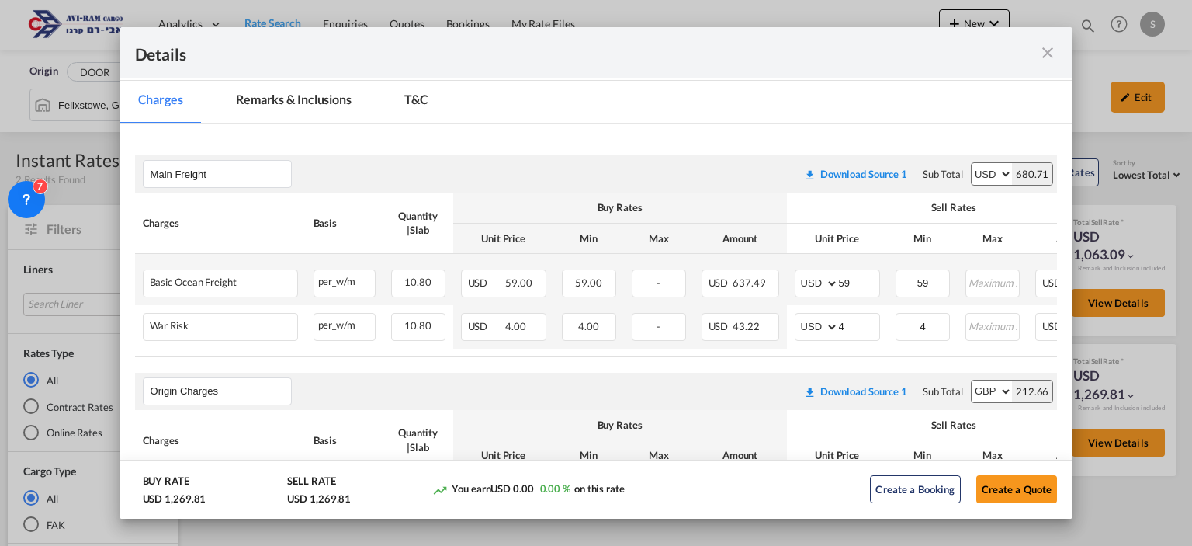
scroll to position [213, 0]
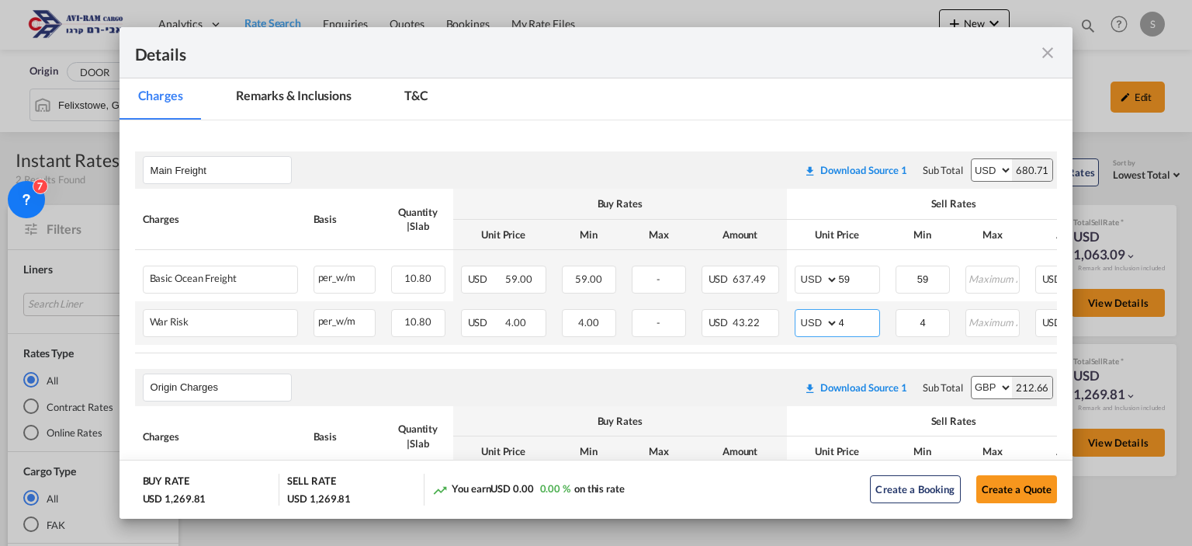
drag, startPoint x: 844, startPoint y: 316, endPoint x: 807, endPoint y: 314, distance: 37.3
click at [808, 314] on md-input-container "AED AFN ALL AMD ANG AOA ARS AUD AWG AZN BAM BBD BDT BGN BHD BIF BMD BND BOB BRL…" at bounding box center [837, 323] width 85 height 28
type input "2"
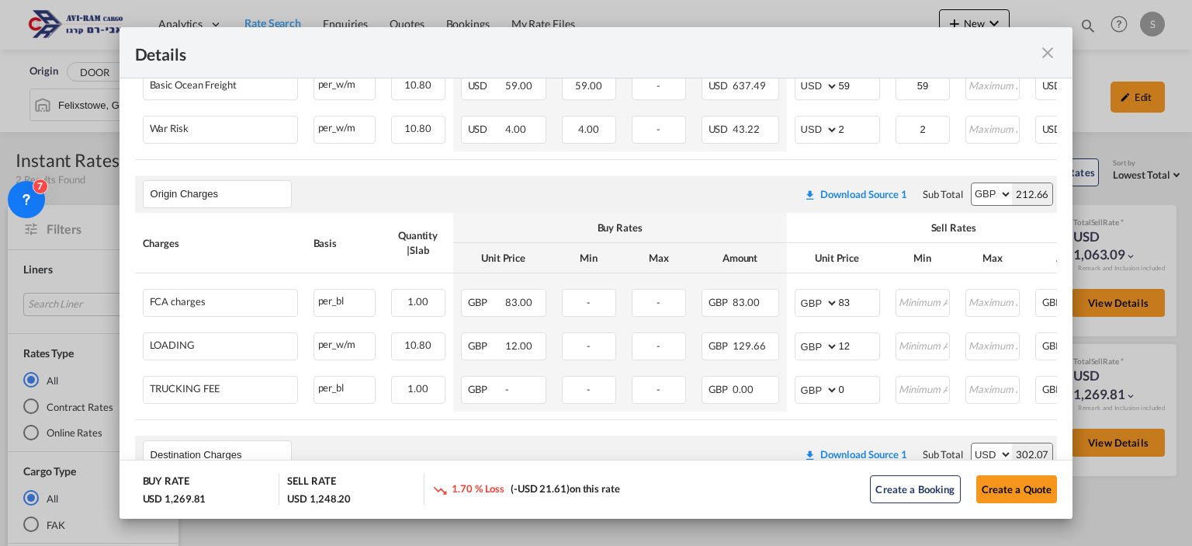
scroll to position [391, 0]
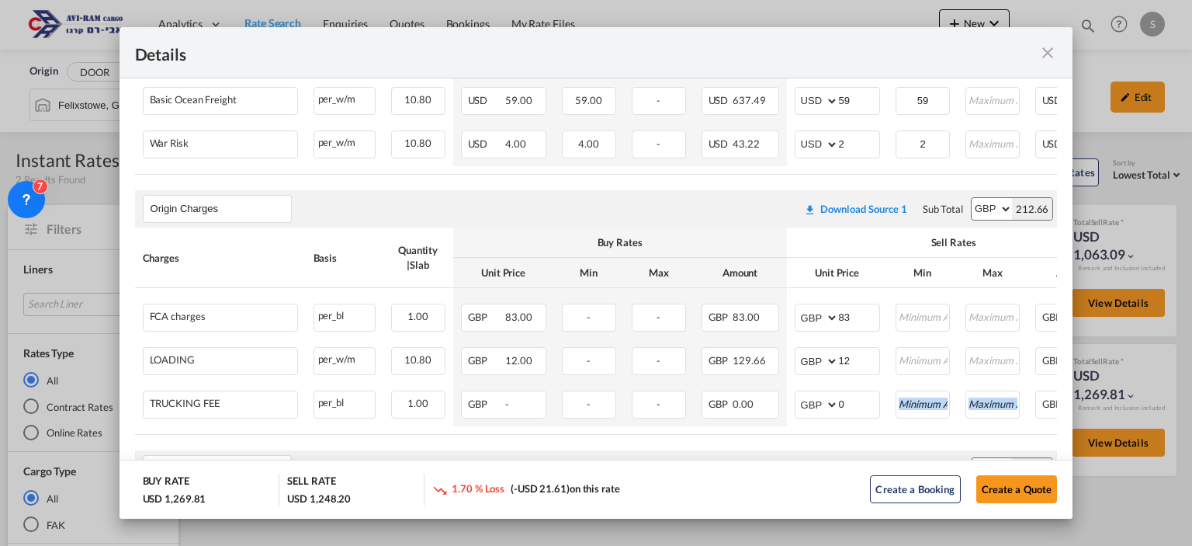
drag, startPoint x: 876, startPoint y: 437, endPoint x: 999, endPoint y: 434, distance: 122.7
click at [1000, 174] on table "Charges Basis Quantity | Slab Buy Rates Sell Rates Comments Action Unit Price M…" at bounding box center [685, 92] width 1100 height 164
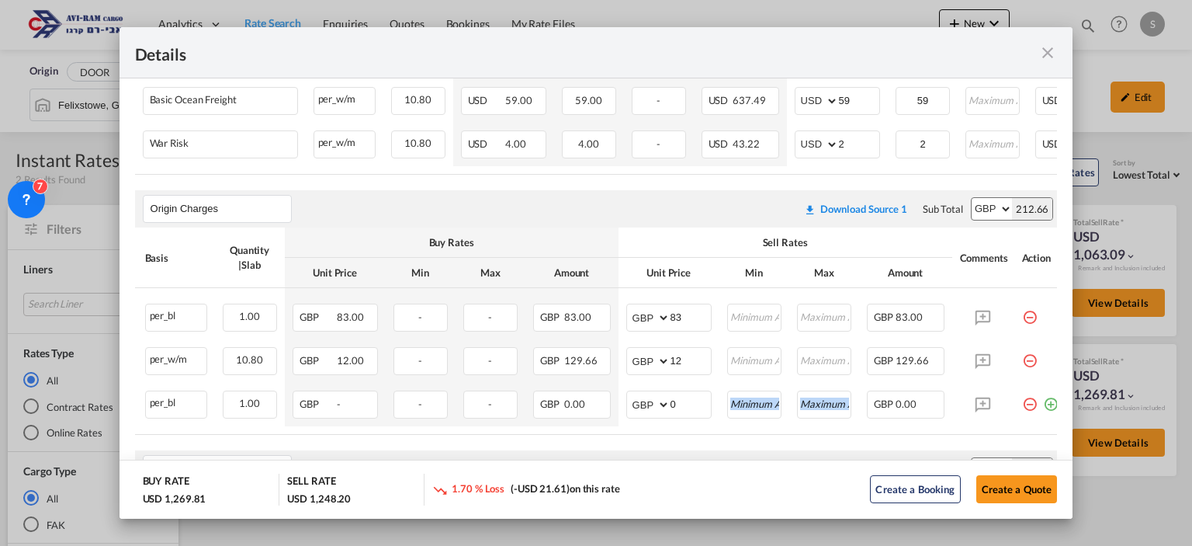
scroll to position [0, 189]
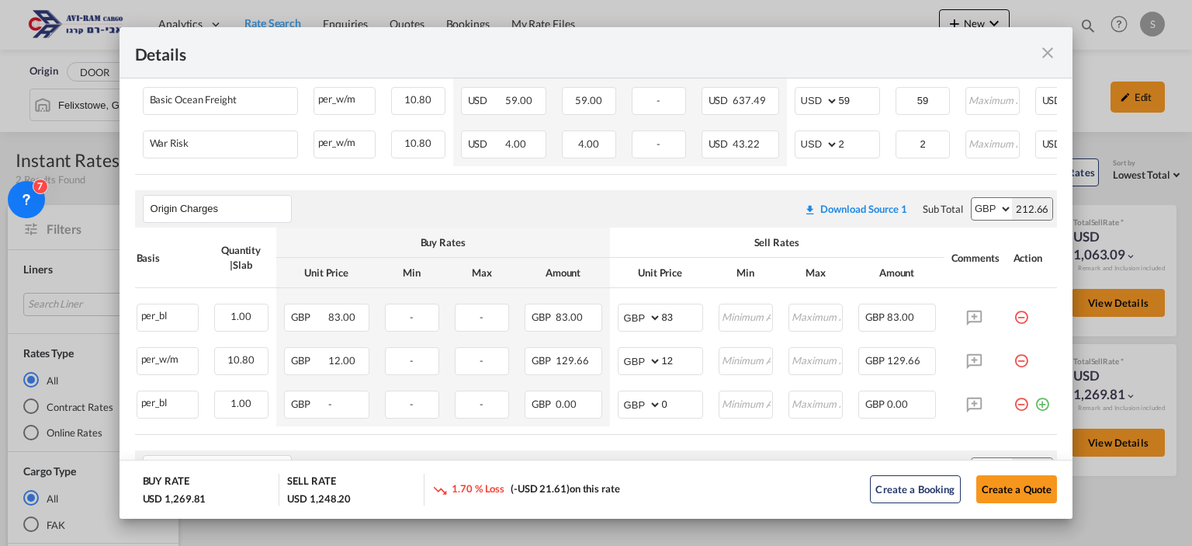
drag, startPoint x: 1010, startPoint y: 407, endPoint x: 929, endPoint y: 357, distance: 95.2
click at [1013, 406] on md-icon "icon-minus-circle-outline red-400-fg pt-7" at bounding box center [1021, 398] width 16 height 16
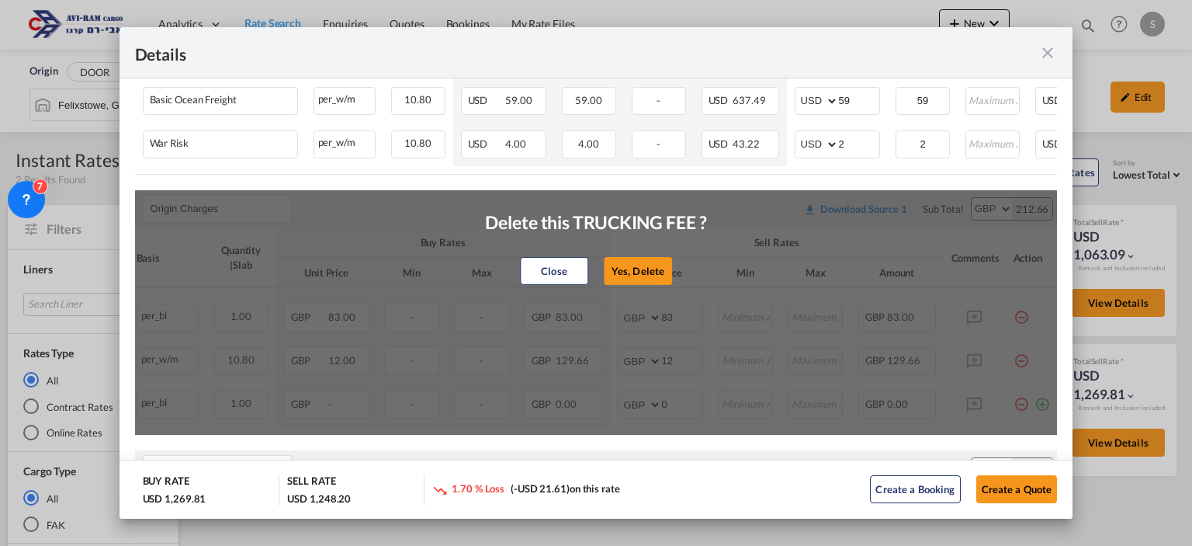
drag, startPoint x: 630, startPoint y: 279, endPoint x: 646, endPoint y: 279, distance: 16.3
click at [632, 279] on button "Yes, Delete" at bounding box center [638, 271] width 68 height 28
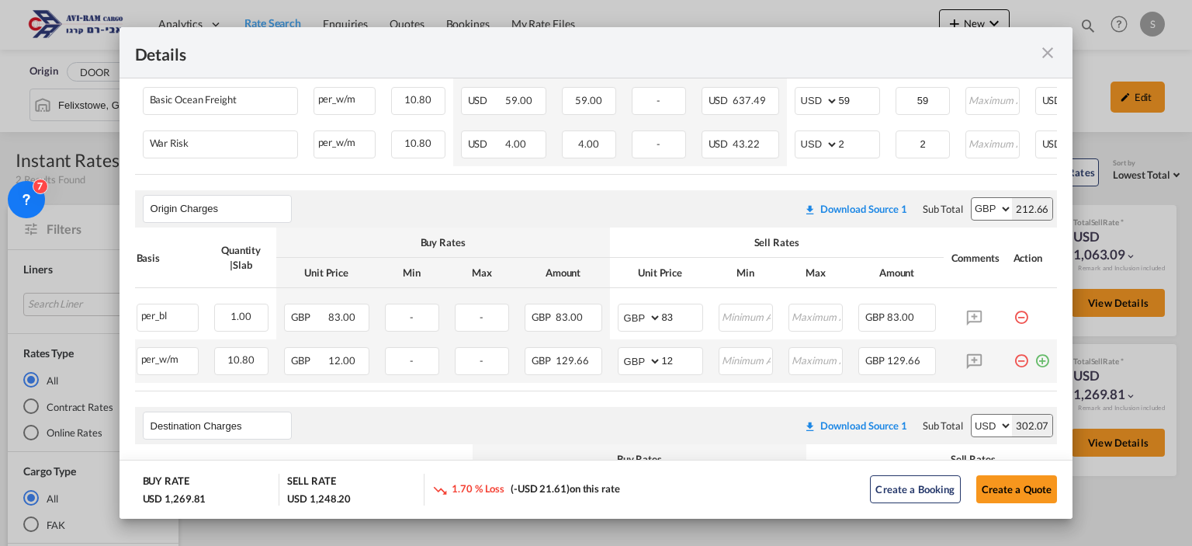
click at [1013, 362] on md-icon "icon-minus-circle-outline red-400-fg pt-7" at bounding box center [1021, 355] width 16 height 16
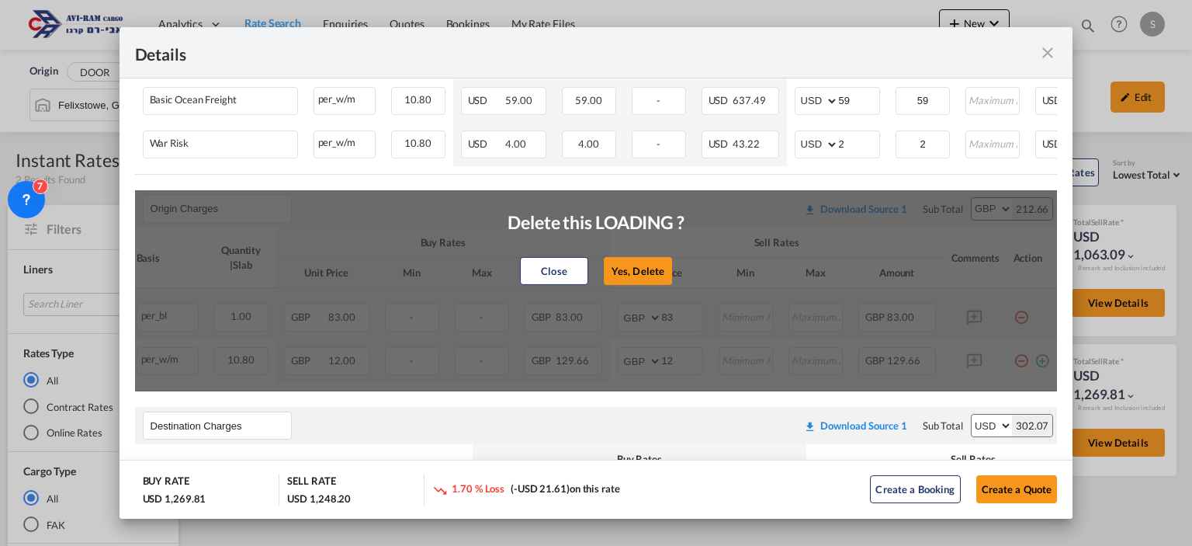
drag, startPoint x: 636, startPoint y: 269, endPoint x: 719, endPoint y: 291, distance: 86.0
click at [637, 269] on button "Yes, Delete" at bounding box center [638, 271] width 68 height 28
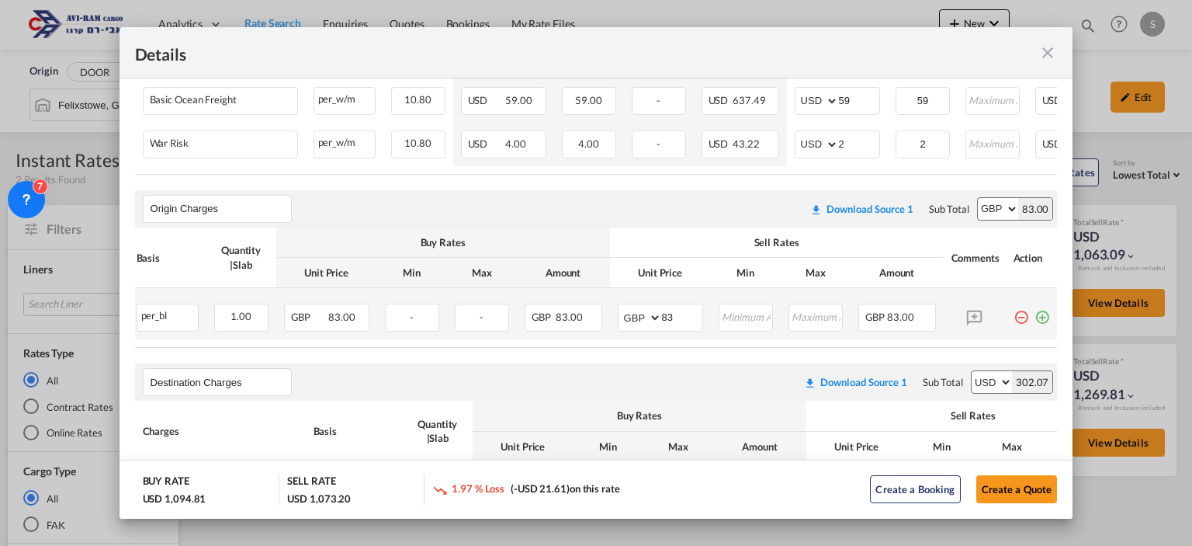
click at [1013, 319] on md-icon "icon-minus-circle-outline red-400-fg pt-7" at bounding box center [1021, 311] width 16 height 16
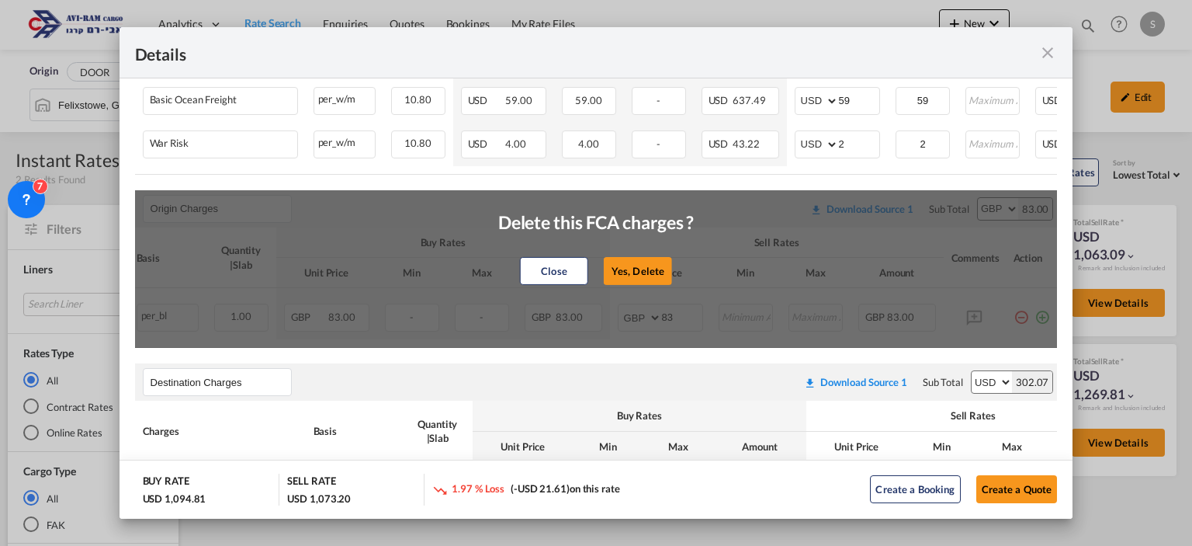
drag, startPoint x: 645, startPoint y: 269, endPoint x: 1005, endPoint y: 277, distance: 360.2
click at [644, 269] on button "Yes, Delete" at bounding box center [638, 271] width 68 height 28
type input "Destination Charges"
select select "string:USD"
type input "0.6"
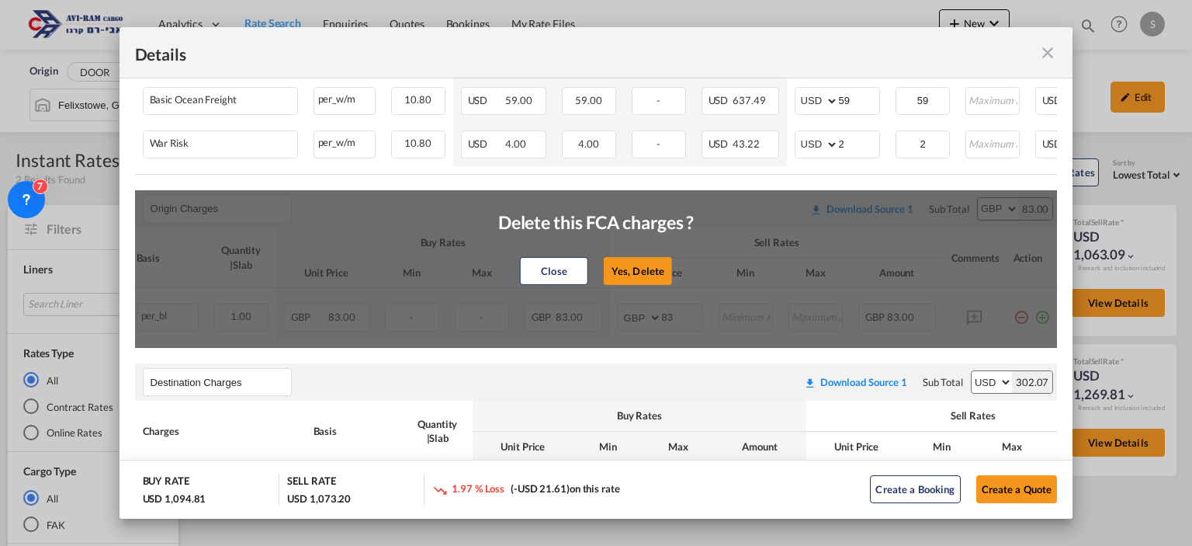
type input "12"
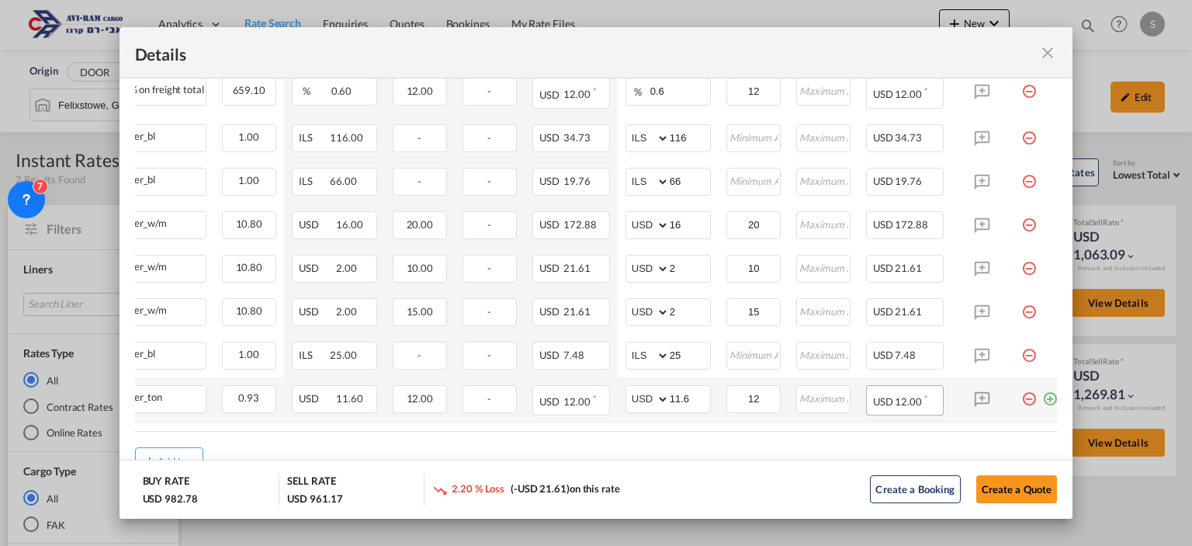
scroll to position [640, 0]
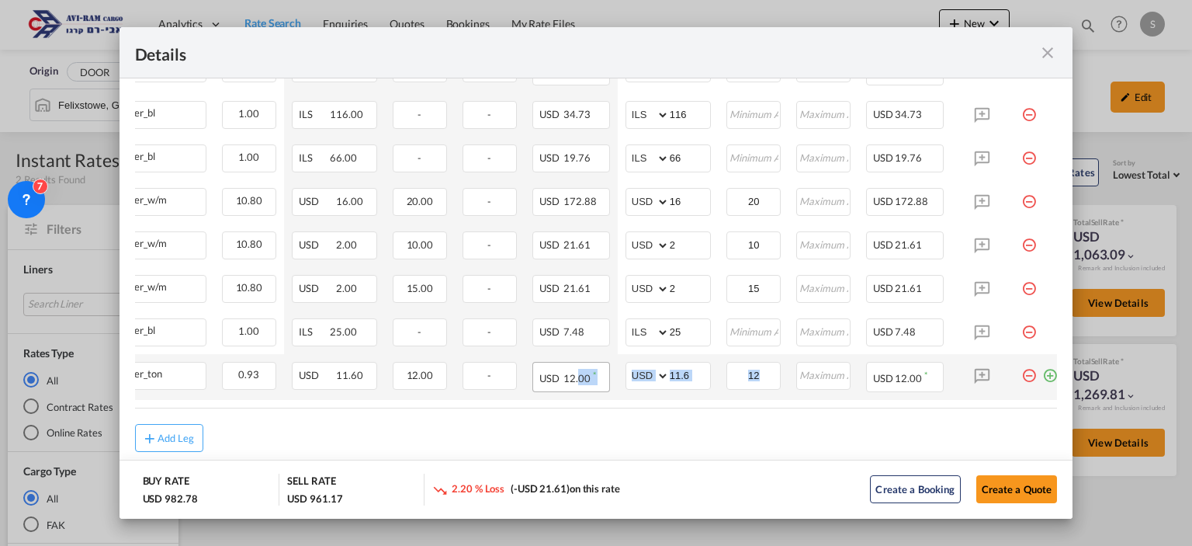
drag, startPoint x: 774, startPoint y: 401, endPoint x: 574, endPoint y: 389, distance: 200.6
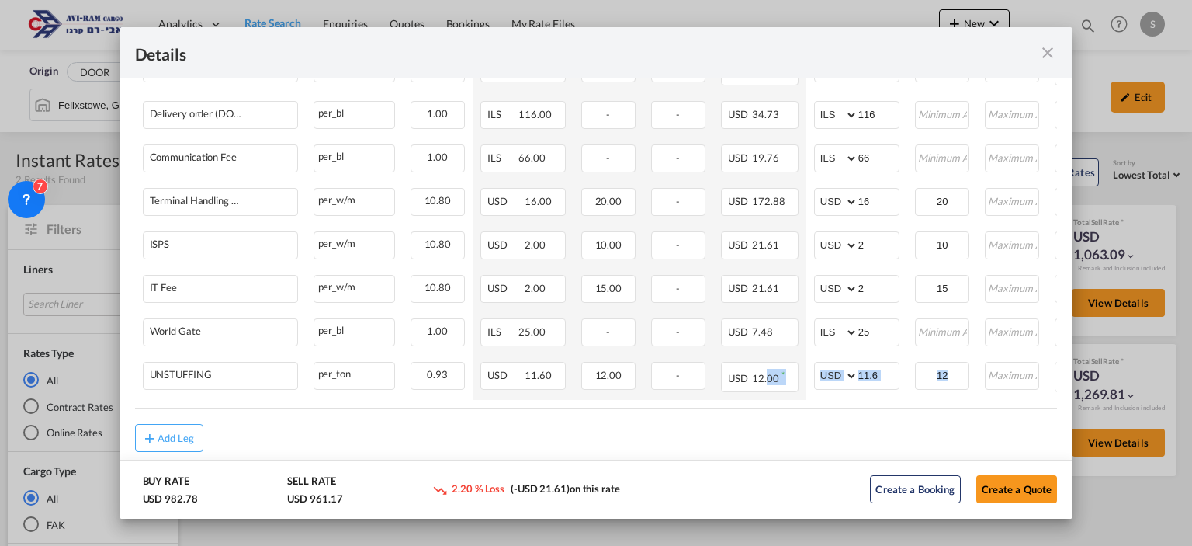
scroll to position [0, 208]
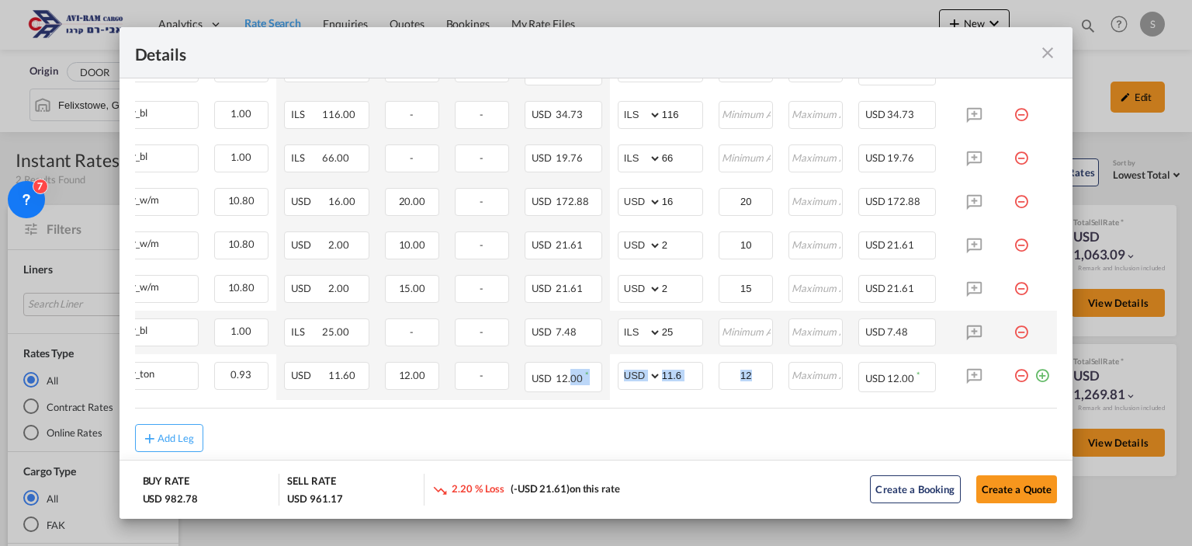
click at [1013, 327] on md-icon "icon-minus-circle-outline red-400-fg pt-7" at bounding box center [1021, 326] width 16 height 16
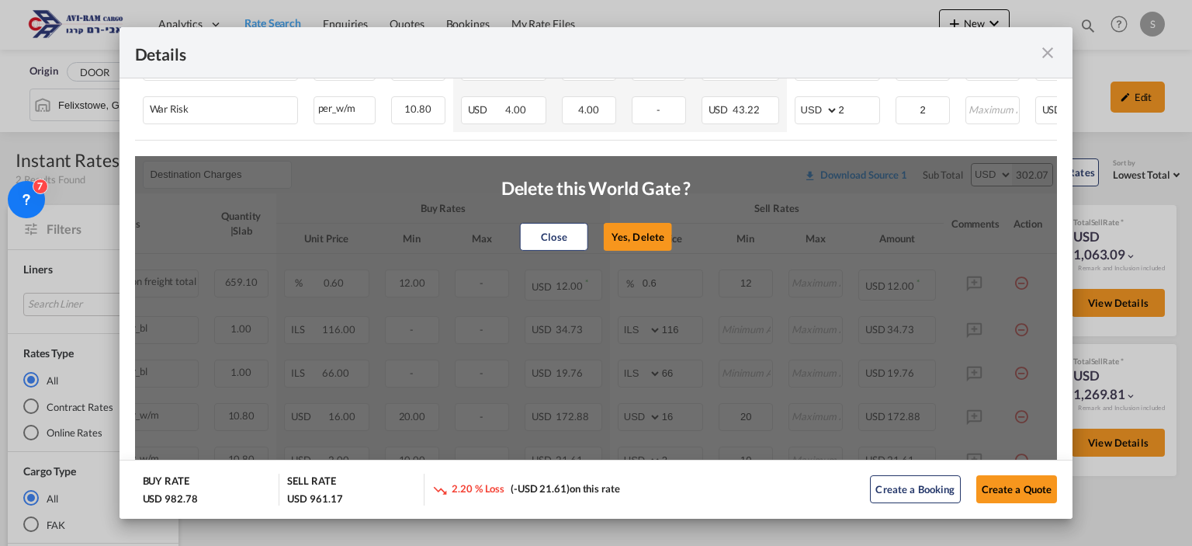
scroll to position [416, 0]
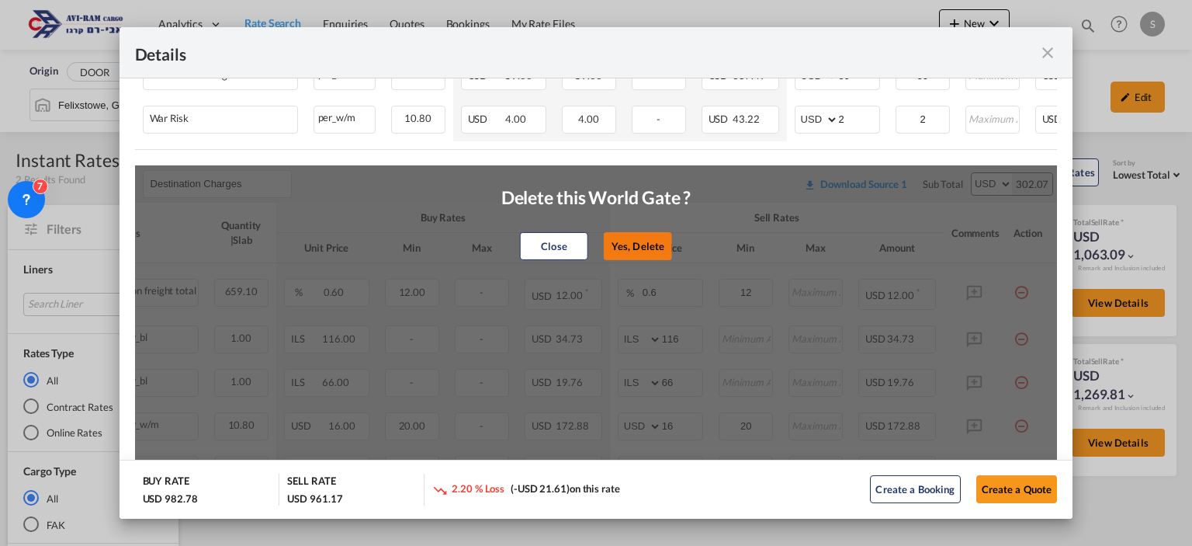
click at [652, 252] on button "Yes, Delete" at bounding box center [638, 246] width 68 height 28
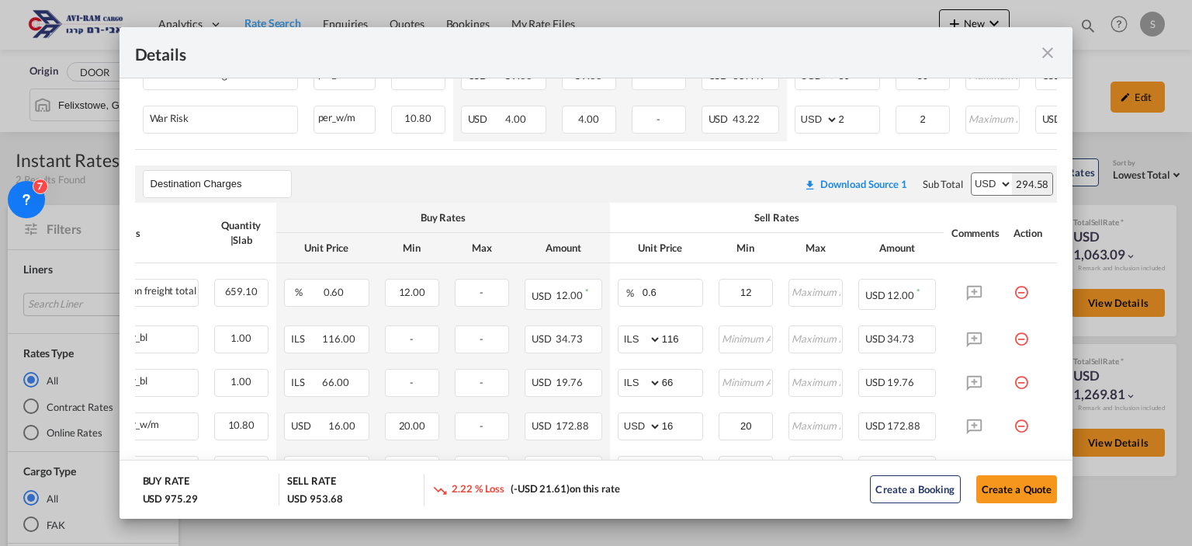
select select "string:USD"
type input "11.6"
type input "12"
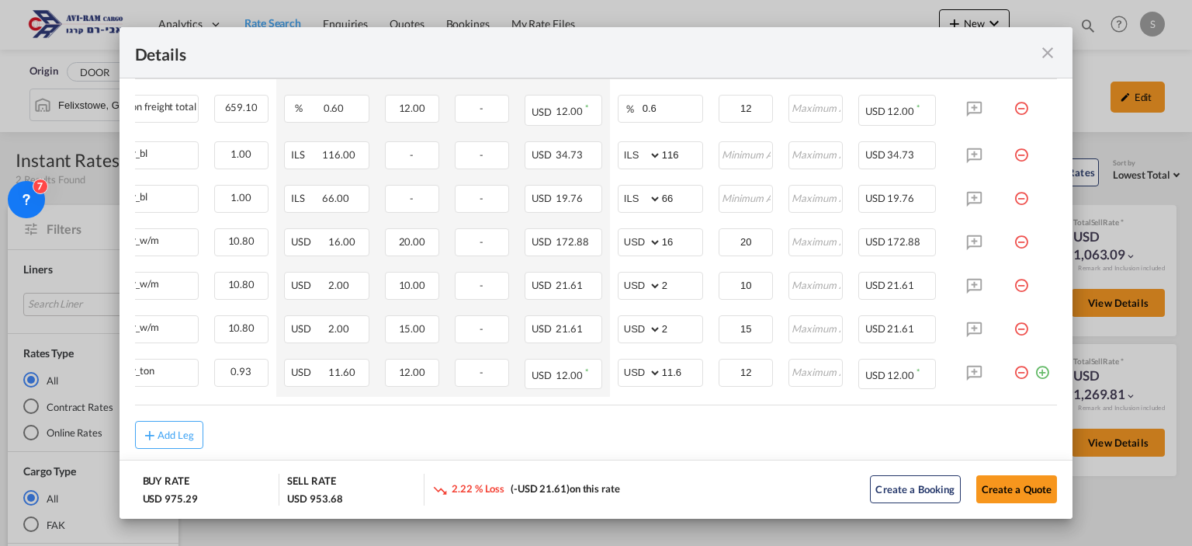
scroll to position [623, 0]
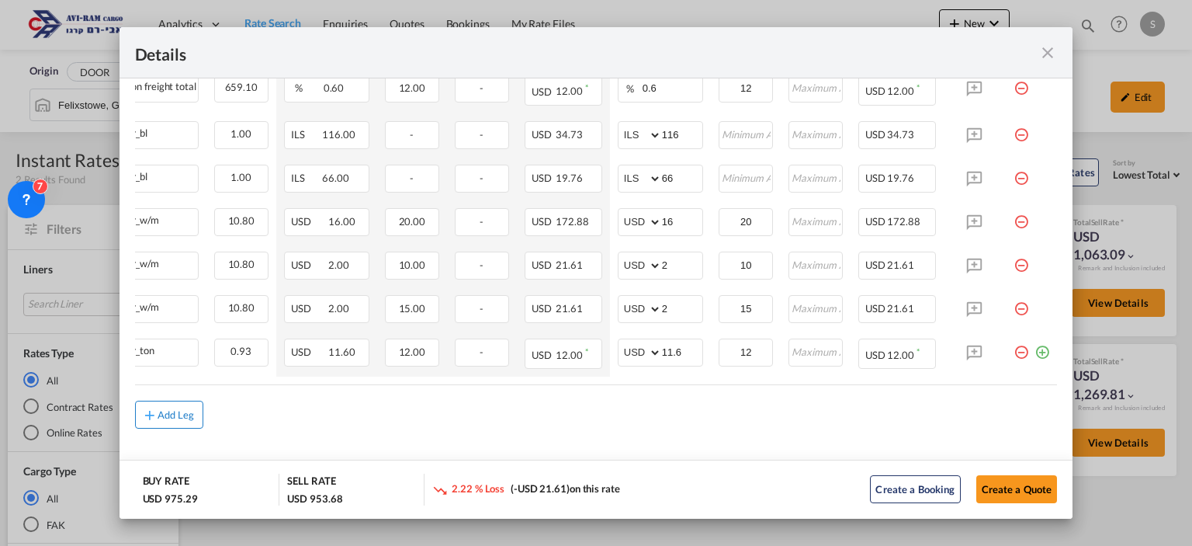
click at [198, 415] on button "Add Leg" at bounding box center [169, 414] width 68 height 28
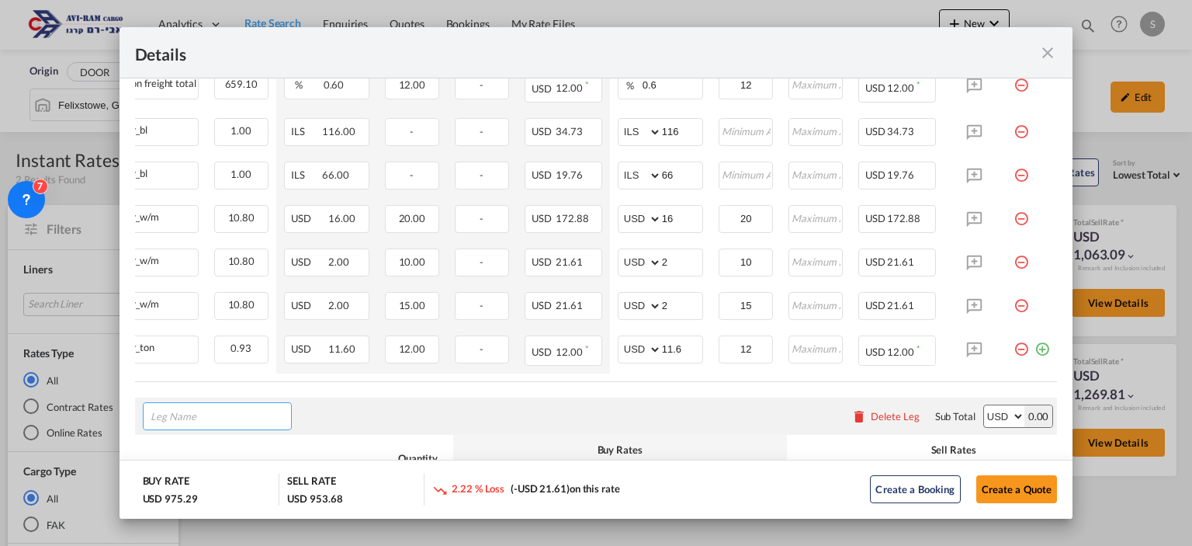
click at [198, 415] on input "Leg Name" at bounding box center [221, 415] width 140 height 23
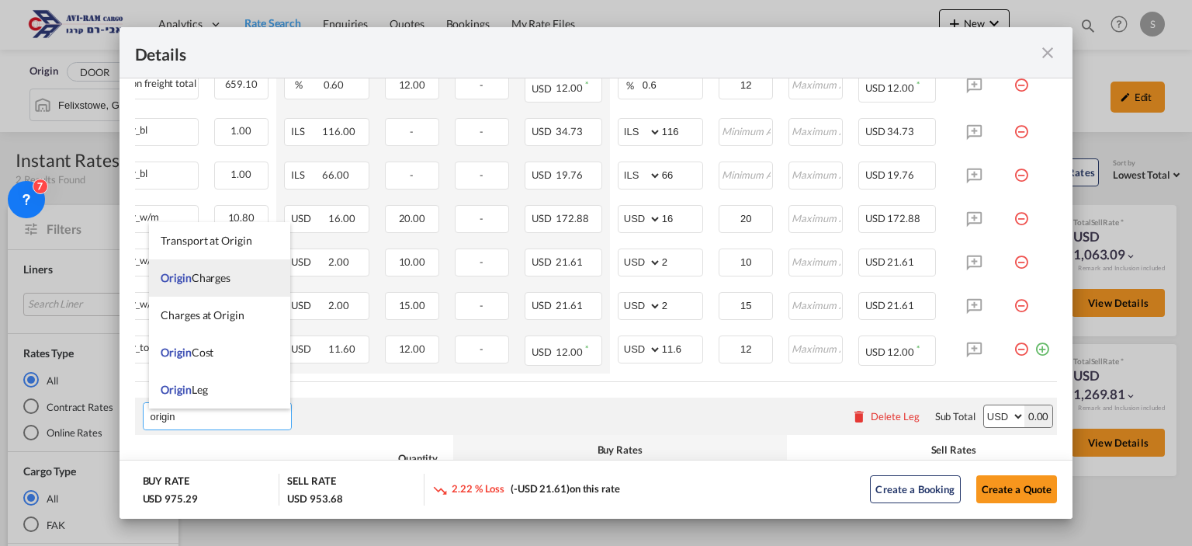
click at [213, 286] on li "Origin Charges" at bounding box center [219, 277] width 141 height 37
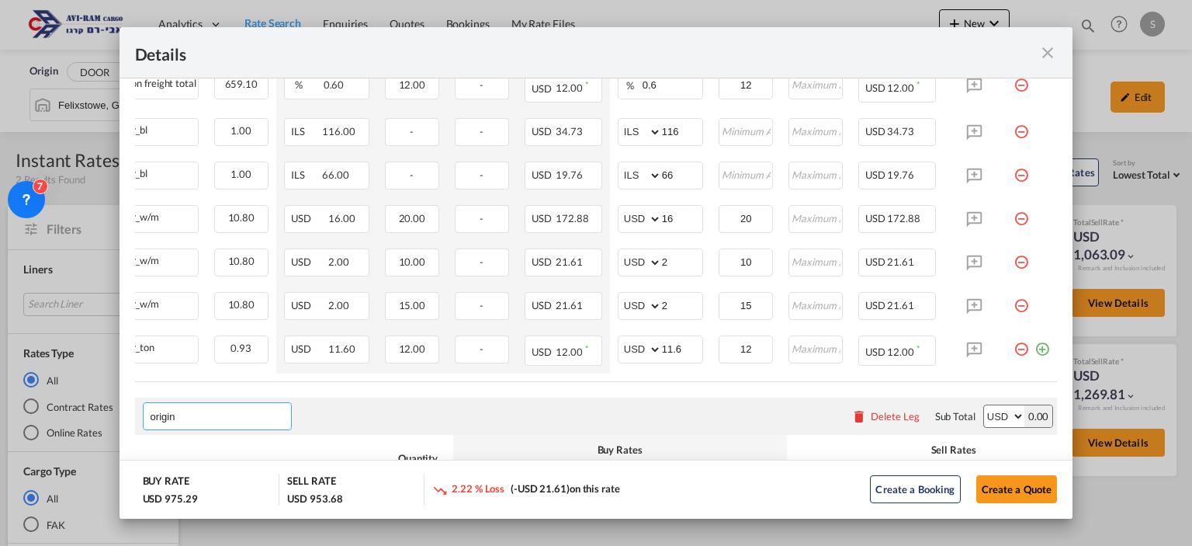
type input "Origin Charges"
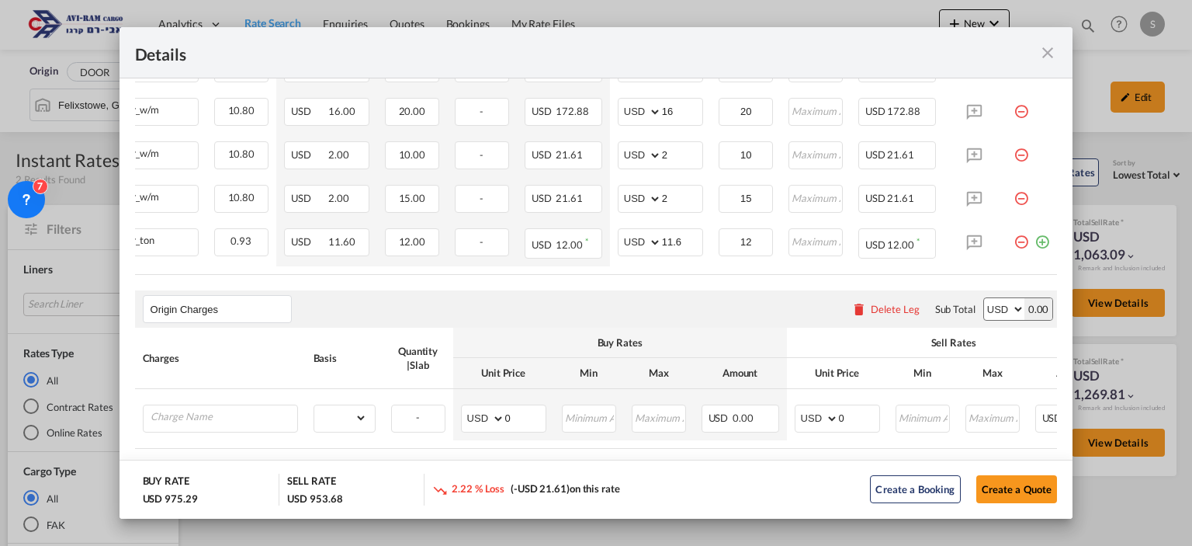
scroll to position [738, 0]
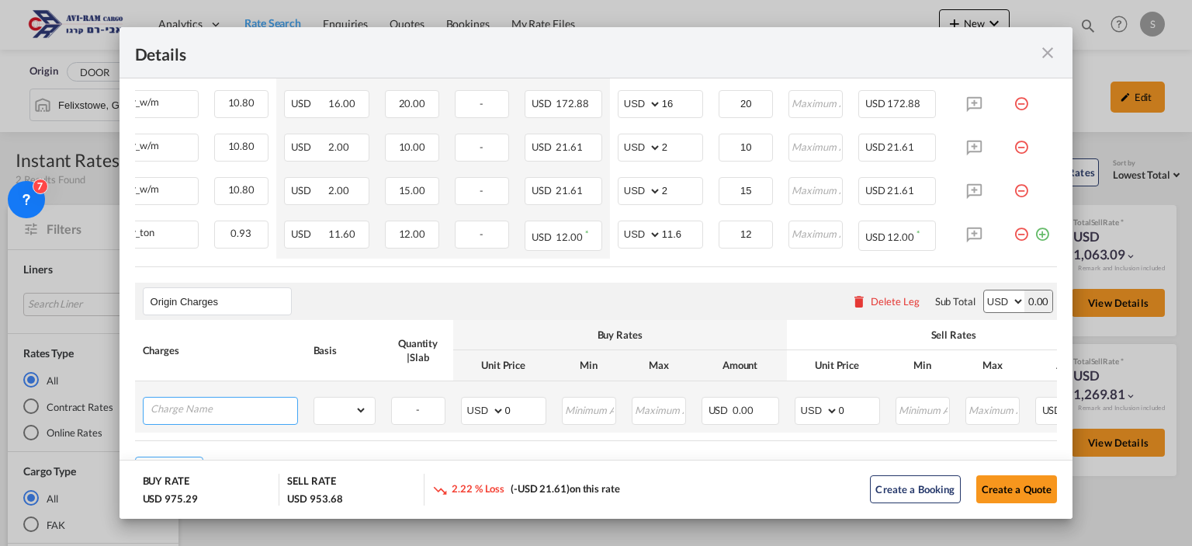
click at [262, 413] on input "Charge Name" at bounding box center [224, 408] width 147 height 23
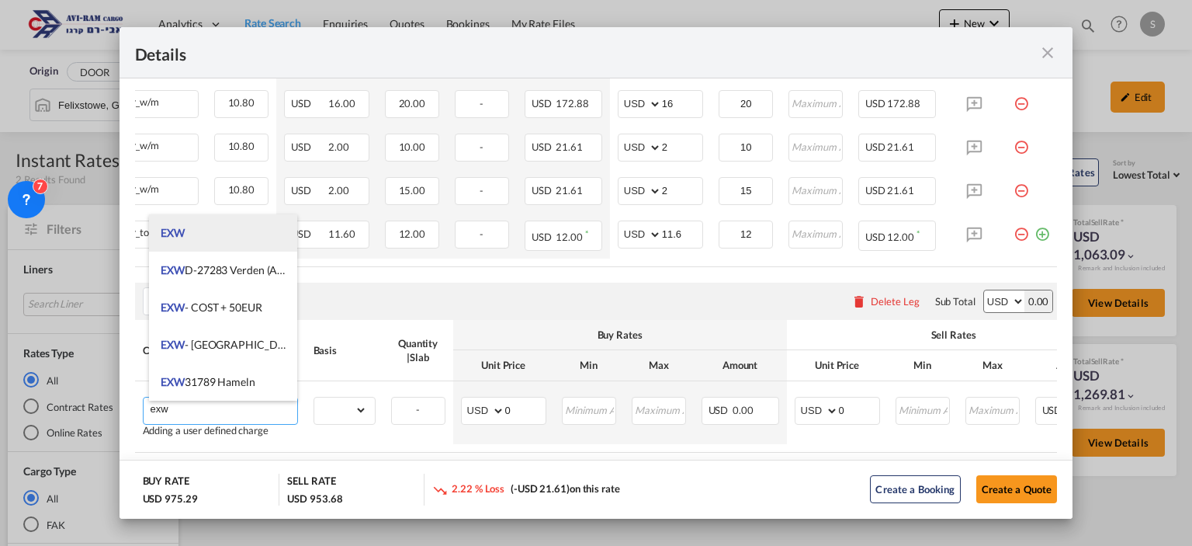
click at [202, 229] on li "EXW" at bounding box center [222, 232] width 147 height 37
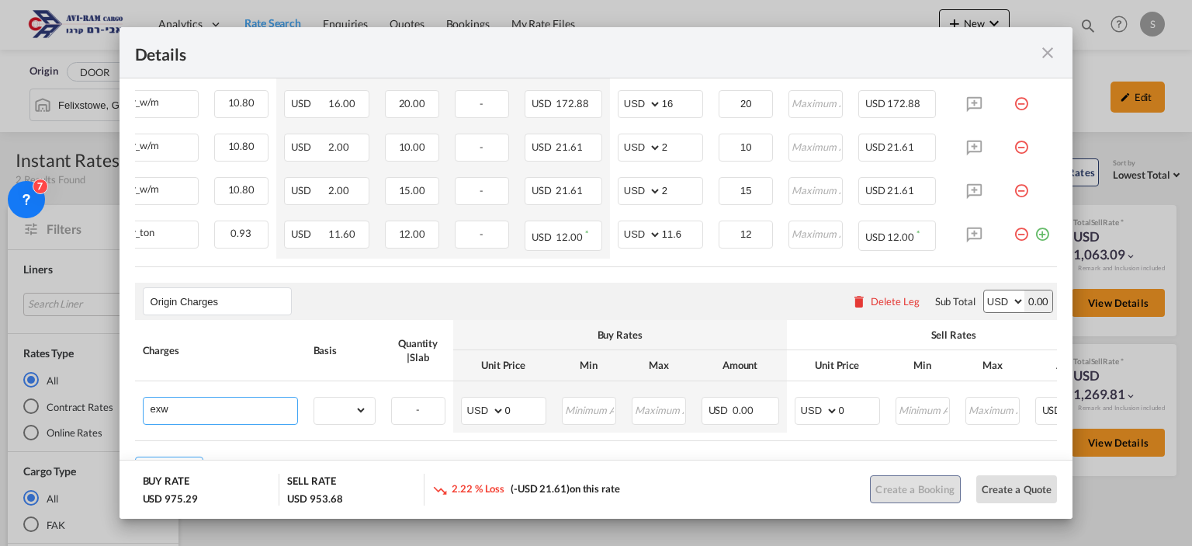
type input "EXW"
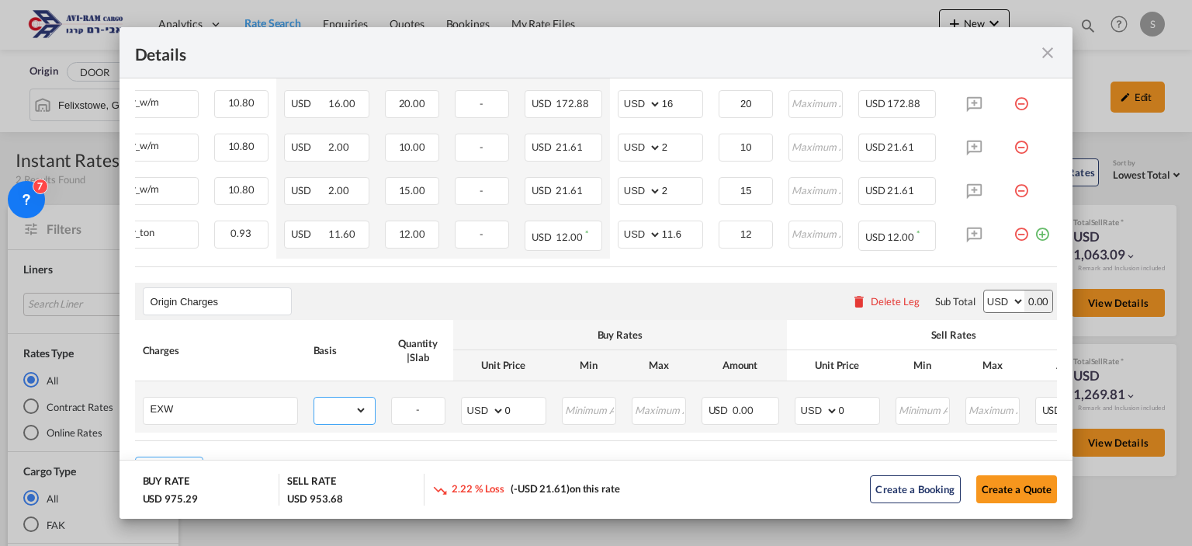
drag, startPoint x: 341, startPoint y: 414, endPoint x: 340, endPoint y: 406, distance: 7.9
click at [340, 406] on select "gross_weight volumetric_weight per_shipment per_bl per_km per_hawb per_kg flat …" at bounding box center [340, 409] width 53 height 25
select select "per_shipment"
click at [314, 400] on select "gross_weight volumetric_weight per_shipment per_bl per_km per_hawb per_kg flat …" at bounding box center [340, 409] width 53 height 25
click at [809, 414] on select "AED AFN ALL AMD ANG AOA ARS AUD AWG AZN BAM BBD BDT BGN BHD BIF BMD BND BOB BRL…" at bounding box center [818, 411] width 40 height 22
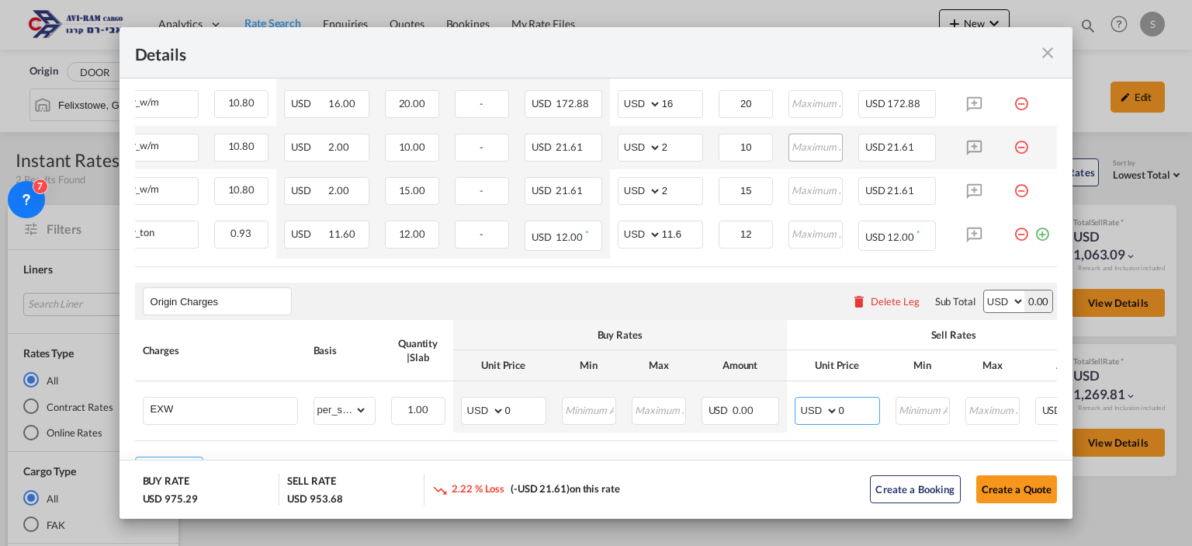
select select "string:GBP"
click at [798, 403] on select "AED AFN ALL AMD ANG AOA ARS AUD AWG AZN BAM BBD BDT BGN BHD BIF BMD BND BOB BRL…" at bounding box center [818, 411] width 40 height 22
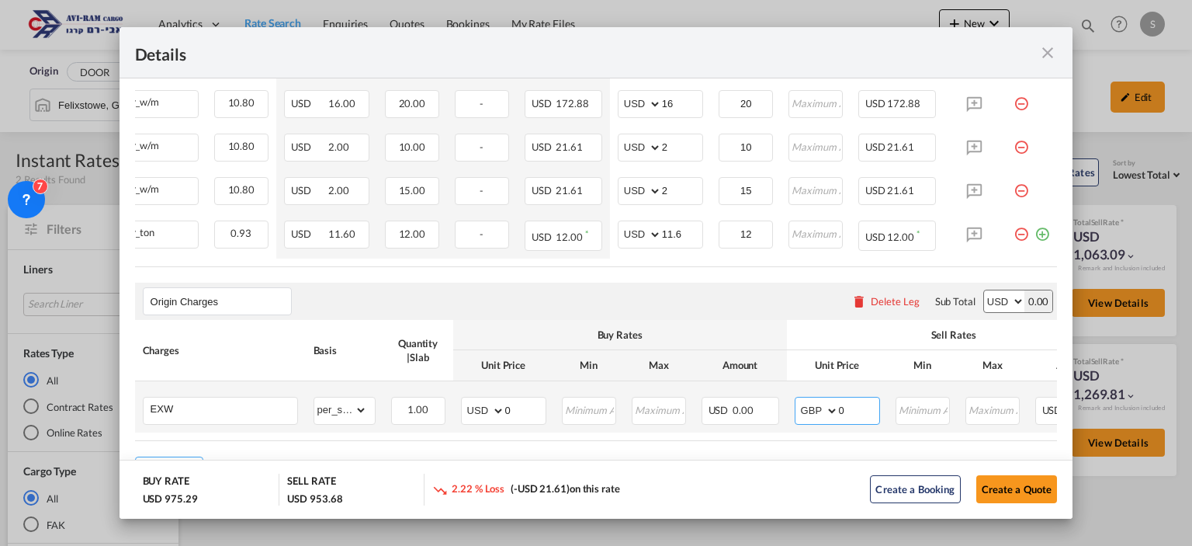
drag, startPoint x: 847, startPoint y: 418, endPoint x: 789, endPoint y: 403, distance: 60.2
click at [789, 403] on td "AED AFN ALL AMD ANG AOA ARS AUD AWG AZN BAM BBD BDT BGN BHD BIF BMD BND BOB BRL…" at bounding box center [837, 406] width 101 height 51
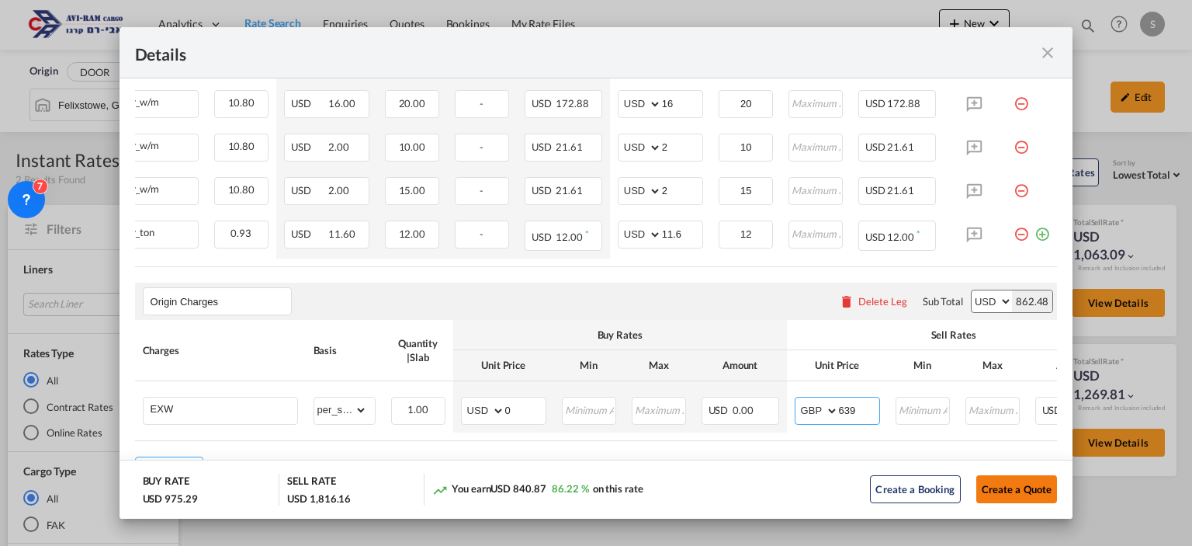
type input "639"
click at [998, 491] on button "Create a Quote" at bounding box center [1016, 489] width 81 height 28
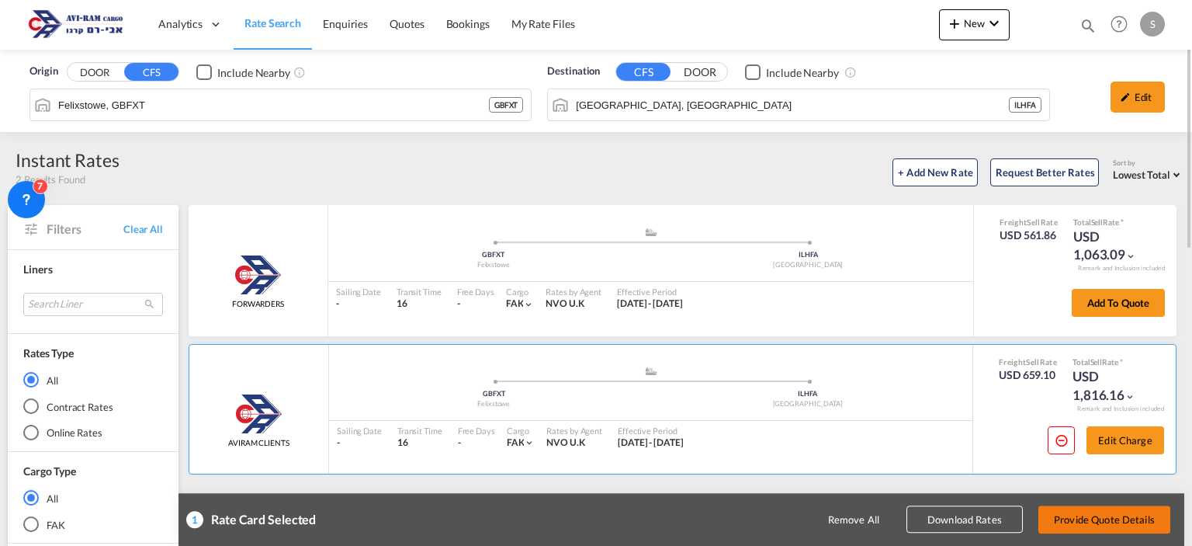
click at [1113, 520] on button "Provide Quote Details" at bounding box center [1104, 519] width 132 height 28
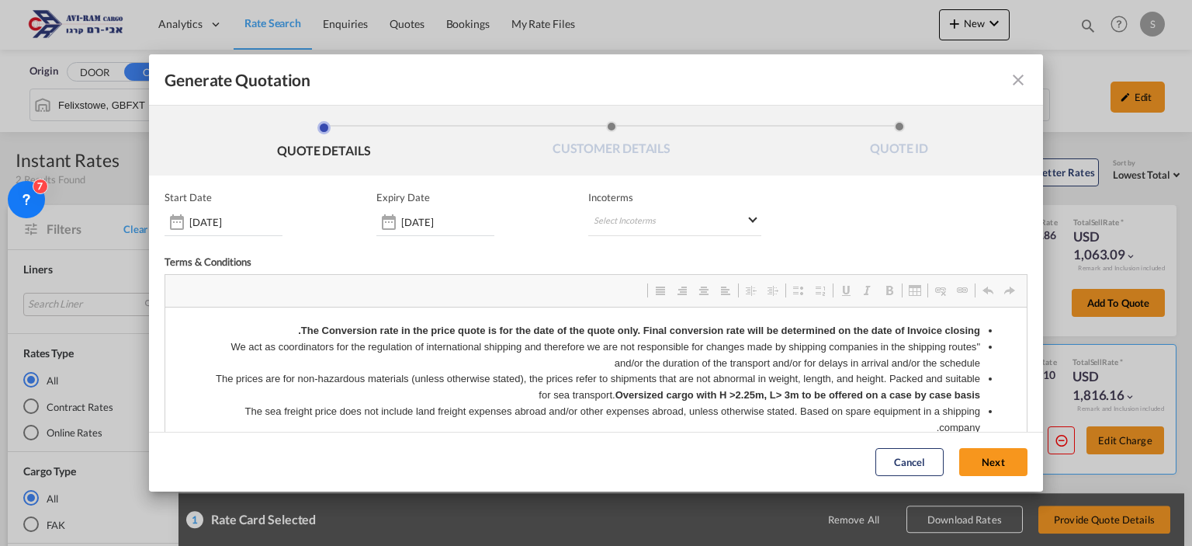
scroll to position [0, 0]
click at [618, 217] on md-select "Select Incoterms DAP - export Delivered at Place DAP - import Delivered at Plac…" at bounding box center [674, 222] width 172 height 28
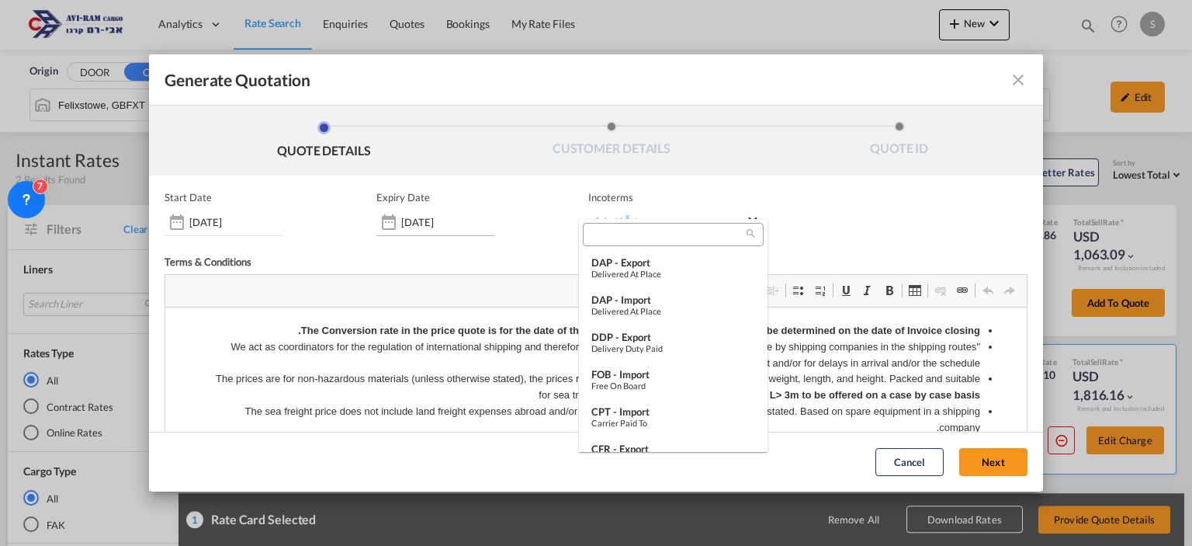
click at [452, 220] on md-backdrop at bounding box center [596, 273] width 1192 height 546
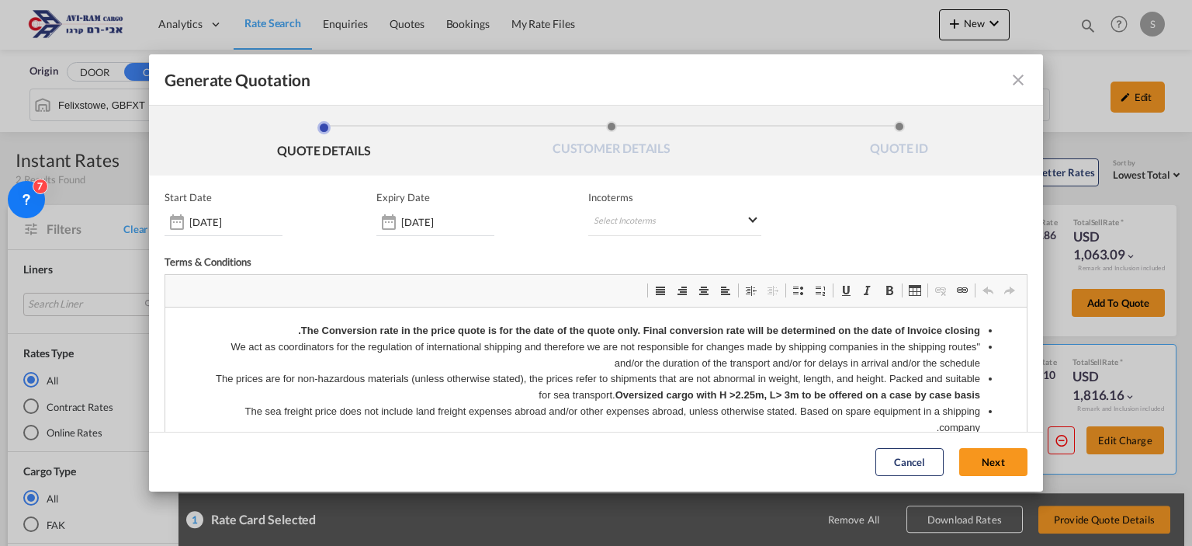
click at [449, 222] on input "[DATE]" at bounding box center [447, 222] width 93 height 12
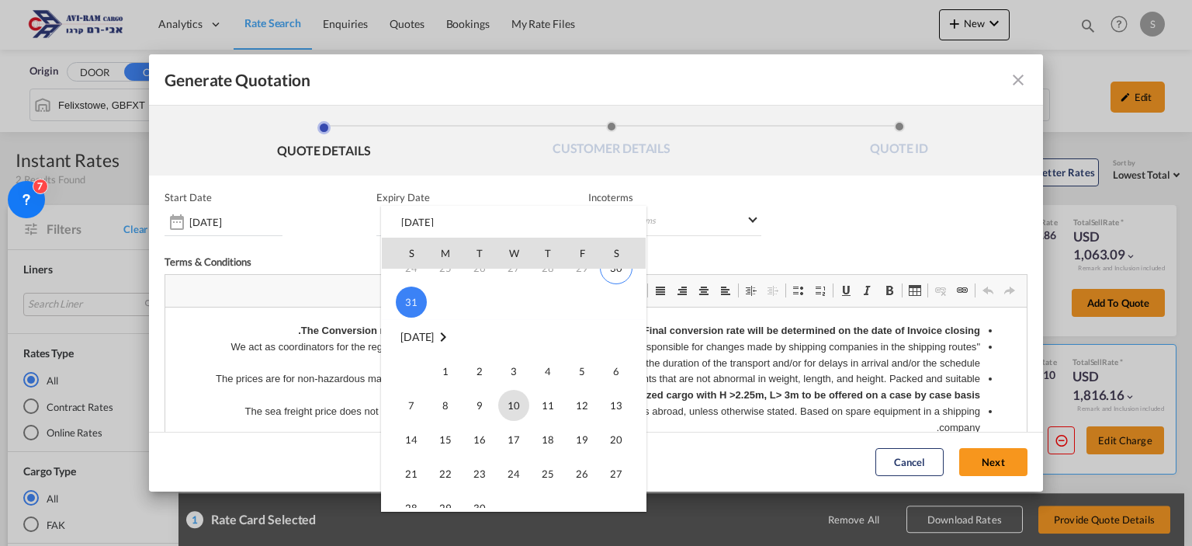
scroll to position [233, 0]
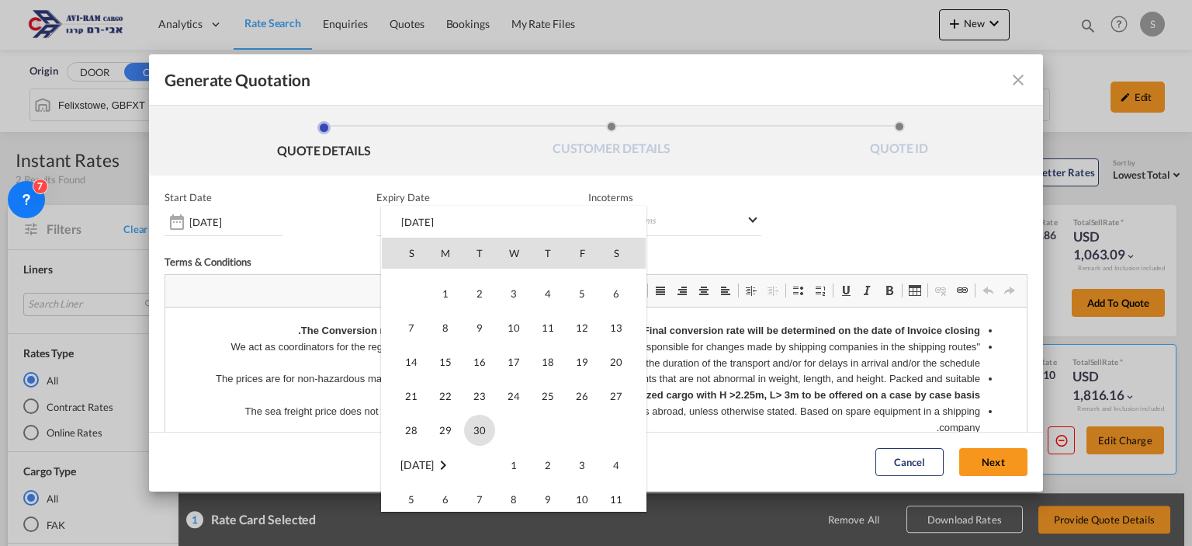
drag, startPoint x: 486, startPoint y: 430, endPoint x: 311, endPoint y: 64, distance: 405.1
click at [486, 430] on span "30" at bounding box center [479, 429] width 31 height 31
type input "[DATE]"
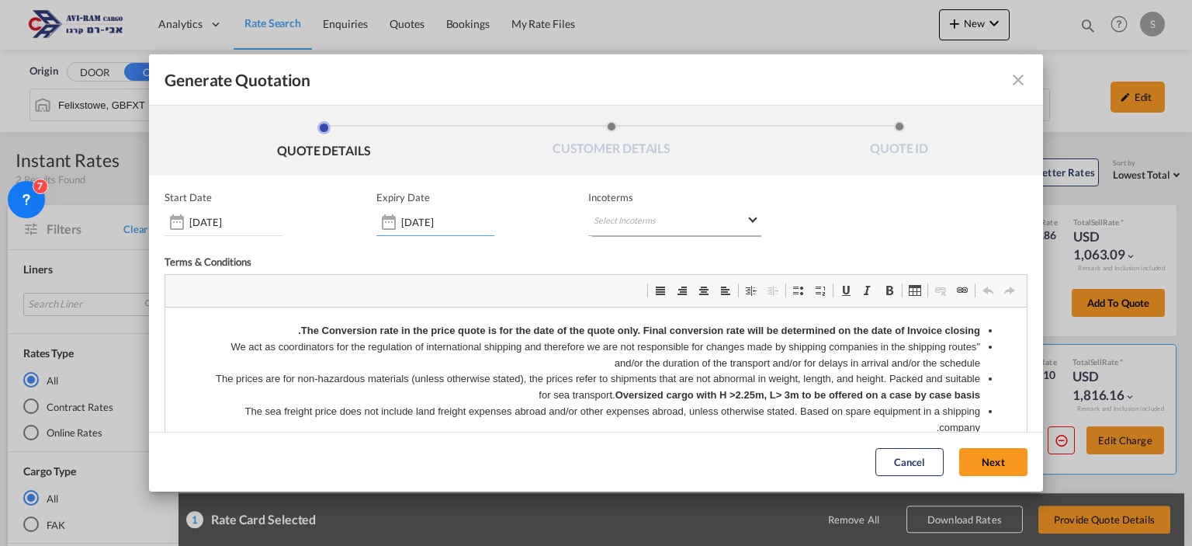
click at [588, 210] on md-select "Select Incoterms" at bounding box center [674, 222] width 172 height 28
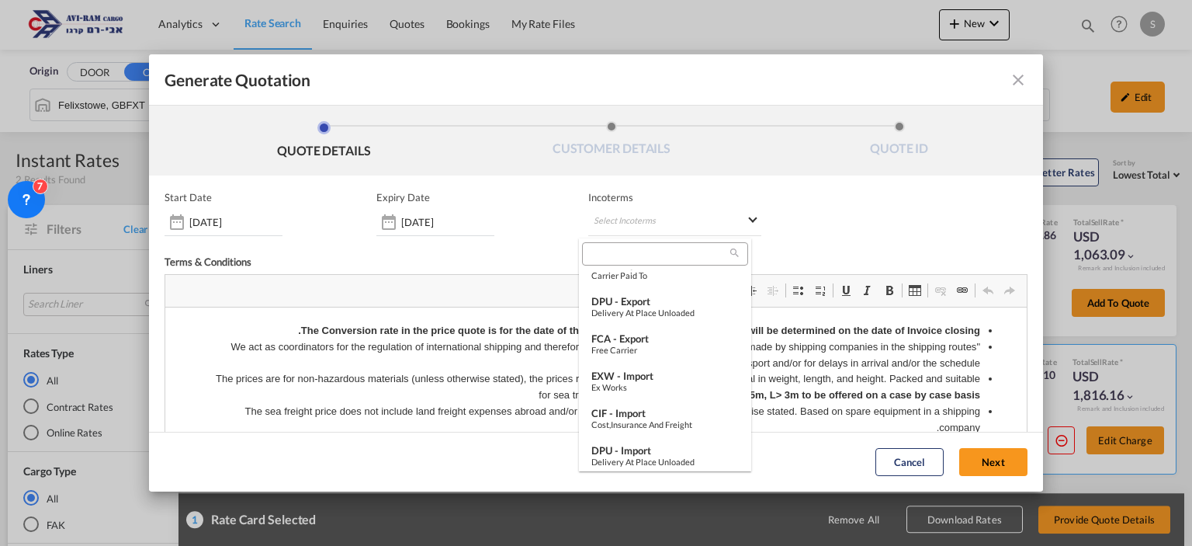
scroll to position [373, 0]
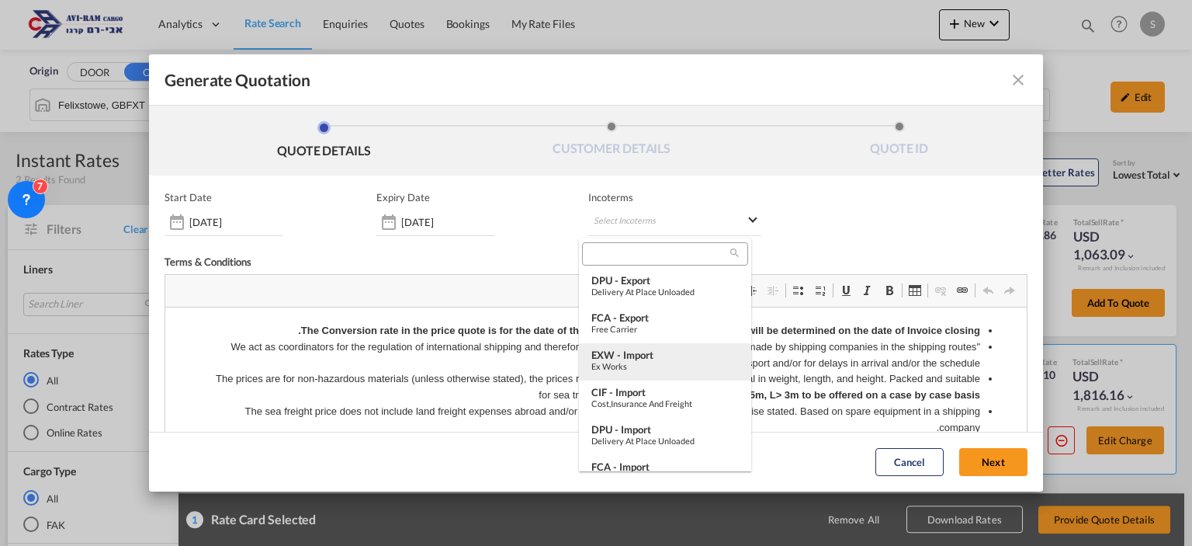
click at [667, 361] on div "Ex Works" at bounding box center [664, 366] width 147 height 10
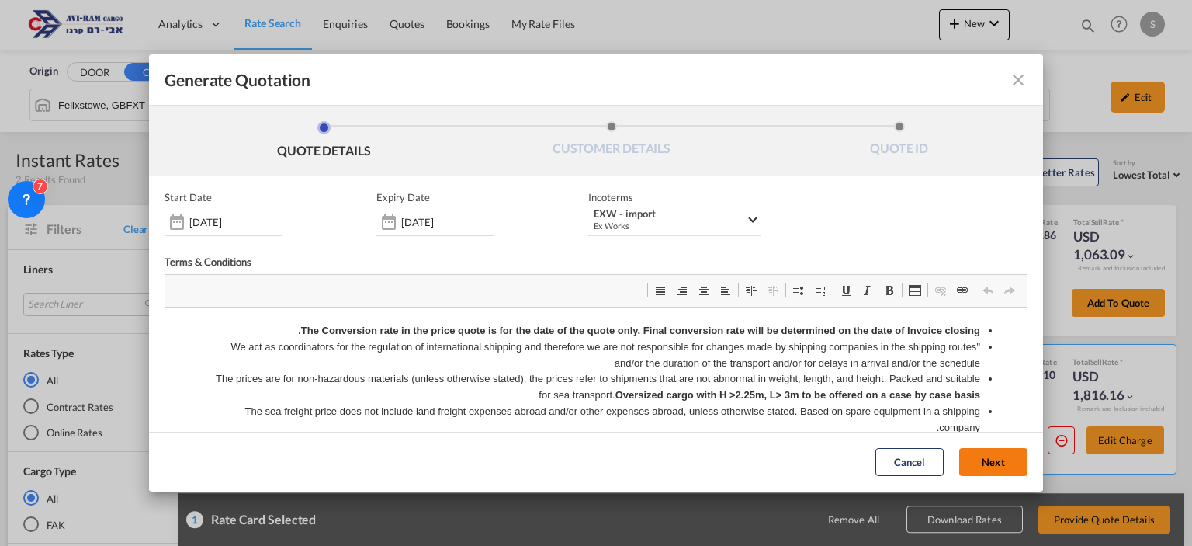
click at [965, 464] on button "Next" at bounding box center [993, 463] width 68 height 28
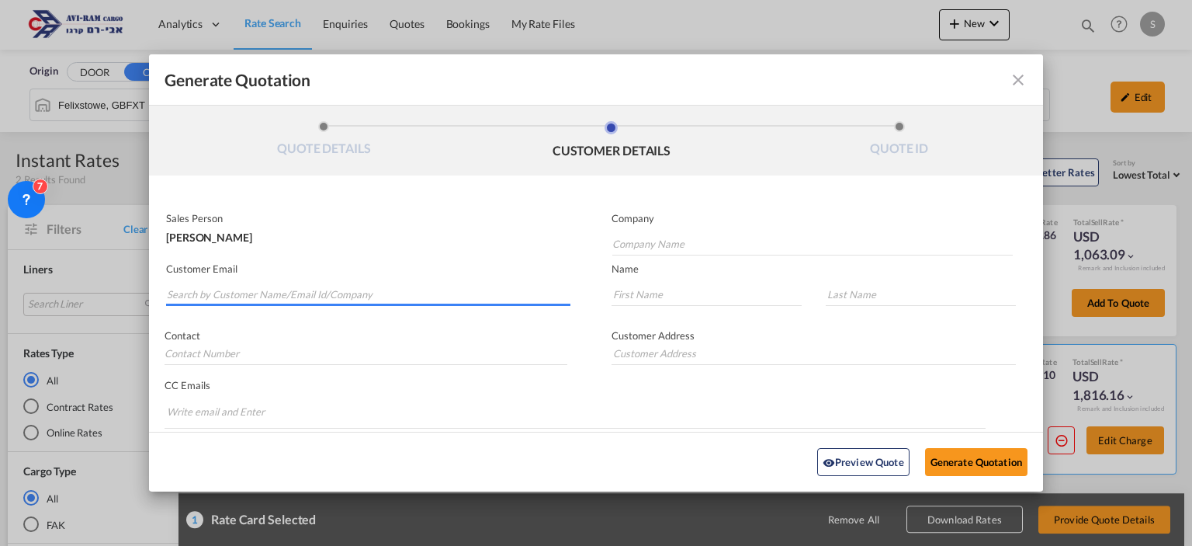
click at [358, 298] on input "Search by Customer Name/Email Id/Company" at bounding box center [369, 293] width 404 height 23
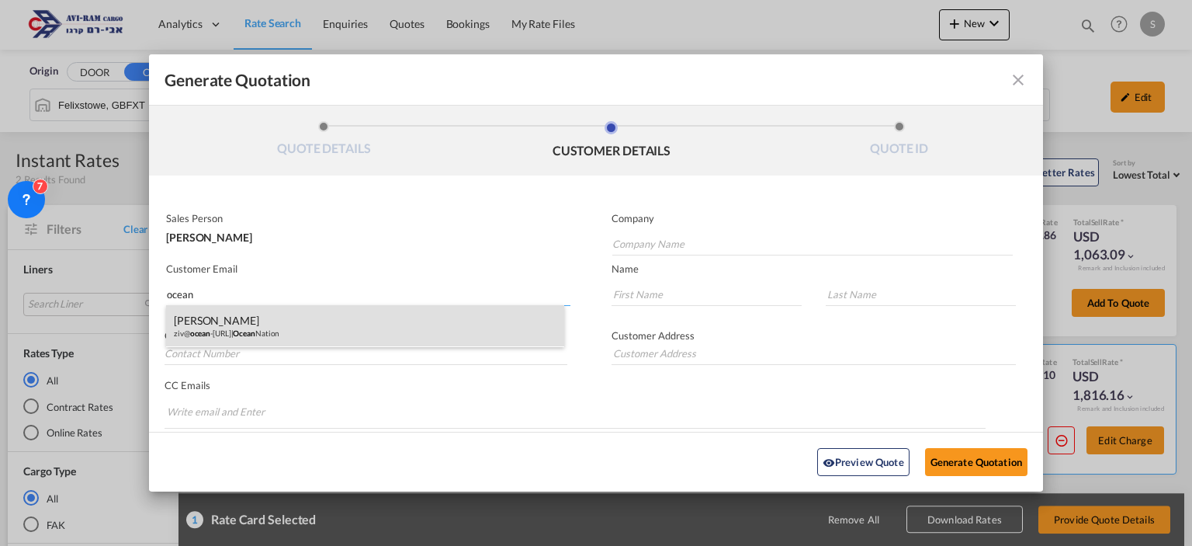
type input "ocean"
click at [279, 324] on div "Ziv Levanon ziv@ ocean -[URL] | Ocean Nation" at bounding box center [365, 326] width 398 height 42
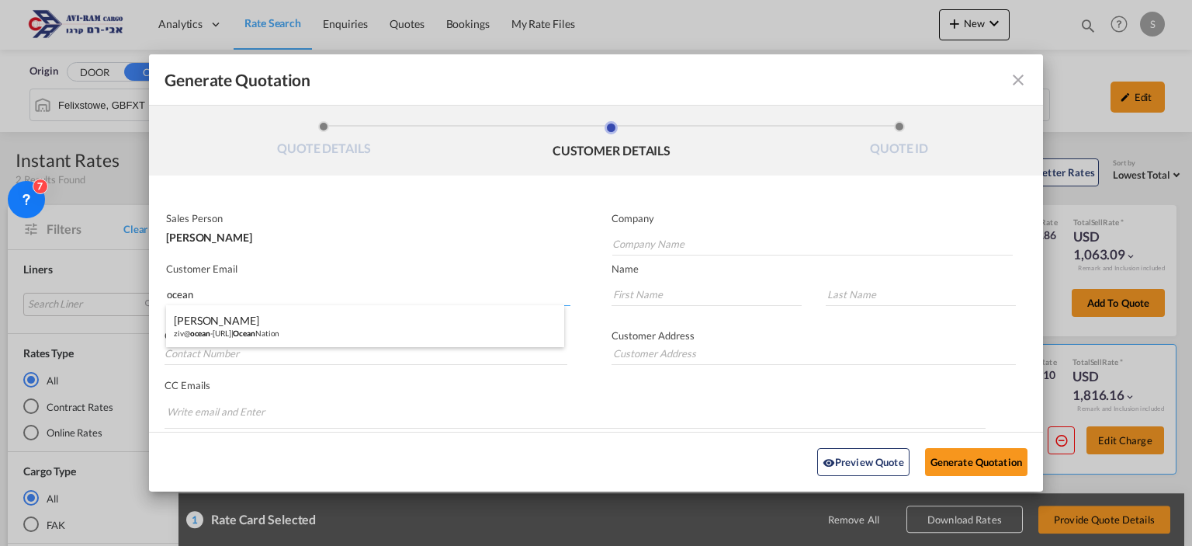
type input "Ocean Nation"
type input "[EMAIL_ADDRESS][DOMAIN_NAME]"
type input "Ziv"
type input "Levanon"
type input "[PHONE_NUMBER]"
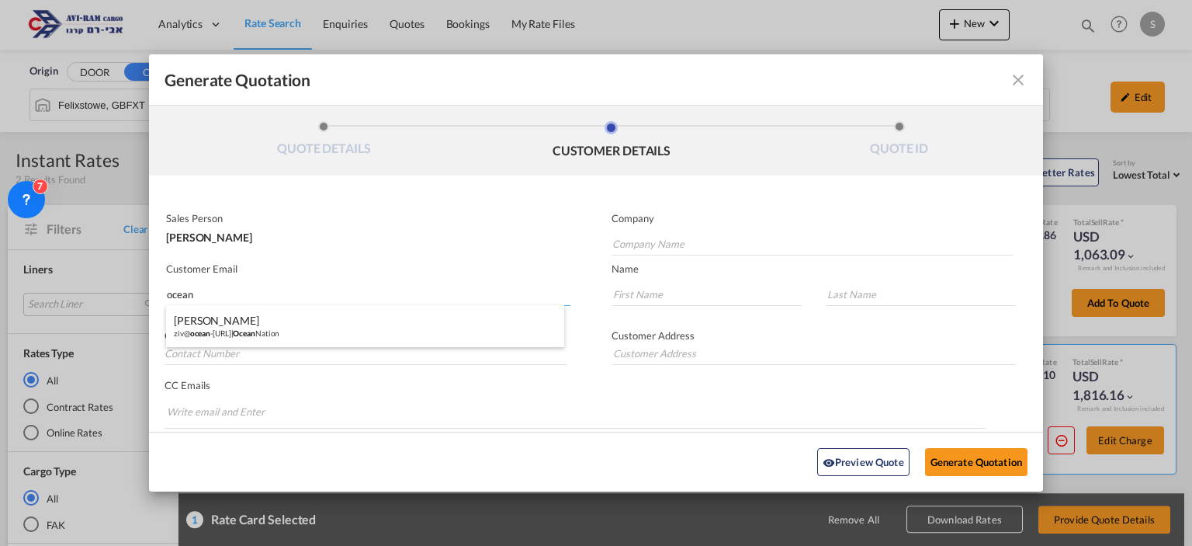
type input "."
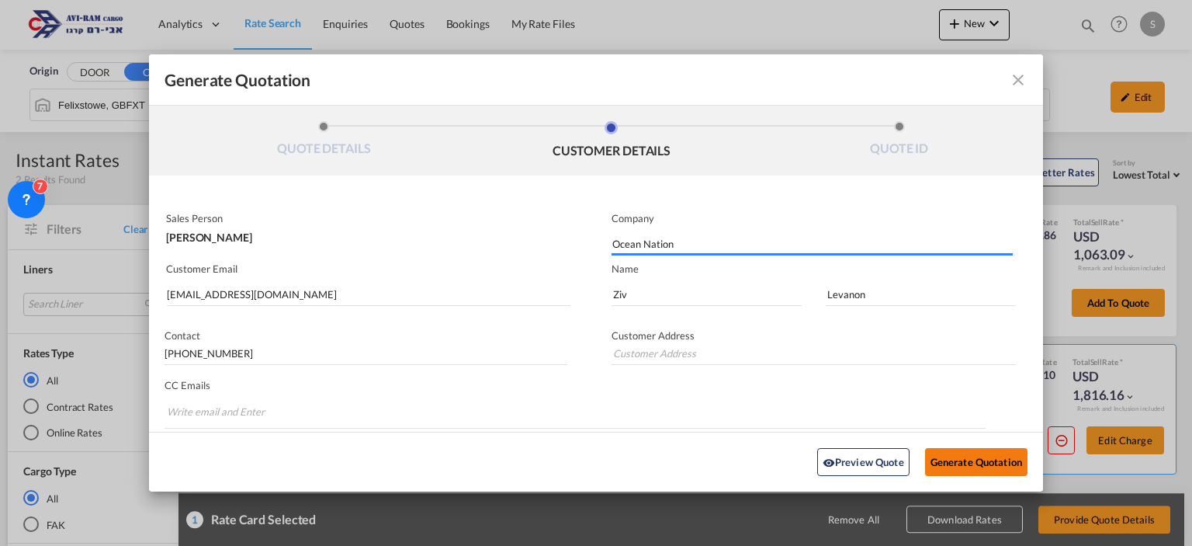
click at [941, 463] on button "Generate Quotation" at bounding box center [976, 462] width 102 height 28
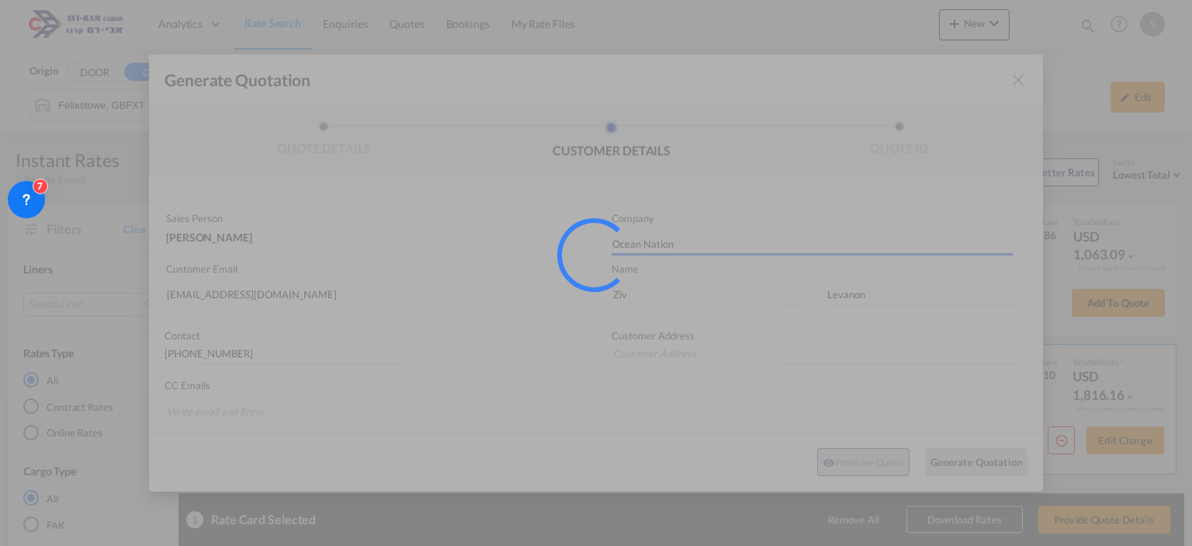
type input "."
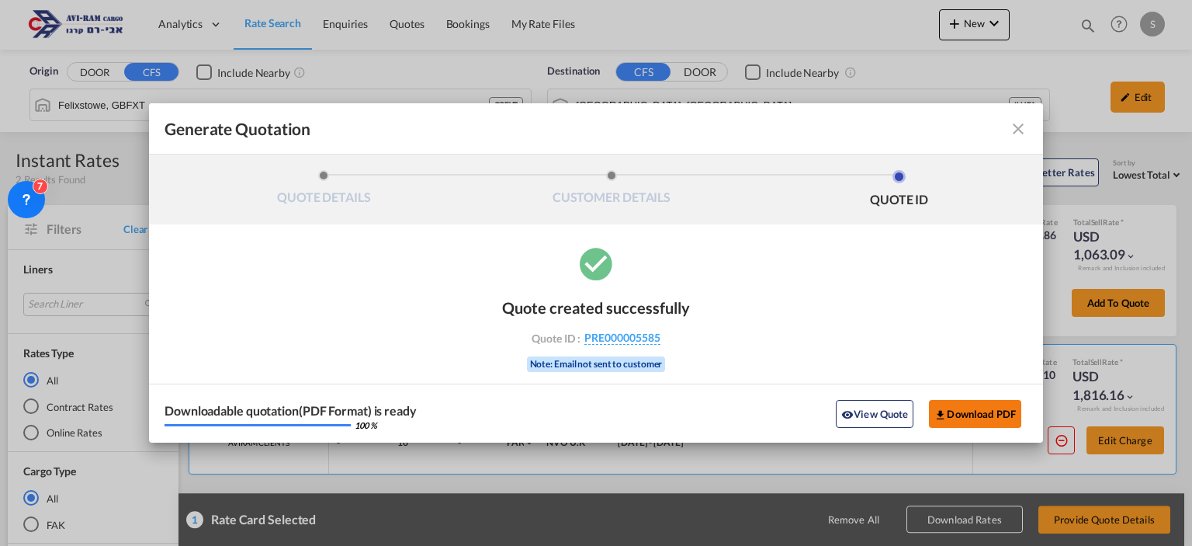
click at [972, 413] on button "Download PDF" at bounding box center [975, 414] width 92 height 28
